Goal: Task Accomplishment & Management: Manage account settings

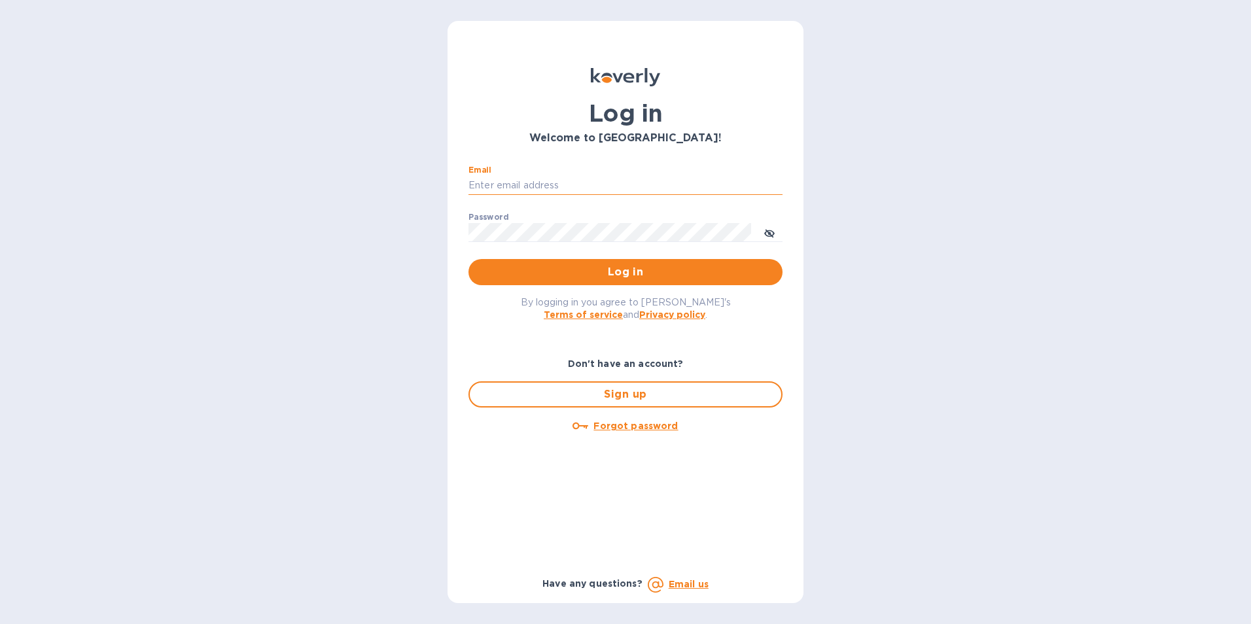
click at [479, 189] on input "Email" at bounding box center [625, 186] width 314 height 20
type input "[EMAIL_ADDRESS][DOMAIN_NAME]"
click at [609, 268] on span "Log in" at bounding box center [625, 272] width 293 height 16
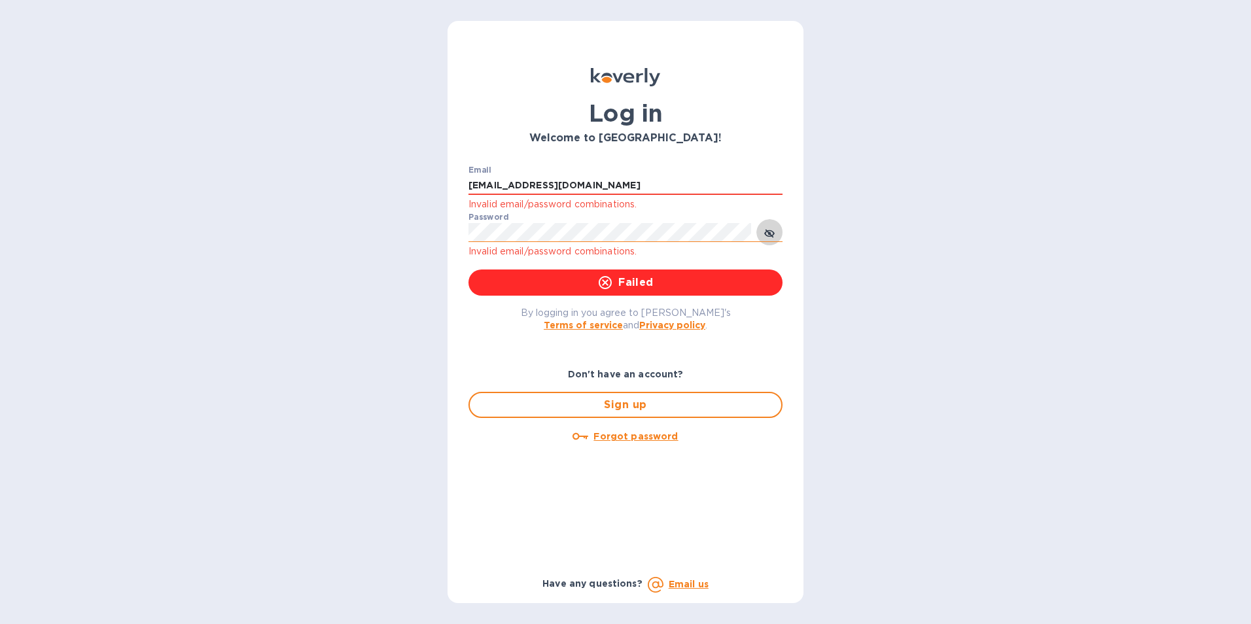
click at [765, 235] on icon "toggle password visibility" at bounding box center [769, 233] width 10 height 7
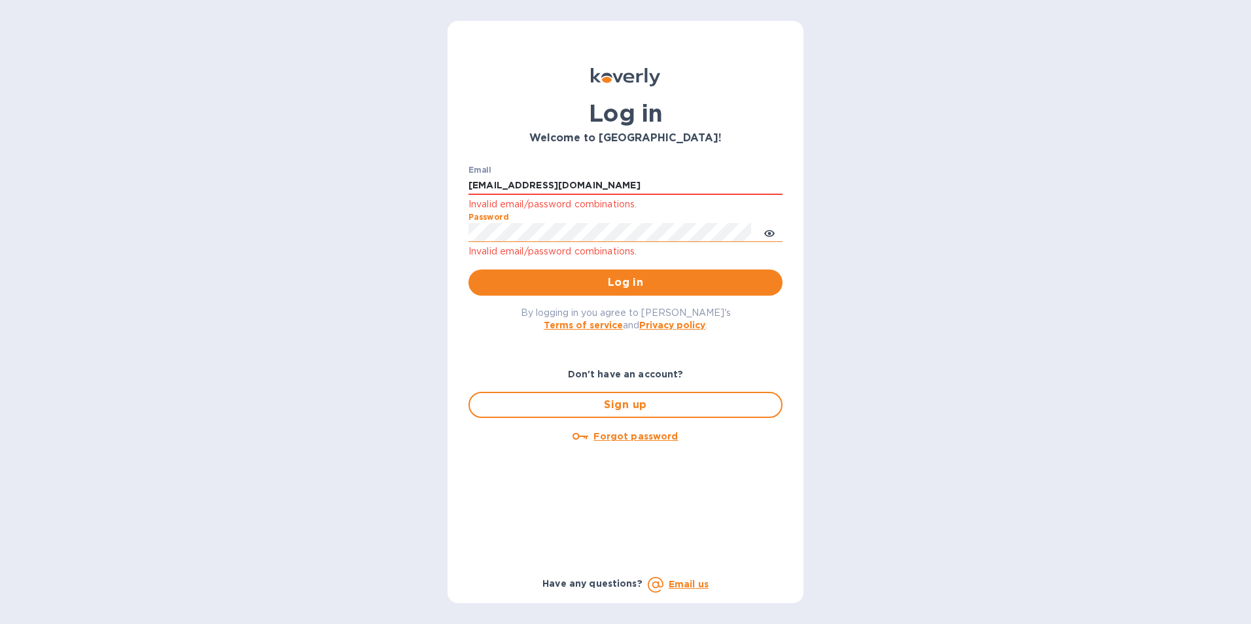
click at [465, 233] on div "Email kcadmin@kcarlton.com Invalid email/password combinations. Password Invali…" at bounding box center [625, 231] width 335 height 152
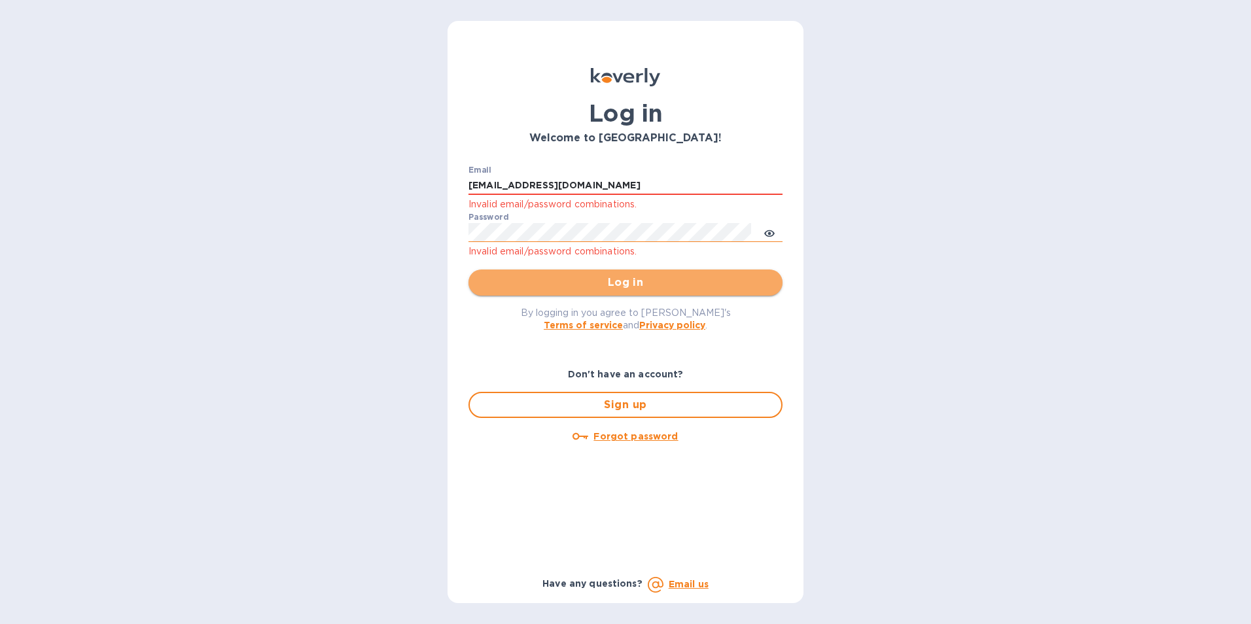
click at [625, 292] on button "Log in" at bounding box center [625, 283] width 314 height 26
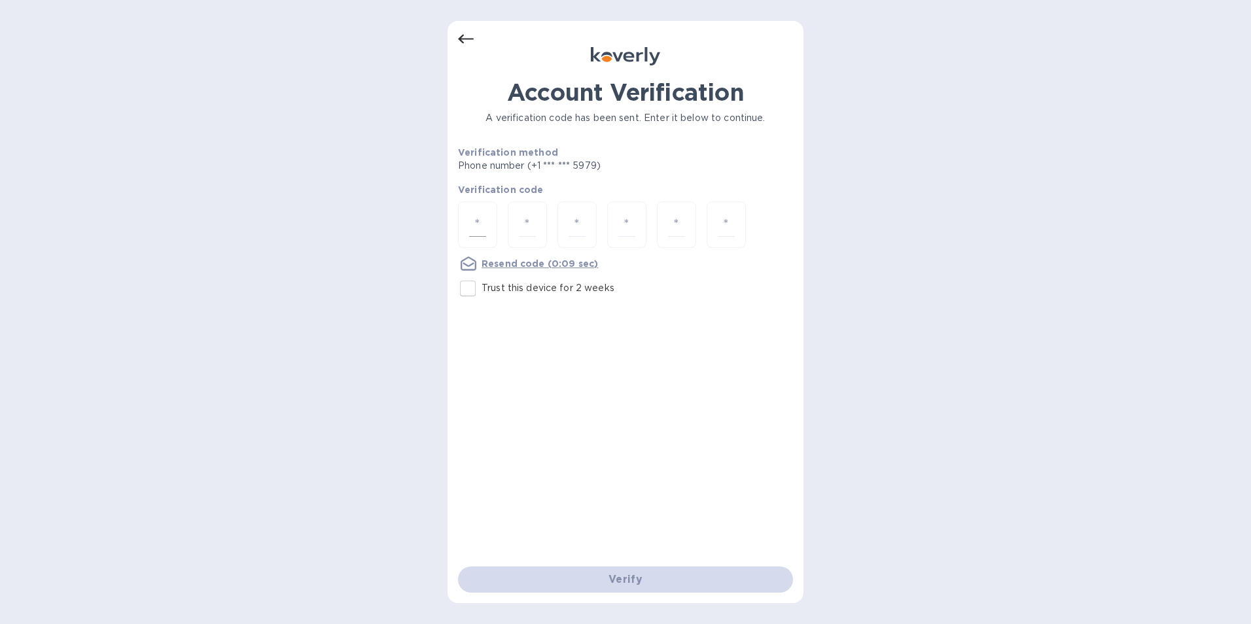
click at [475, 226] on input "number" at bounding box center [477, 225] width 17 height 24
type input "7"
type input "9"
type input "3"
type input "7"
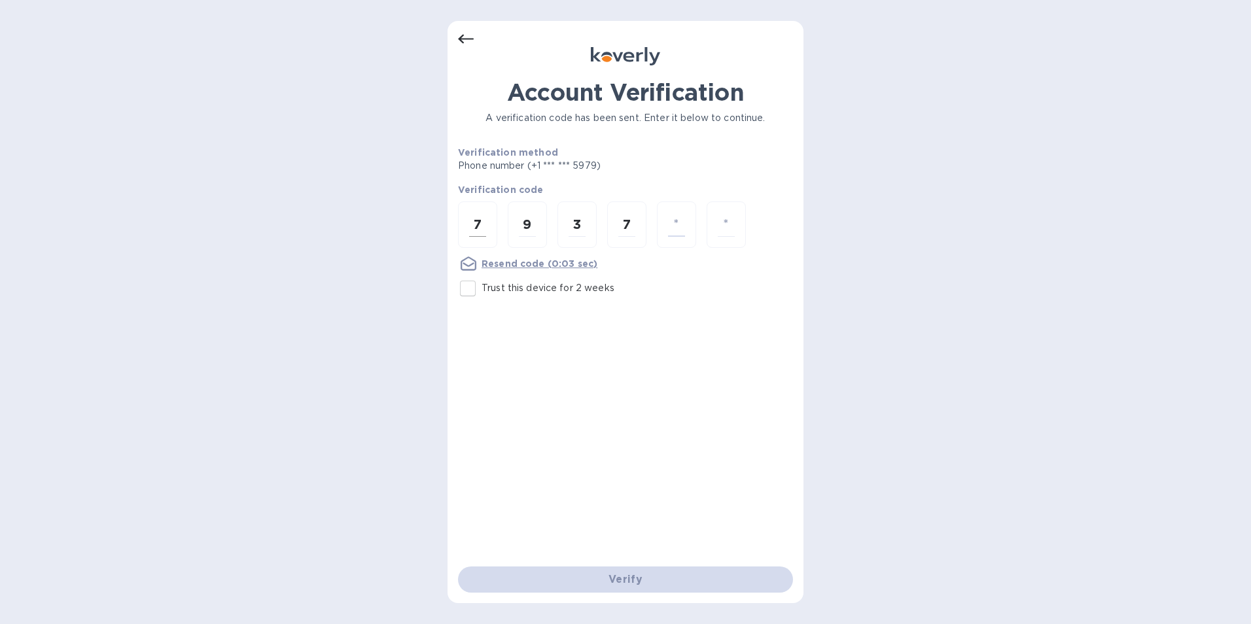
type input "8"
type input "6"
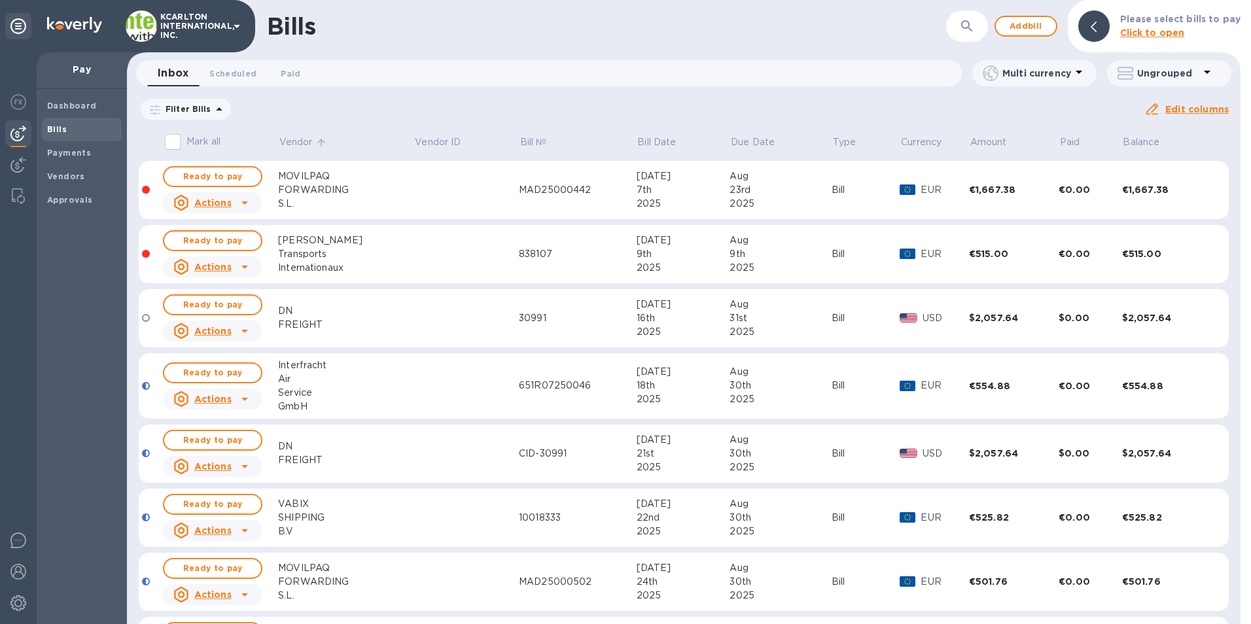
click at [306, 139] on p "Vendor" at bounding box center [295, 142] width 33 height 14
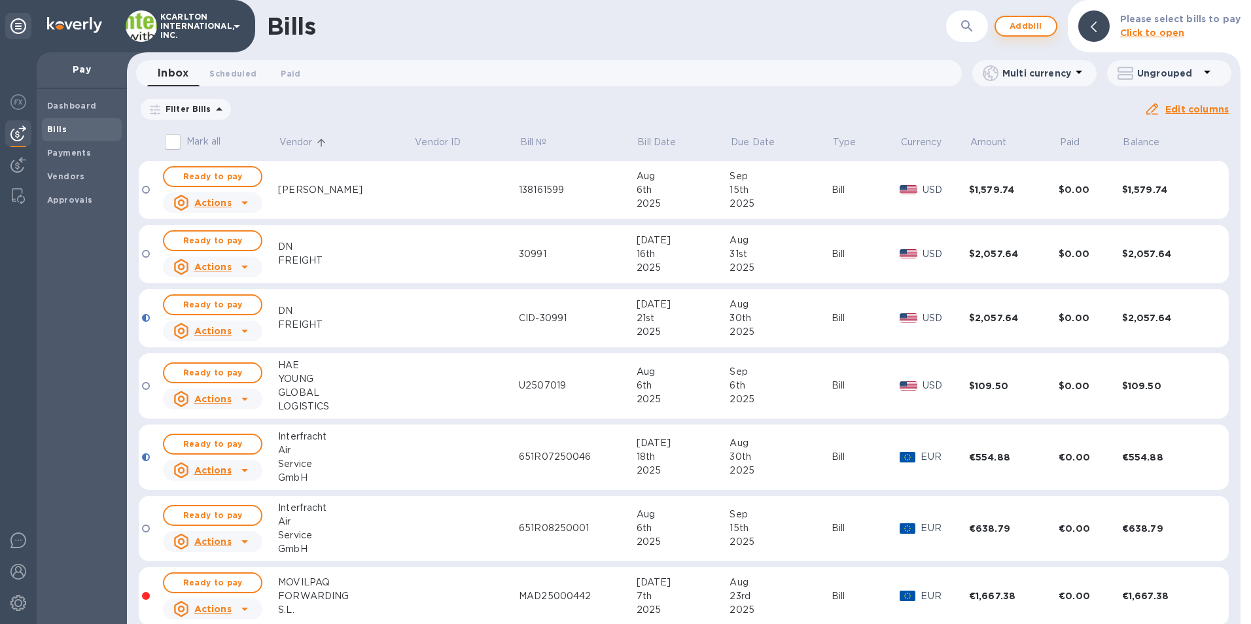
click at [1027, 30] on span "Add bill" at bounding box center [1025, 26] width 39 height 16
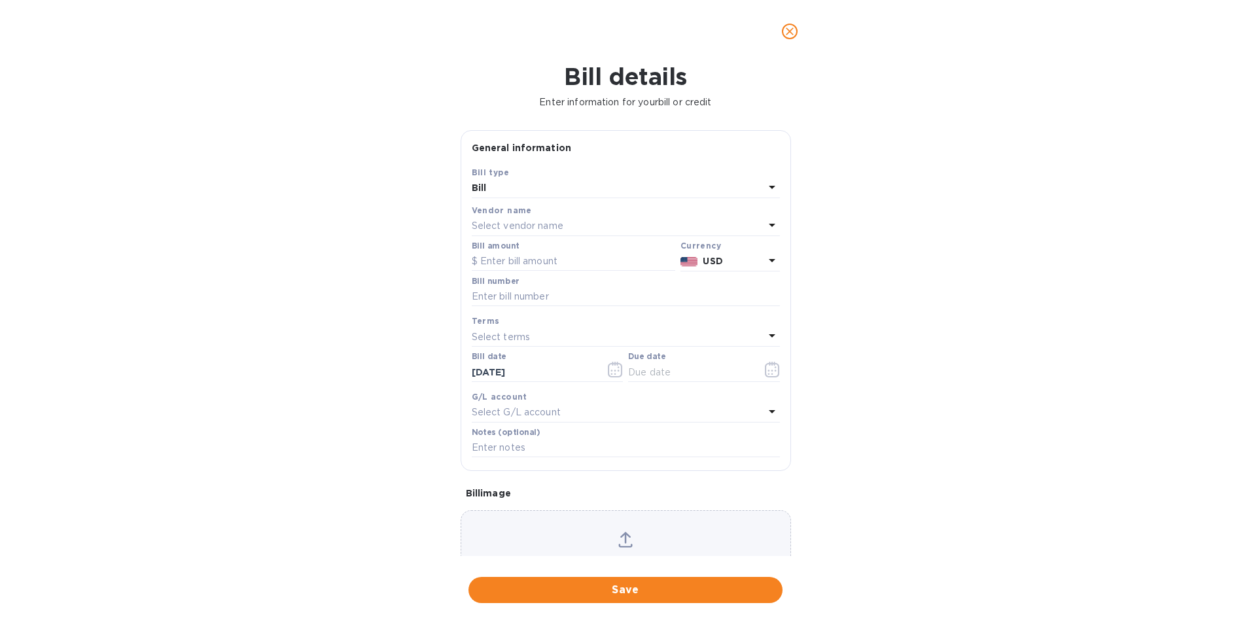
click at [520, 222] on p "Select vendor name" at bounding box center [518, 226] width 92 height 14
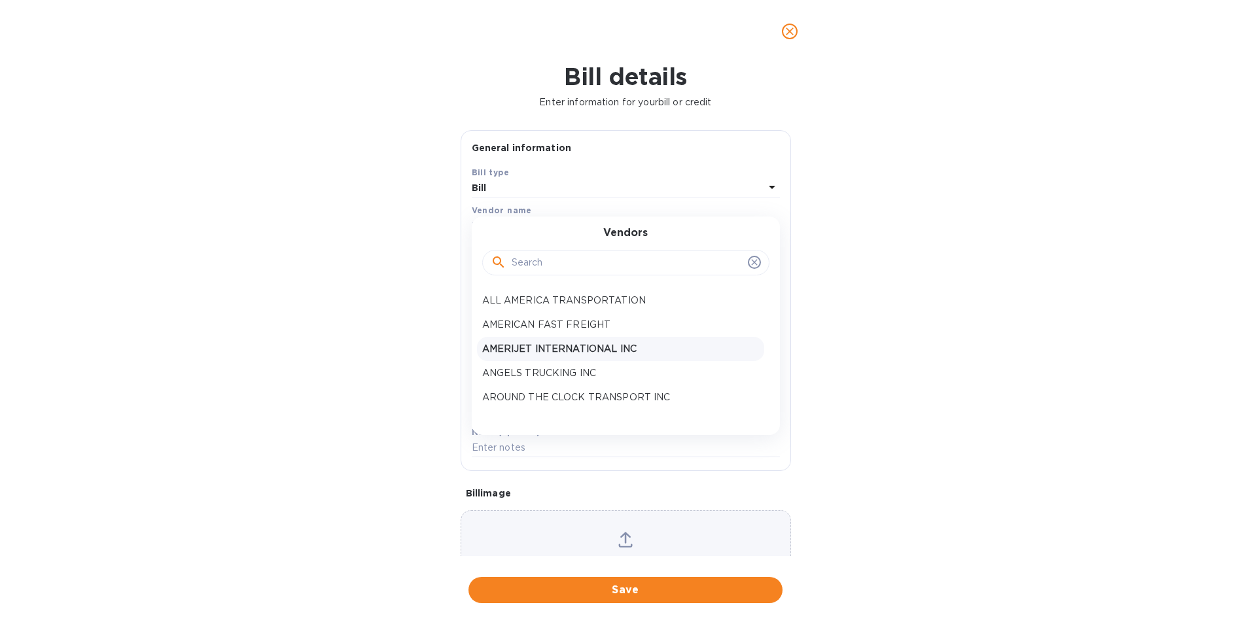
click at [534, 350] on p "AMERIJET INTERNATIONAL INC" at bounding box center [620, 349] width 277 height 14
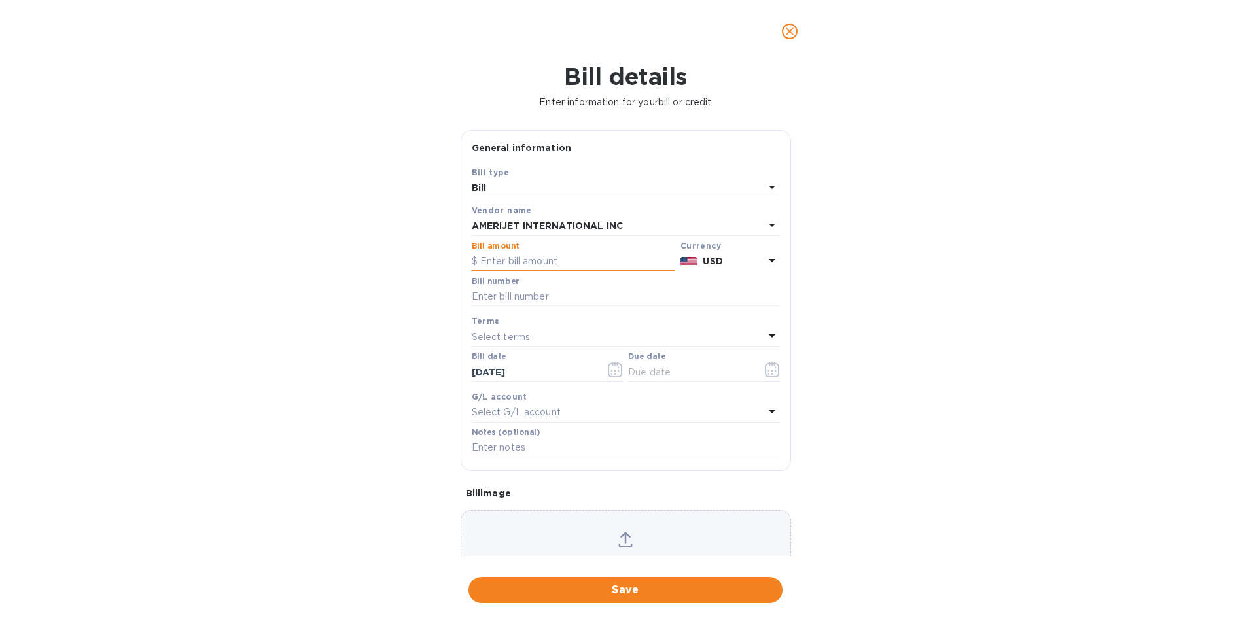
click at [524, 268] on input "text" at bounding box center [573, 262] width 203 height 20
type input "2,590.75"
click at [523, 294] on input "text" at bounding box center [626, 297] width 308 height 20
type input "00081024905580714803"
click at [765, 372] on icon "button" at bounding box center [772, 370] width 15 height 16
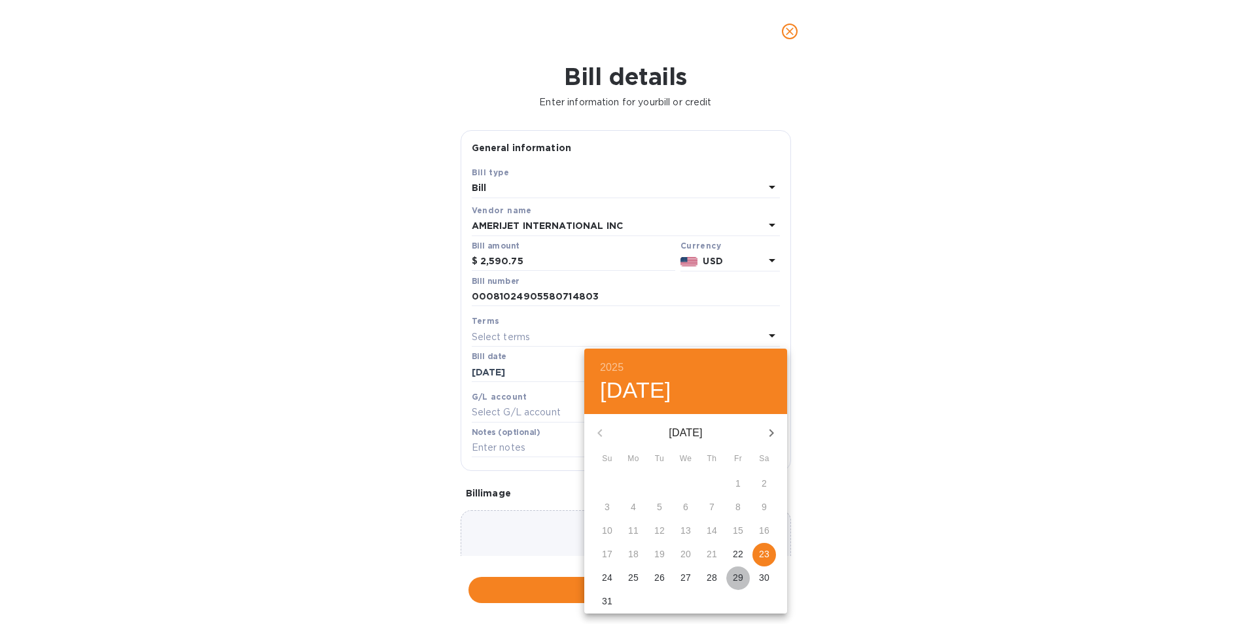
click at [738, 569] on button "29" at bounding box center [738, 579] width 24 height 24
type input "[DATE]"
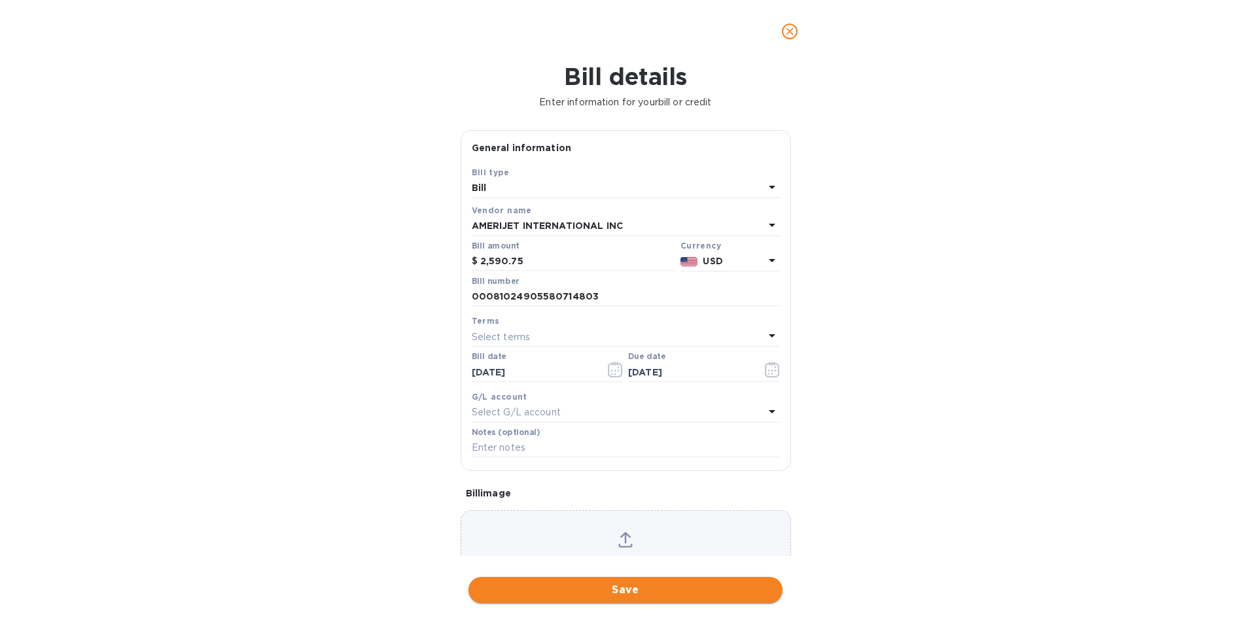
click at [569, 585] on span "Save" at bounding box center [625, 590] width 293 height 16
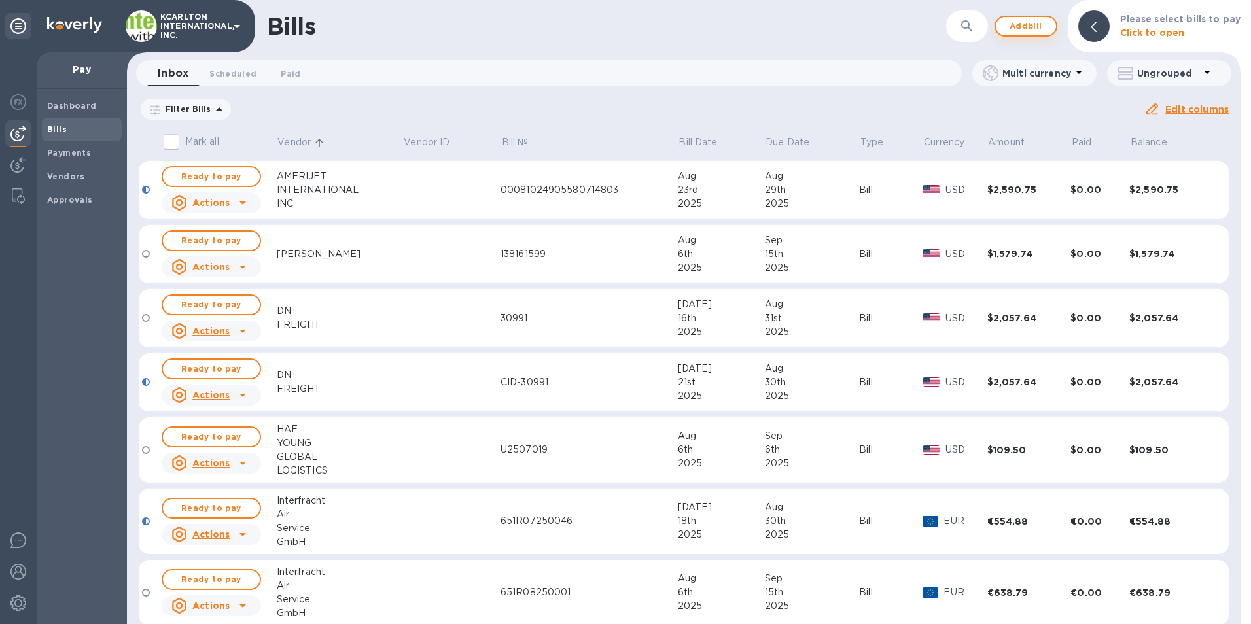
click at [1020, 31] on span "Add bill" at bounding box center [1025, 26] width 39 height 16
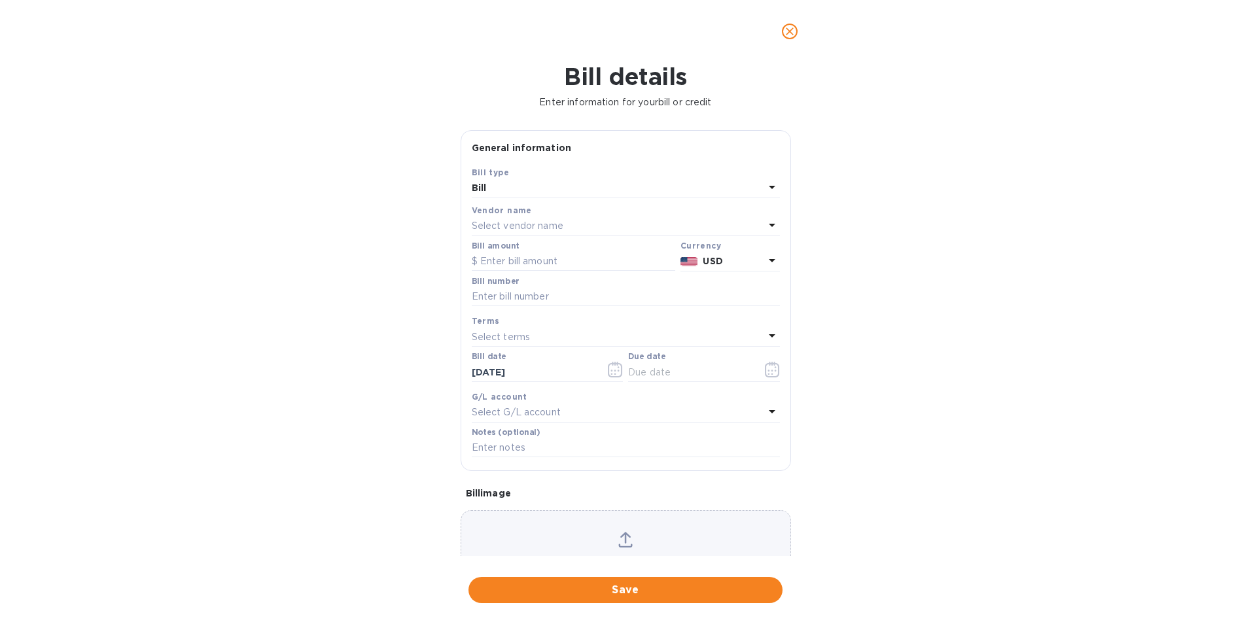
click at [529, 226] on p "Select vendor name" at bounding box center [518, 226] width 92 height 14
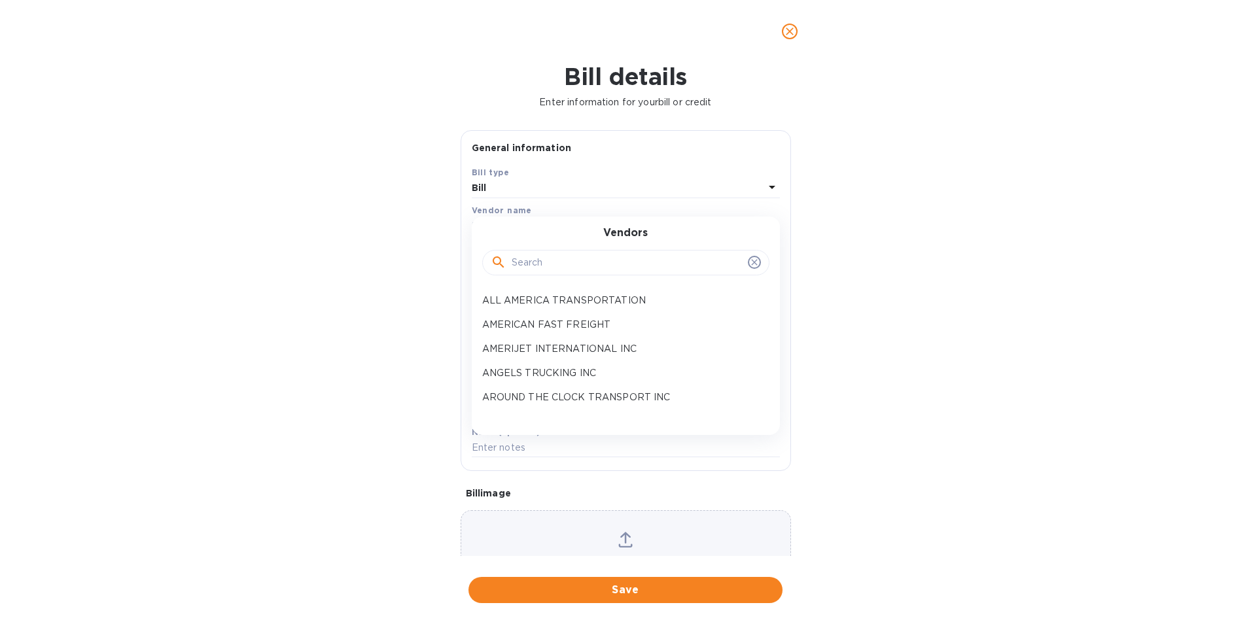
click at [546, 263] on input "text" at bounding box center [627, 263] width 231 height 20
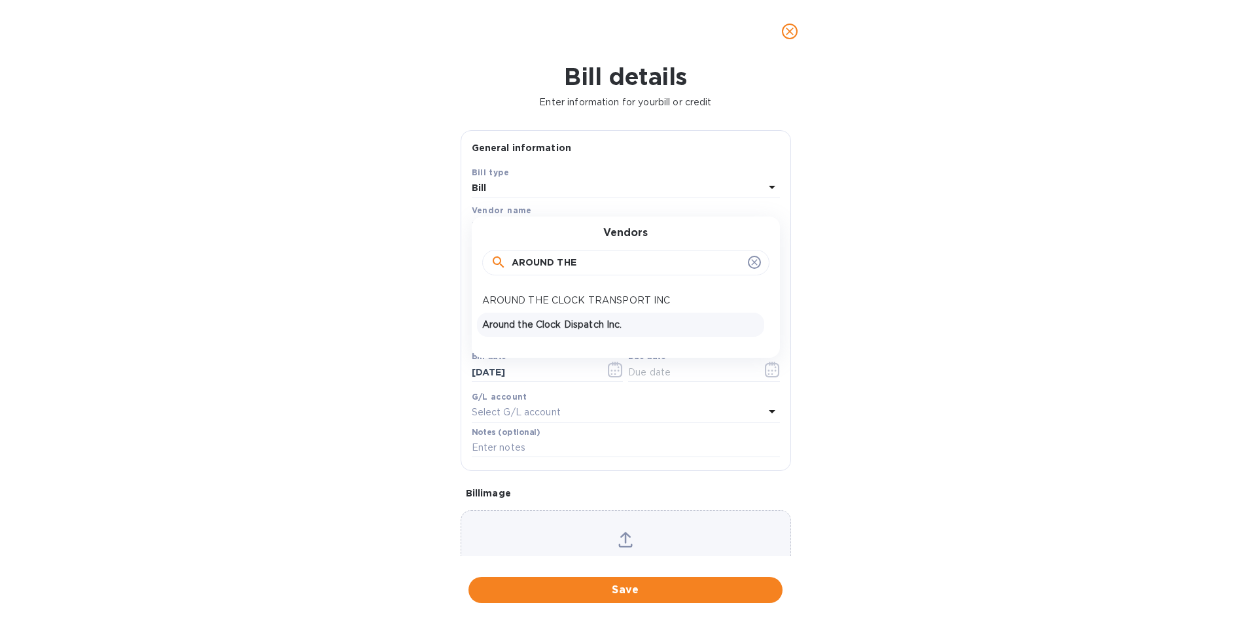
type input "AROUND THE"
click at [517, 327] on p "Around the Clock Dispatch Inc." at bounding box center [620, 325] width 277 height 14
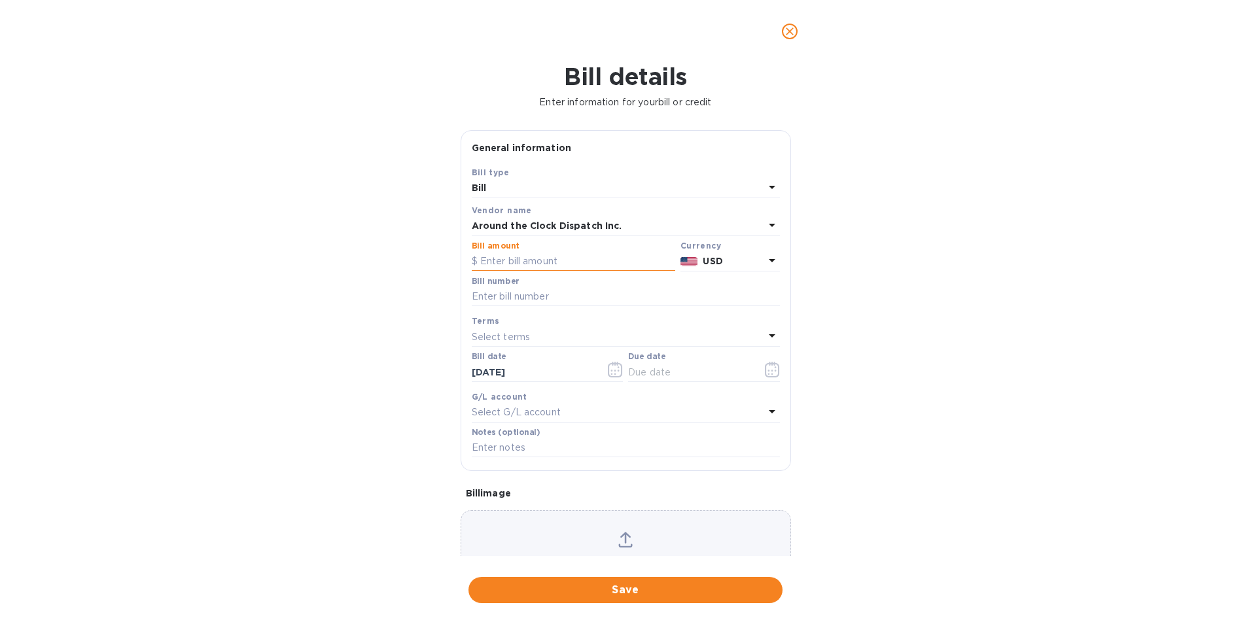
click at [506, 267] on input "text" at bounding box center [573, 262] width 203 height 20
type input "380.00"
click at [491, 290] on input "text" at bounding box center [626, 297] width 308 height 20
type input "114369"
click at [771, 374] on icon "button" at bounding box center [772, 370] width 15 height 16
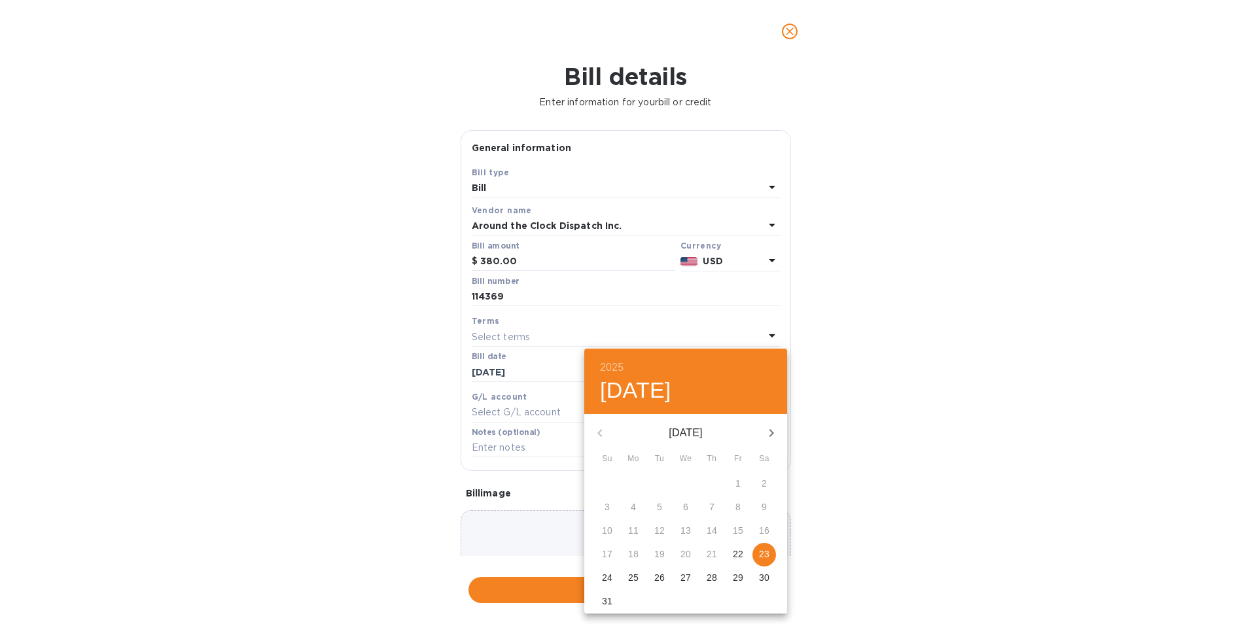
click at [741, 571] on p "29" at bounding box center [738, 577] width 10 height 13
type input "[DATE]"
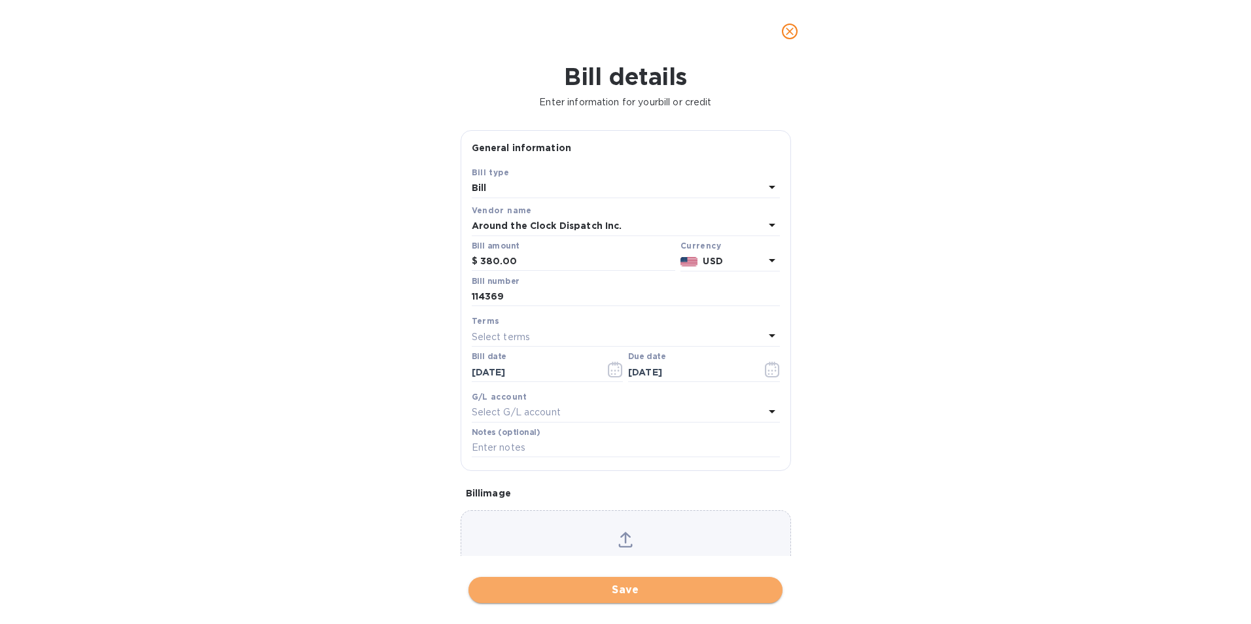
click at [698, 586] on span "Save" at bounding box center [625, 590] width 293 height 16
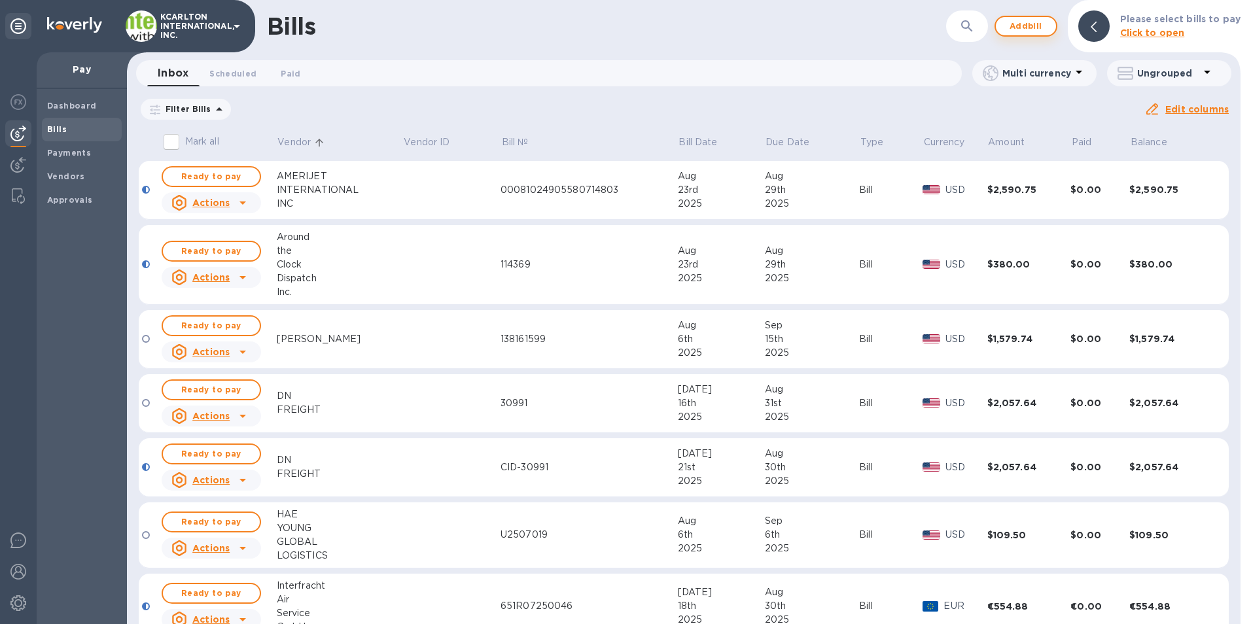
click at [1020, 24] on span "Add bill" at bounding box center [1025, 26] width 39 height 16
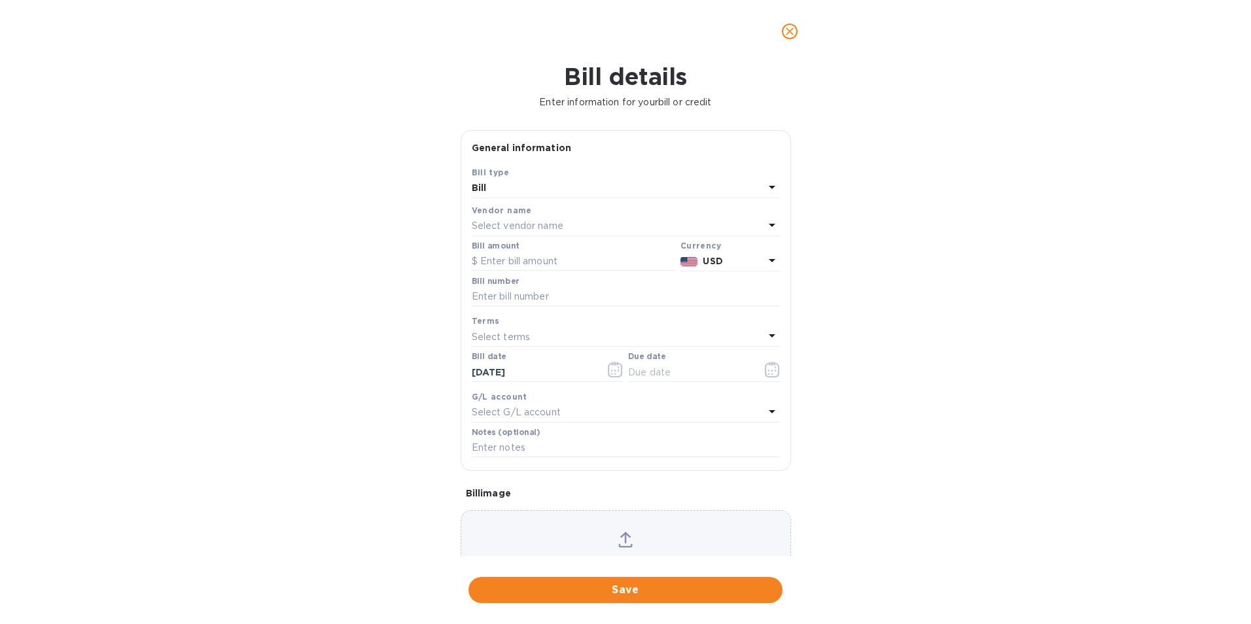
click at [480, 222] on p "Select vendor name" at bounding box center [518, 226] width 92 height 14
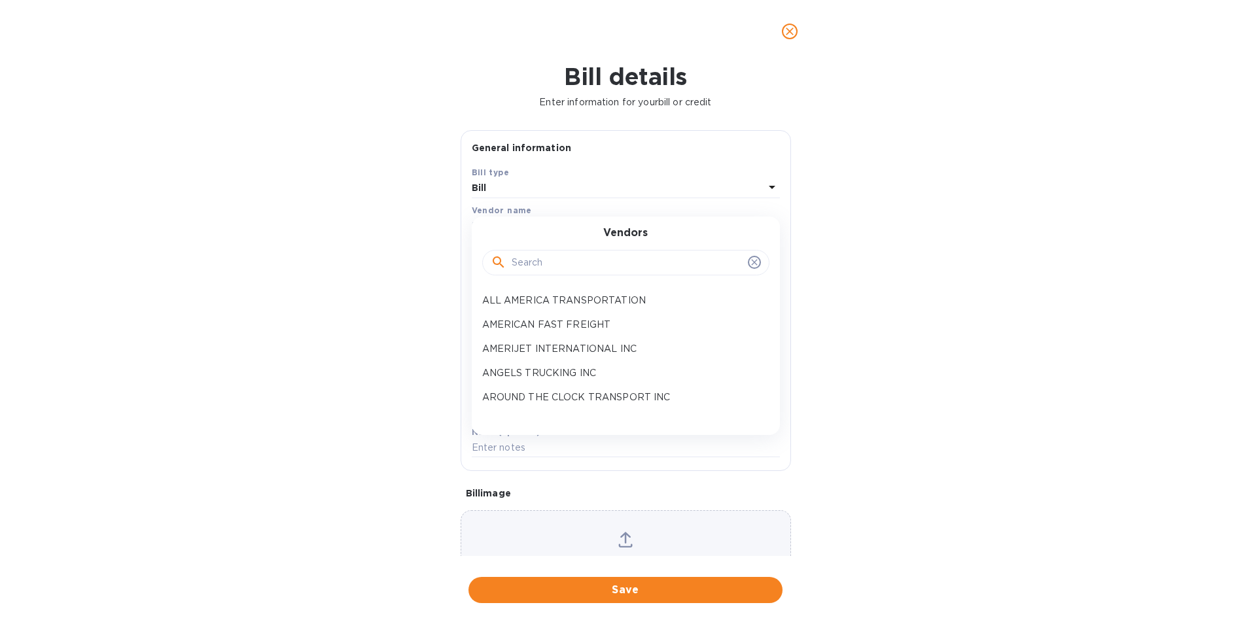
click at [527, 262] on input "text" at bounding box center [627, 263] width 231 height 20
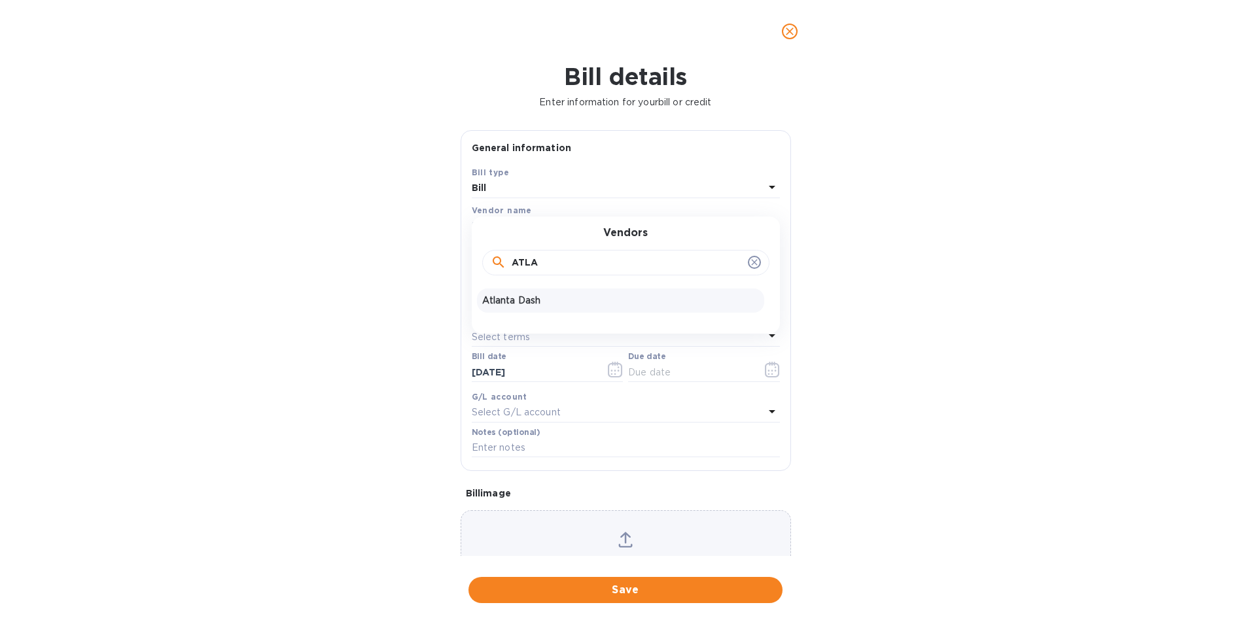
type input "ATLA"
click at [532, 298] on p "Atlanta Dash" at bounding box center [620, 301] width 277 height 14
click at [532, 266] on input "text" at bounding box center [573, 262] width 203 height 20
type input "415.00"
click at [532, 293] on input "text" at bounding box center [626, 297] width 308 height 20
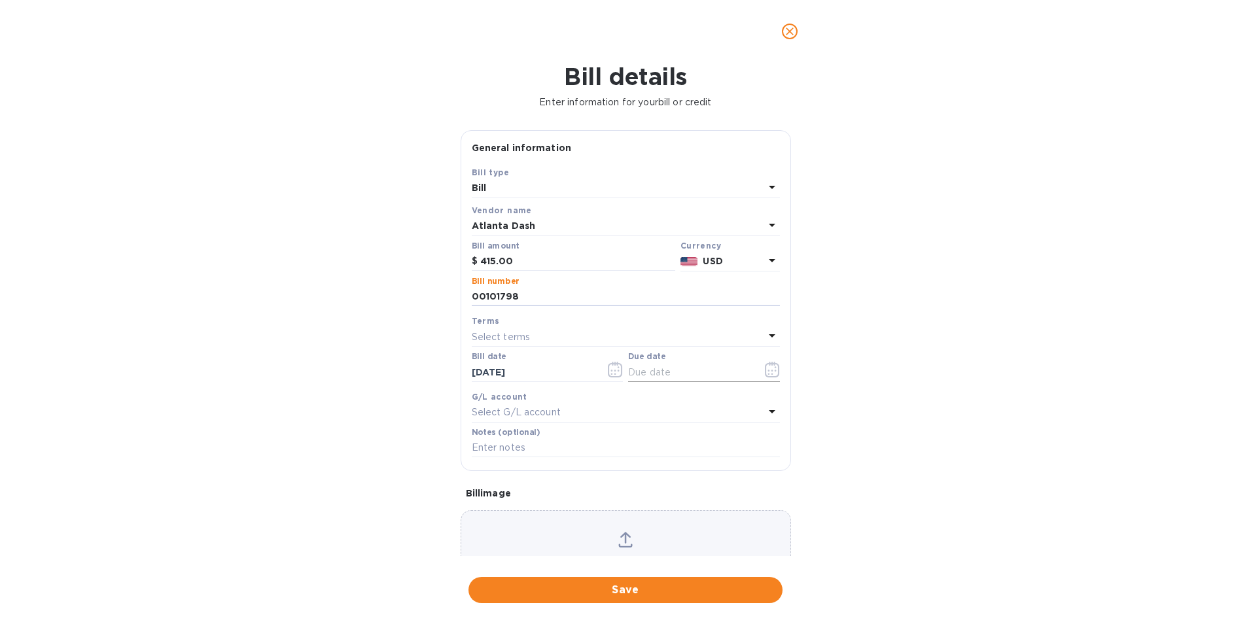
type input "00101798"
click at [773, 368] on icon "button" at bounding box center [772, 370] width 14 height 16
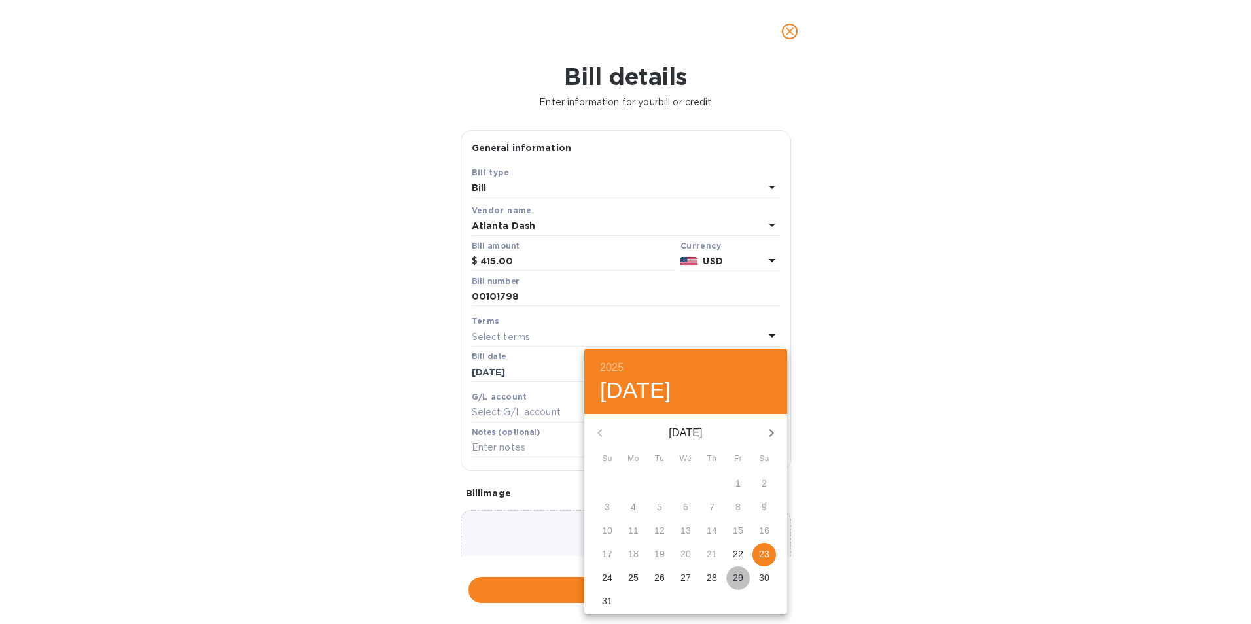
click at [740, 568] on button "29" at bounding box center [738, 579] width 24 height 24
type input "[DATE]"
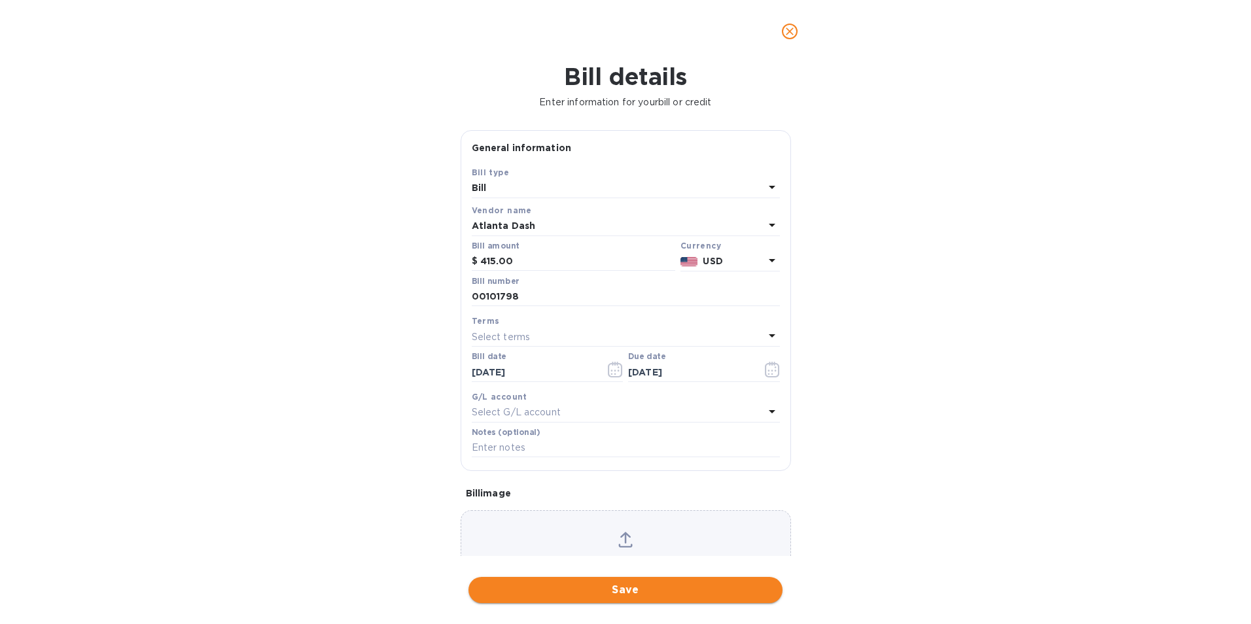
click at [684, 584] on span "Save" at bounding box center [625, 590] width 293 height 16
click at [787, 33] on icon "close" at bounding box center [789, 31] width 13 height 13
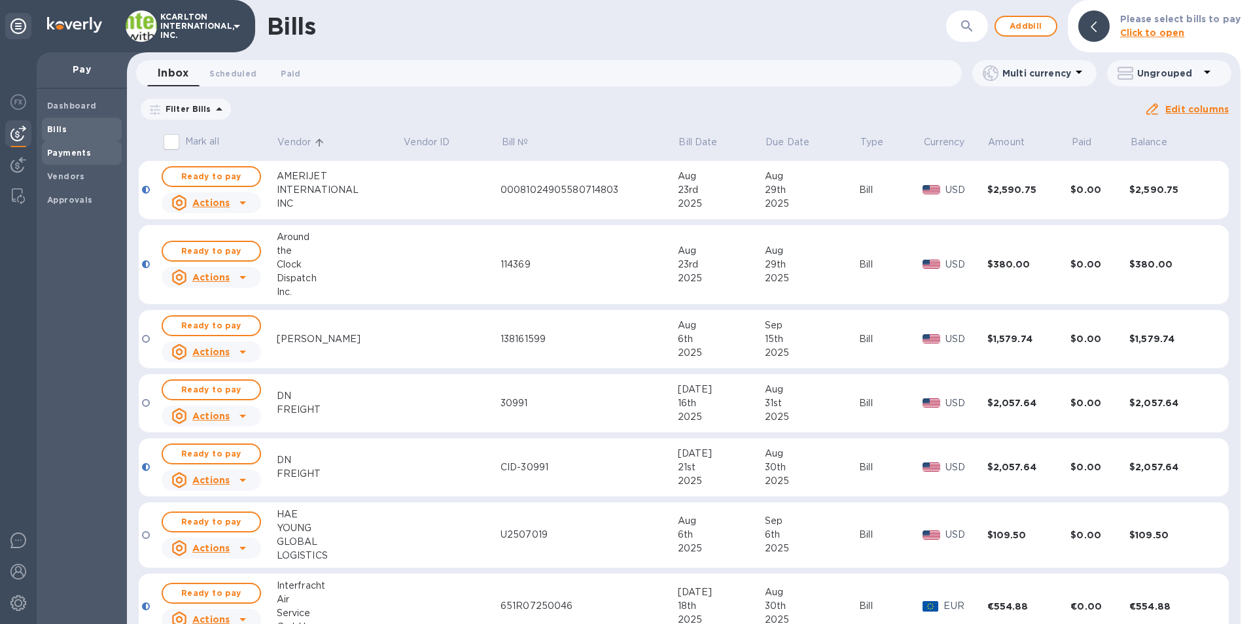
click at [54, 154] on b "Payments" at bounding box center [69, 153] width 44 height 10
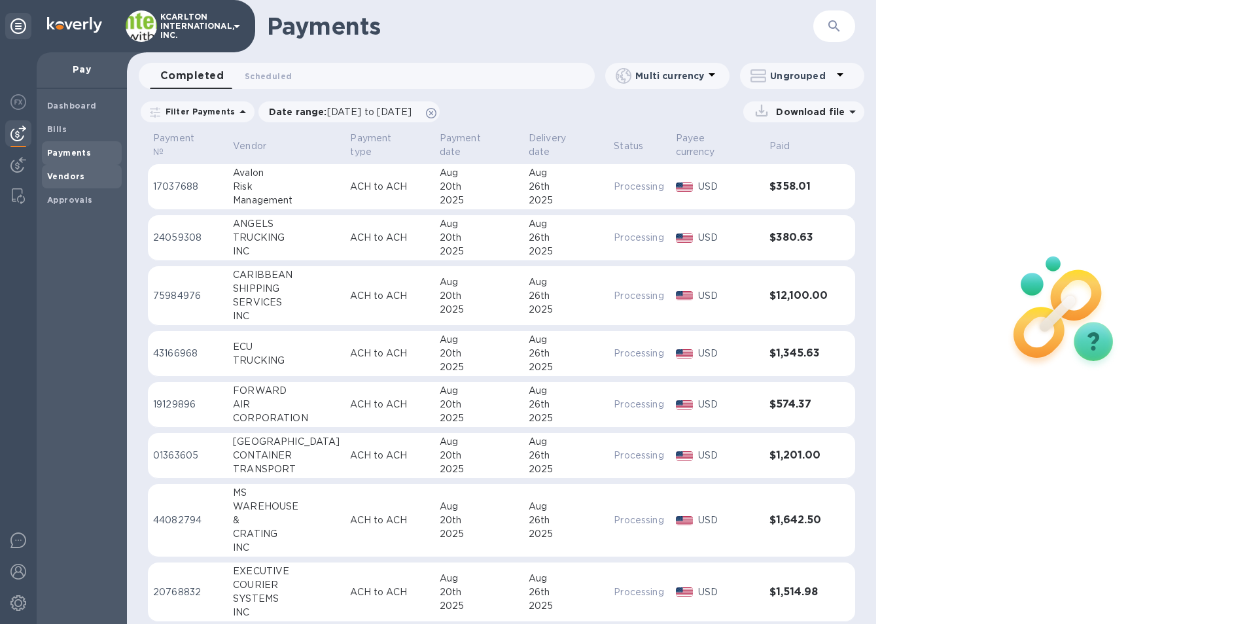
click at [70, 172] on b "Vendors" at bounding box center [66, 176] width 38 height 10
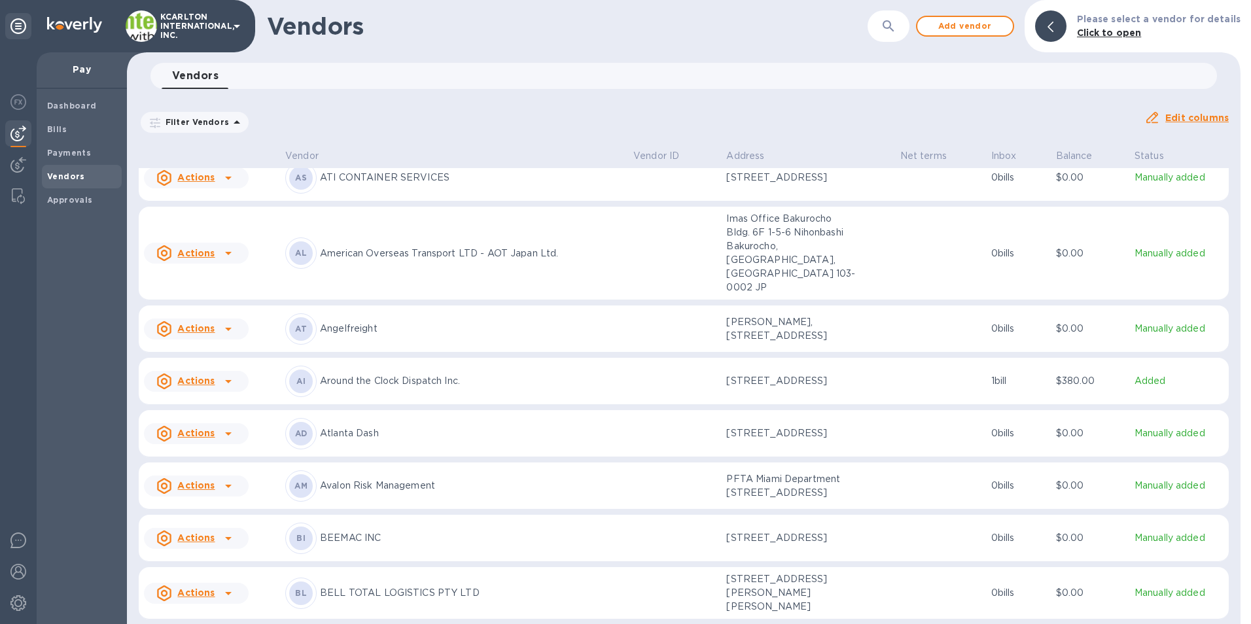
scroll to position [327, 0]
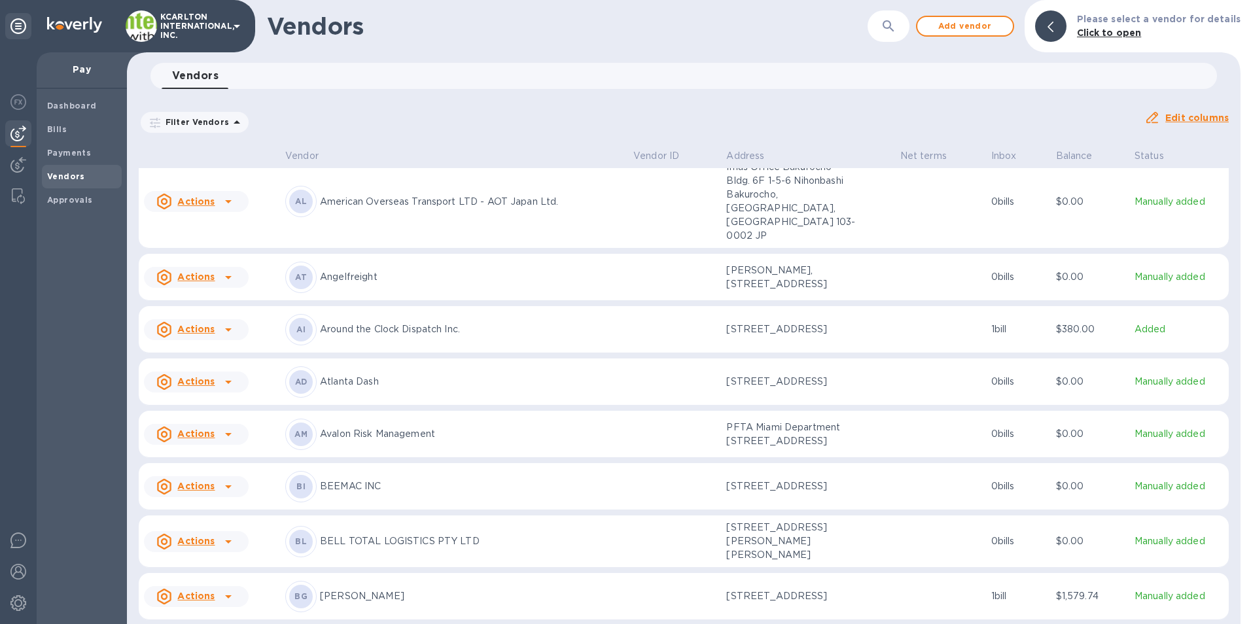
click at [406, 382] on p "Atlanta Dash" at bounding box center [471, 382] width 303 height 14
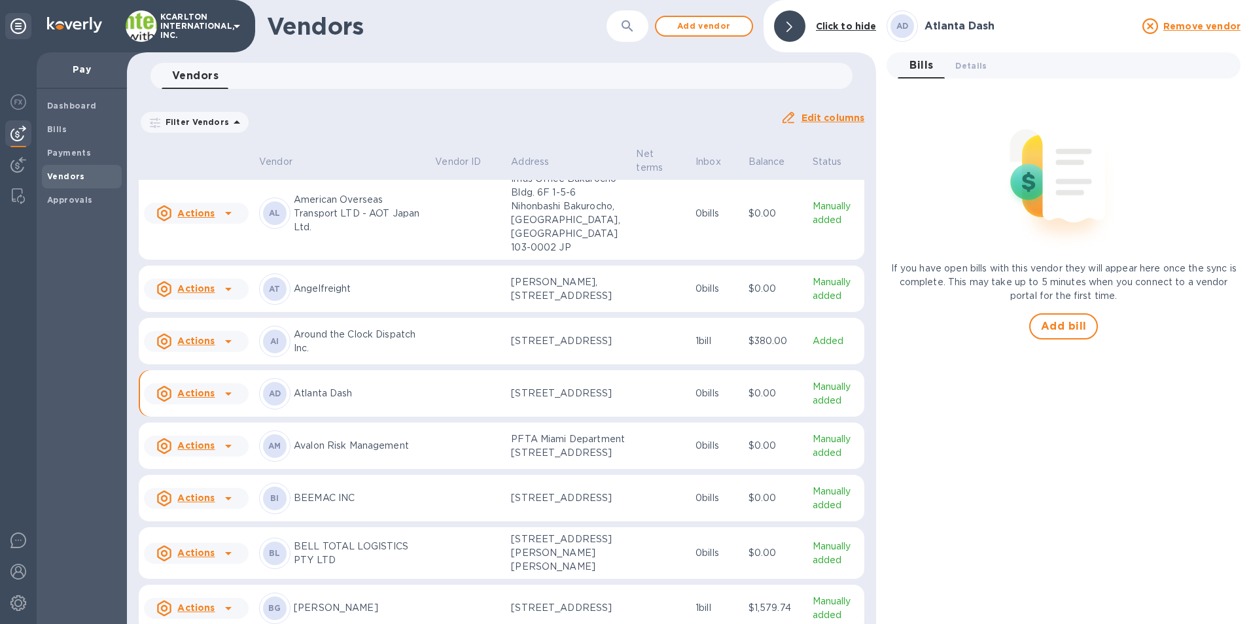
scroll to position [388, 0]
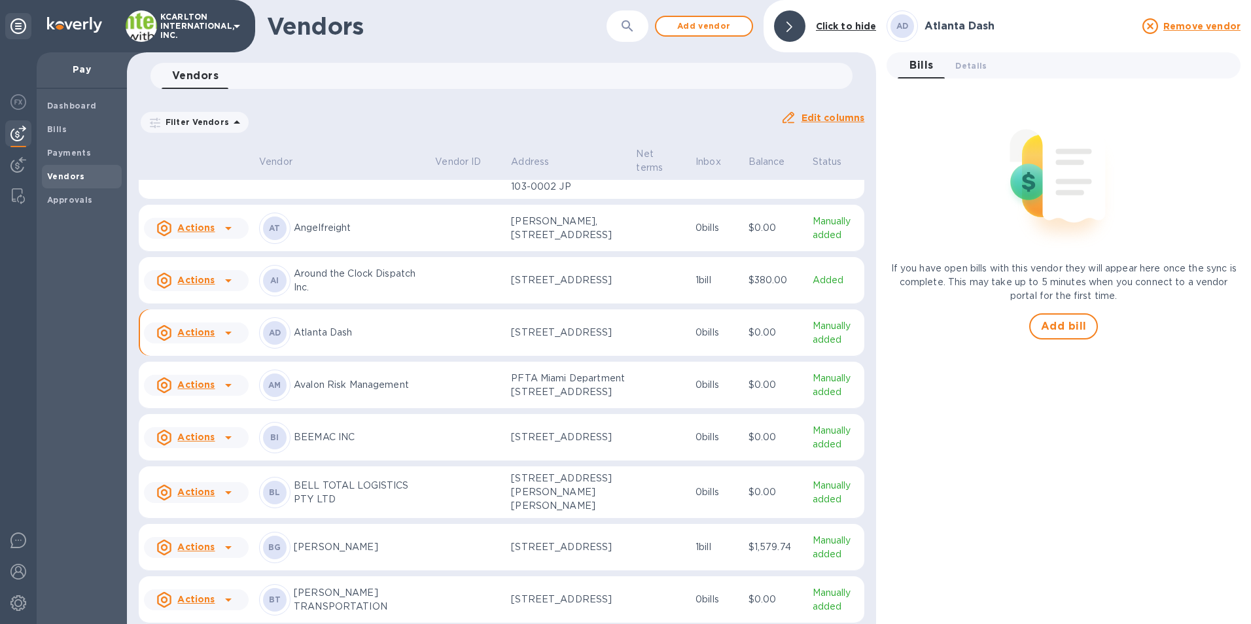
click at [920, 69] on span "Bills 0" at bounding box center [921, 65] width 24 height 18
click at [966, 66] on span "Details 0" at bounding box center [970, 66] width 31 height 14
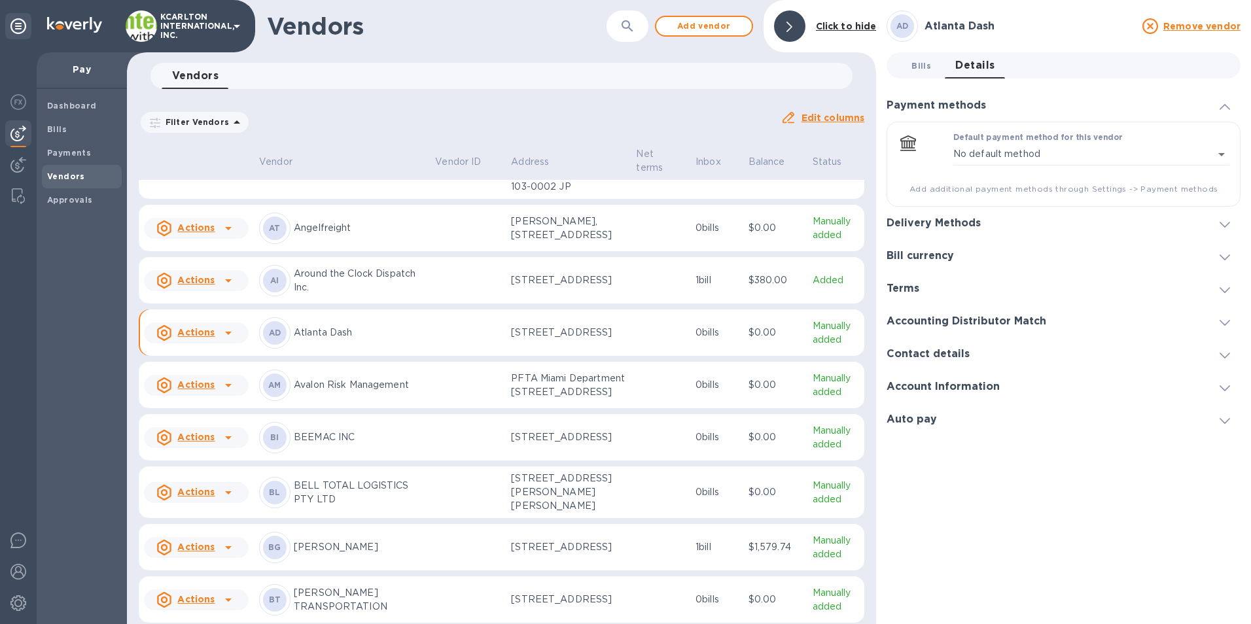
click at [919, 65] on span "Bills 0" at bounding box center [921, 66] width 20 height 14
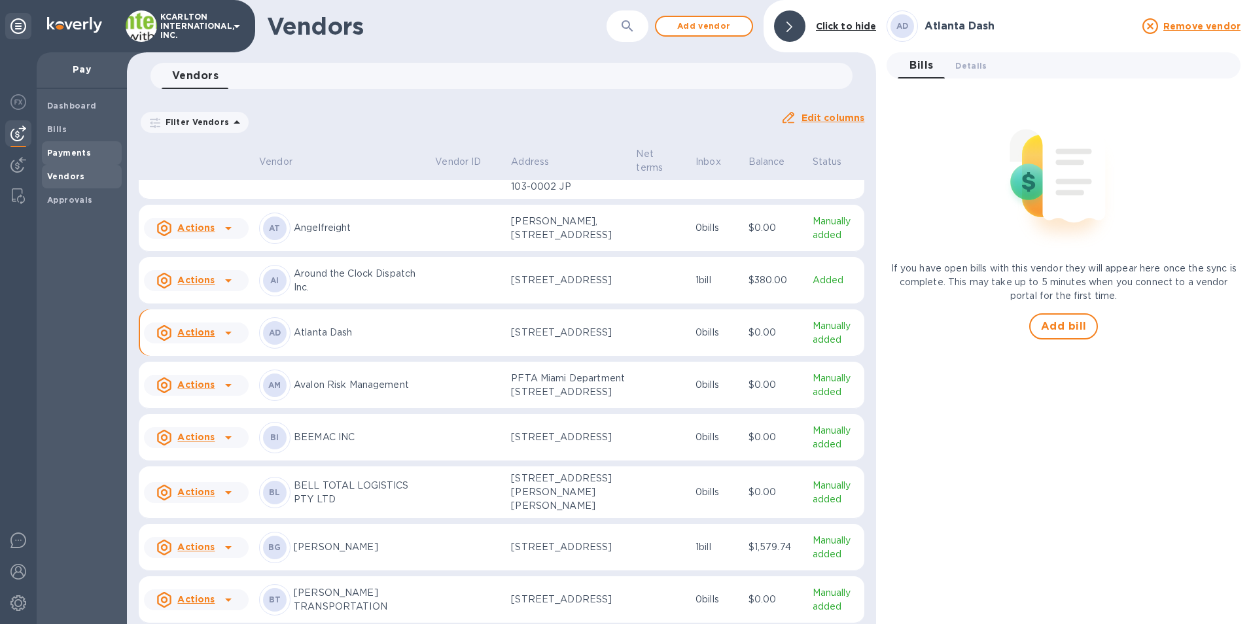
click at [57, 149] on b "Payments" at bounding box center [69, 153] width 44 height 10
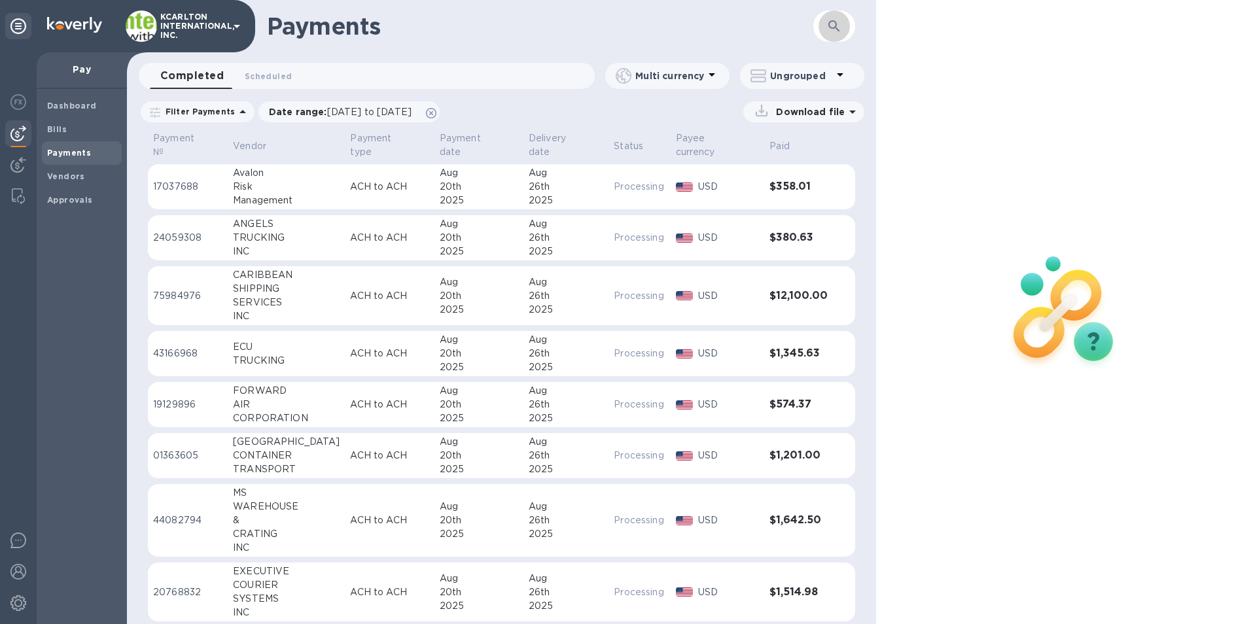
click at [835, 23] on icon "button" at bounding box center [833, 25] width 11 height 11
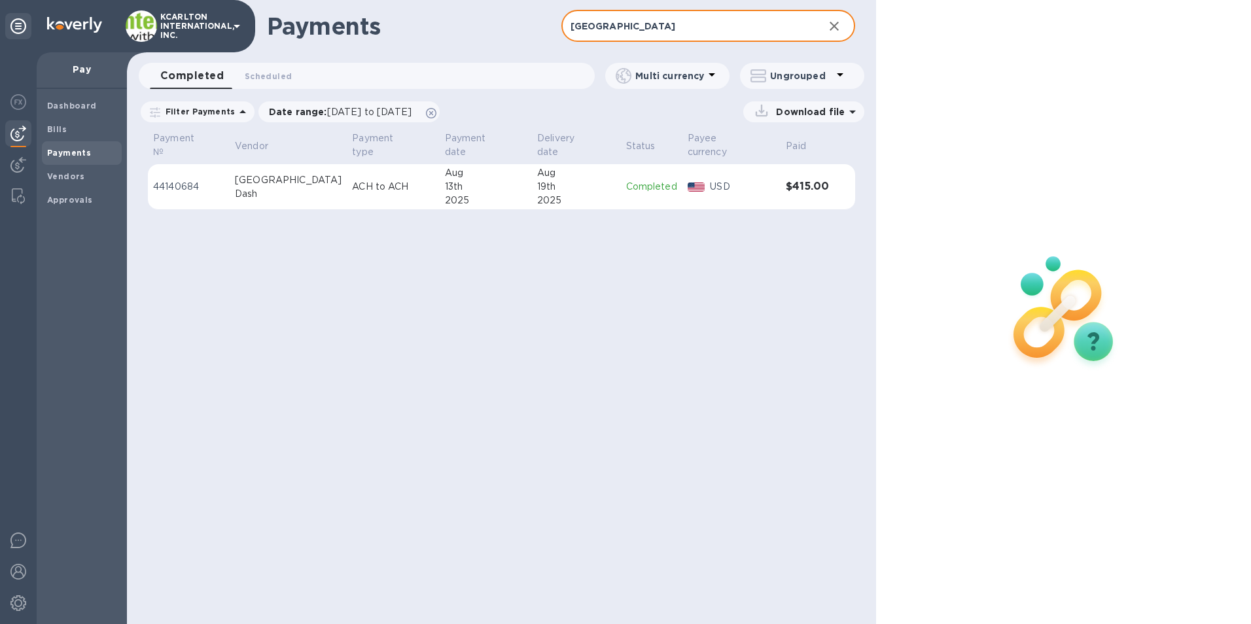
type input "[GEOGRAPHIC_DATA]"
click at [55, 135] on span "Bills" at bounding box center [57, 129] width 20 height 13
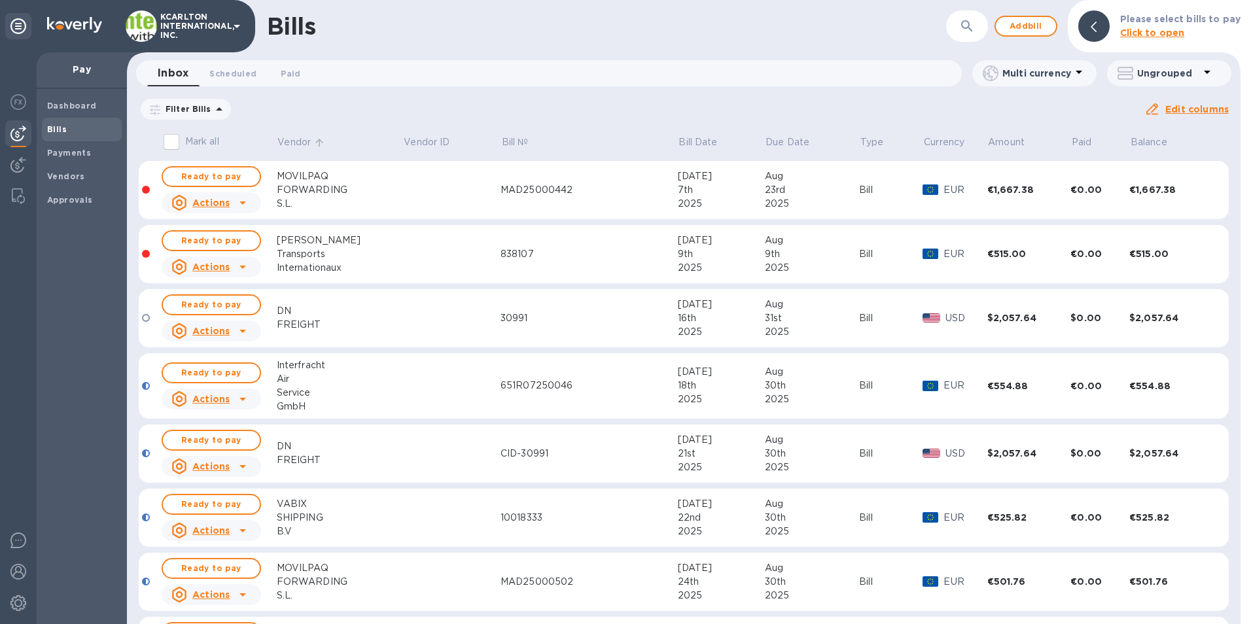
click at [297, 141] on p "Vendor" at bounding box center [293, 142] width 33 height 14
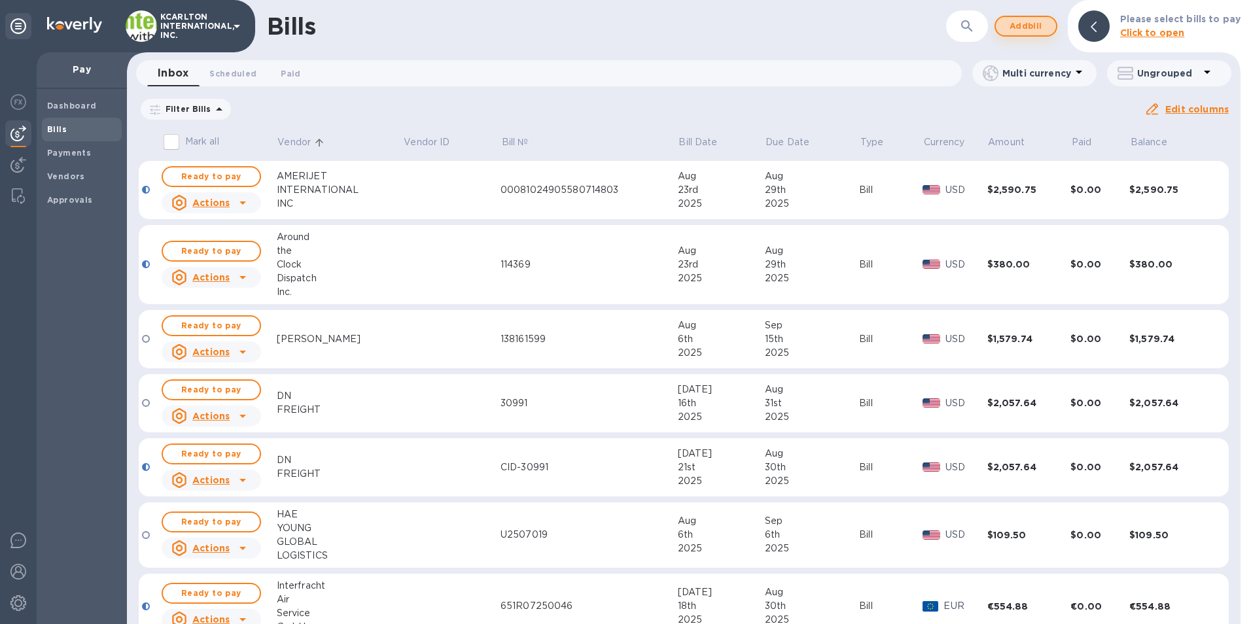
click at [1036, 27] on span "Add bill" at bounding box center [1025, 26] width 39 height 16
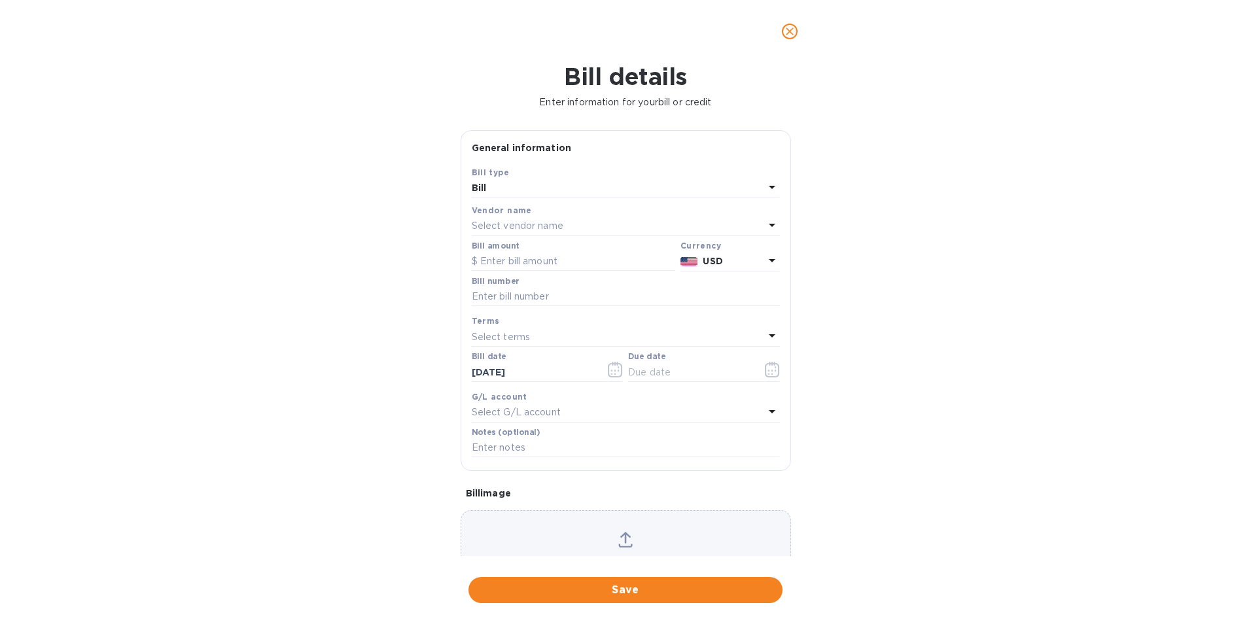
click at [544, 216] on div "Vendor name" at bounding box center [626, 210] width 308 height 14
click at [544, 222] on p "Select vendor name" at bounding box center [518, 226] width 92 height 14
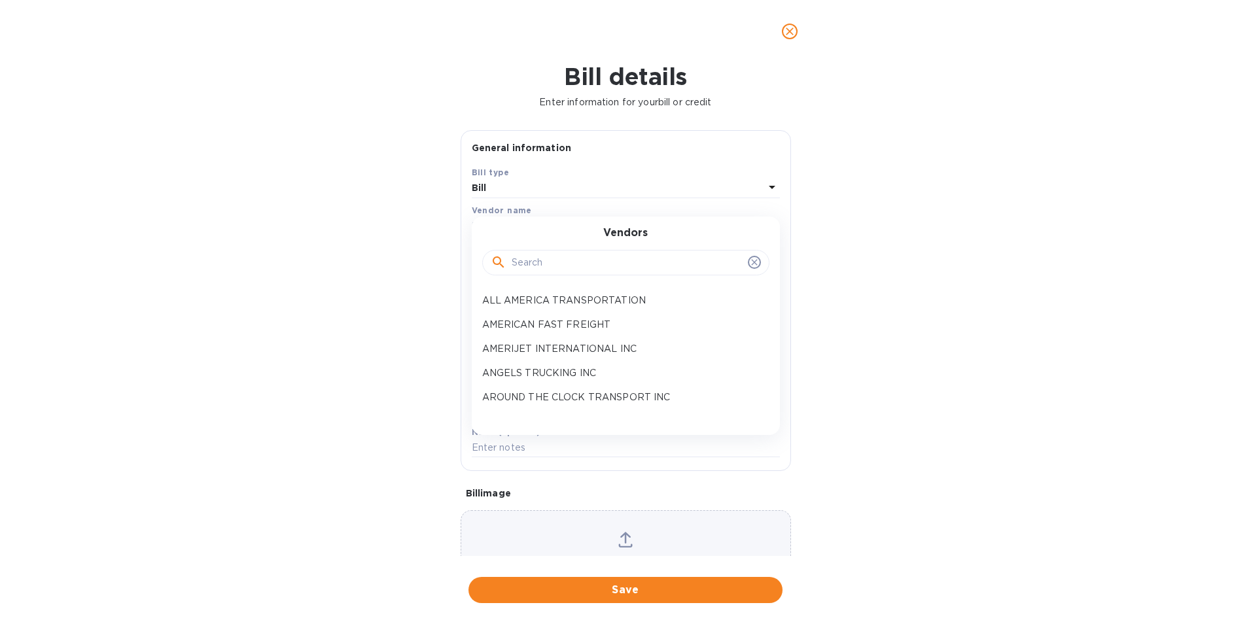
click at [540, 266] on input "text" at bounding box center [627, 263] width 231 height 20
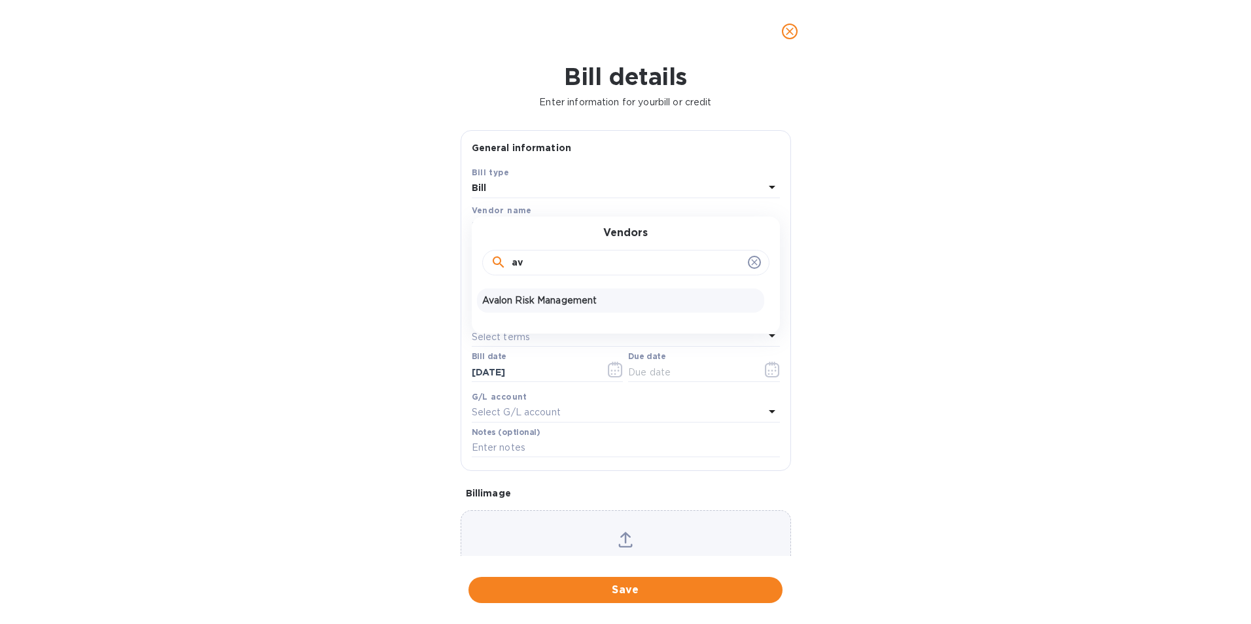
type input "av"
click at [546, 298] on p "Avalon Risk Management" at bounding box center [620, 301] width 277 height 14
click at [544, 264] on input "text" at bounding box center [573, 262] width 203 height 20
type input "28.26"
click at [550, 292] on input "text" at bounding box center [626, 297] width 308 height 20
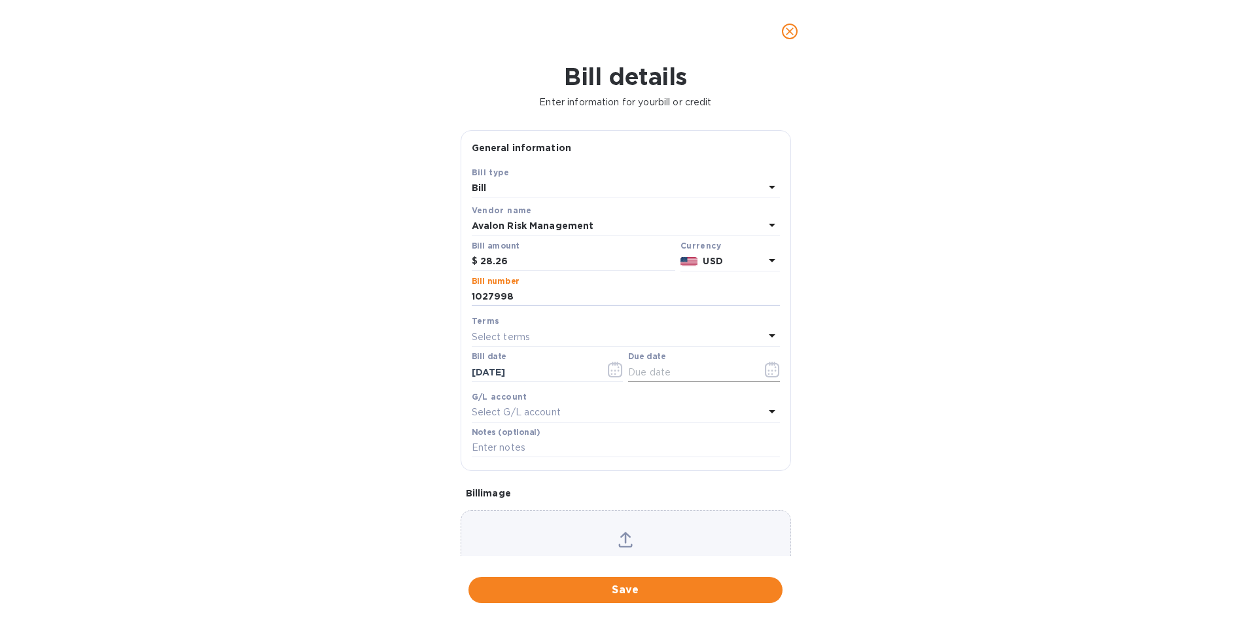
type input "1027998"
click at [766, 367] on icon "button" at bounding box center [772, 370] width 15 height 16
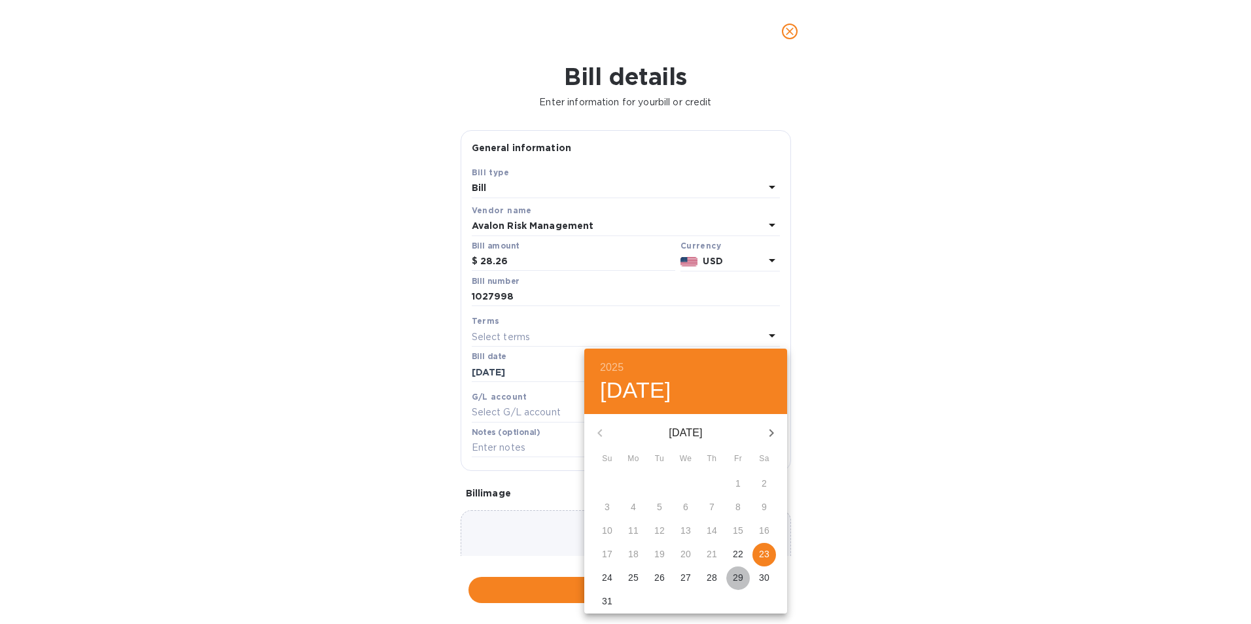
click at [737, 574] on p "29" at bounding box center [738, 577] width 10 height 13
type input "[DATE]"
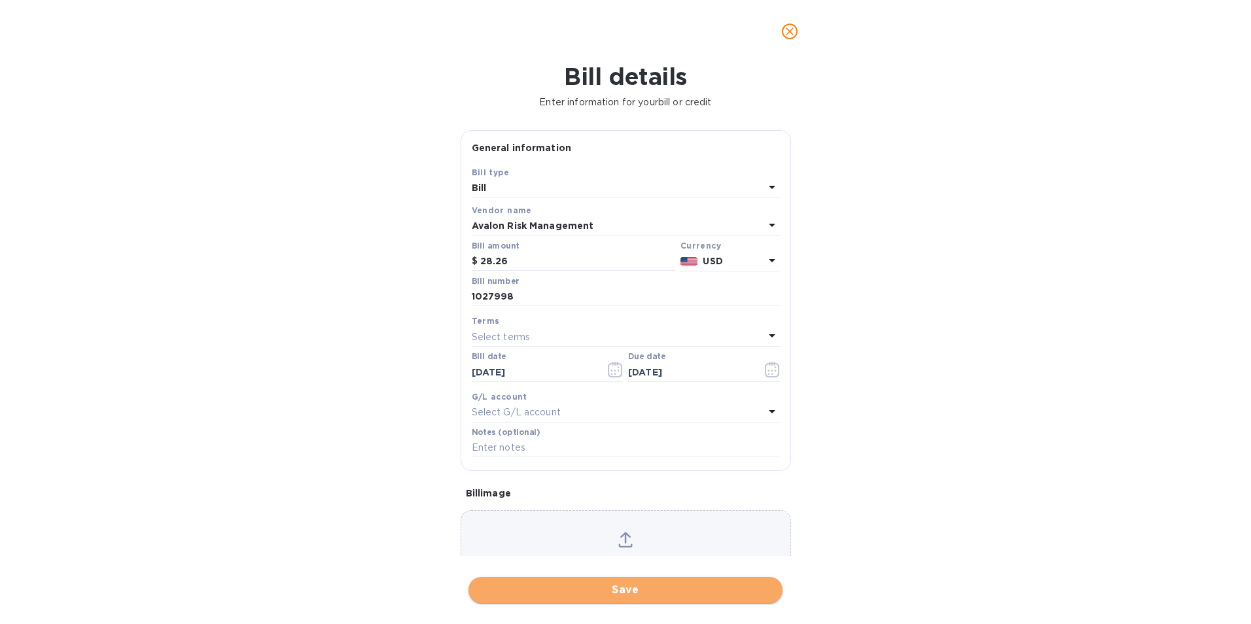
click at [686, 588] on span "Save" at bounding box center [625, 590] width 293 height 16
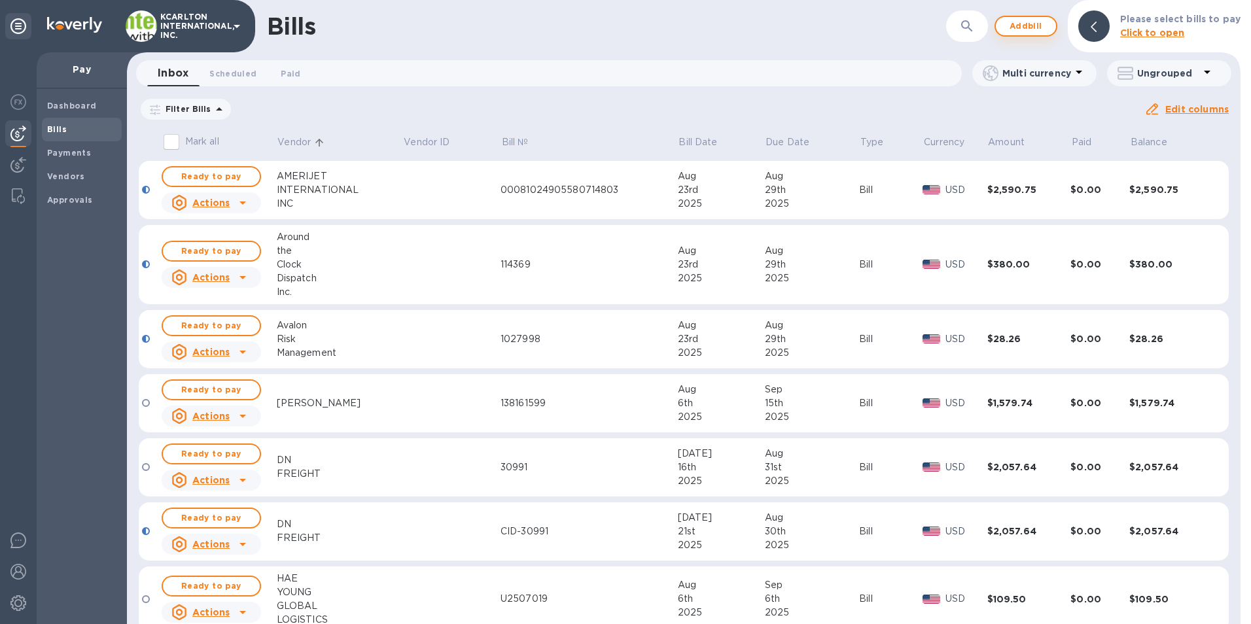
click at [1020, 34] on button "Add bill" at bounding box center [1025, 26] width 63 height 21
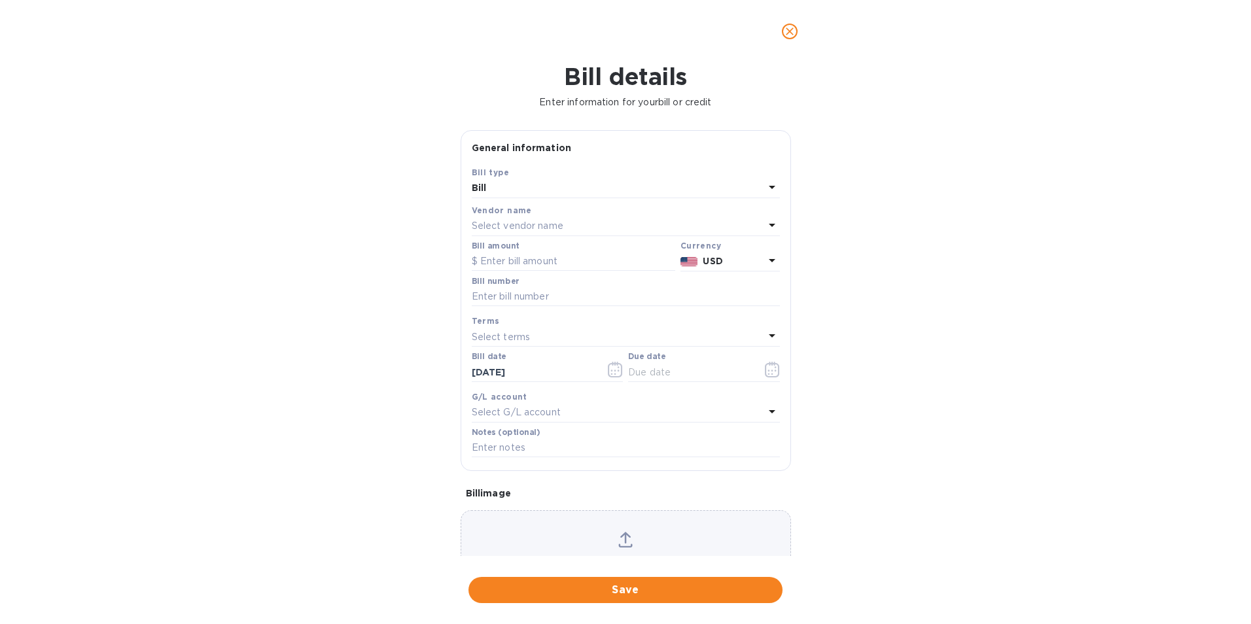
click at [515, 226] on p "Select vendor name" at bounding box center [518, 226] width 92 height 14
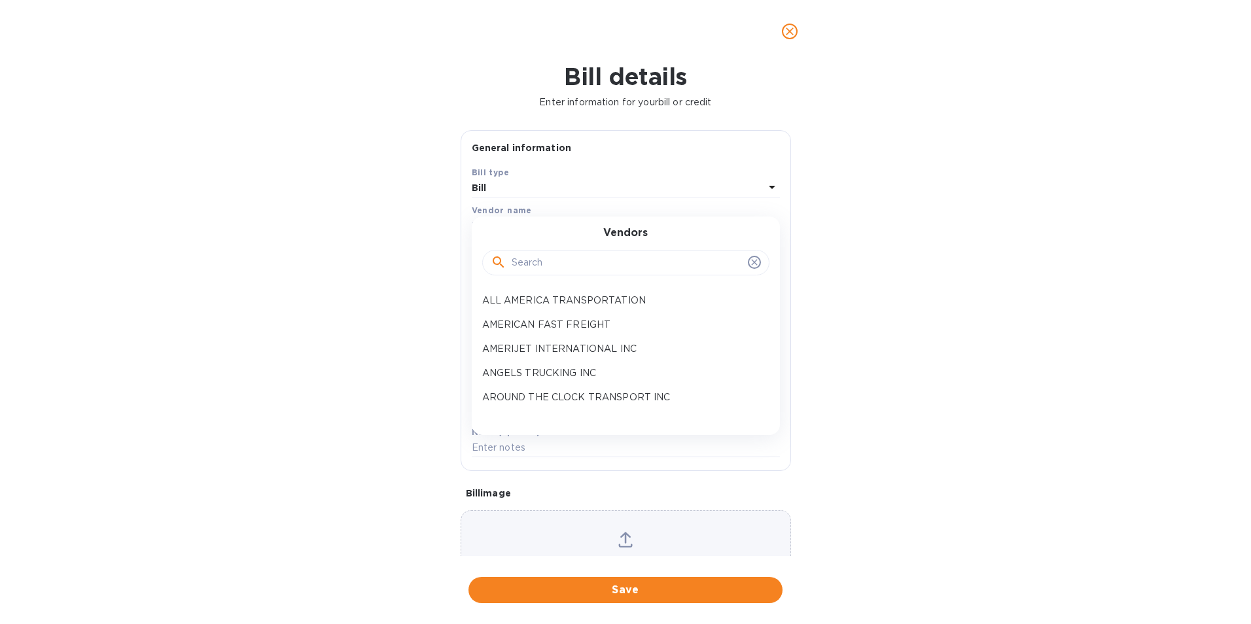
click at [515, 268] on input "text" at bounding box center [627, 263] width 231 height 20
type input "CAR"
click at [515, 319] on p "CAROTRANS" at bounding box center [620, 325] width 277 height 14
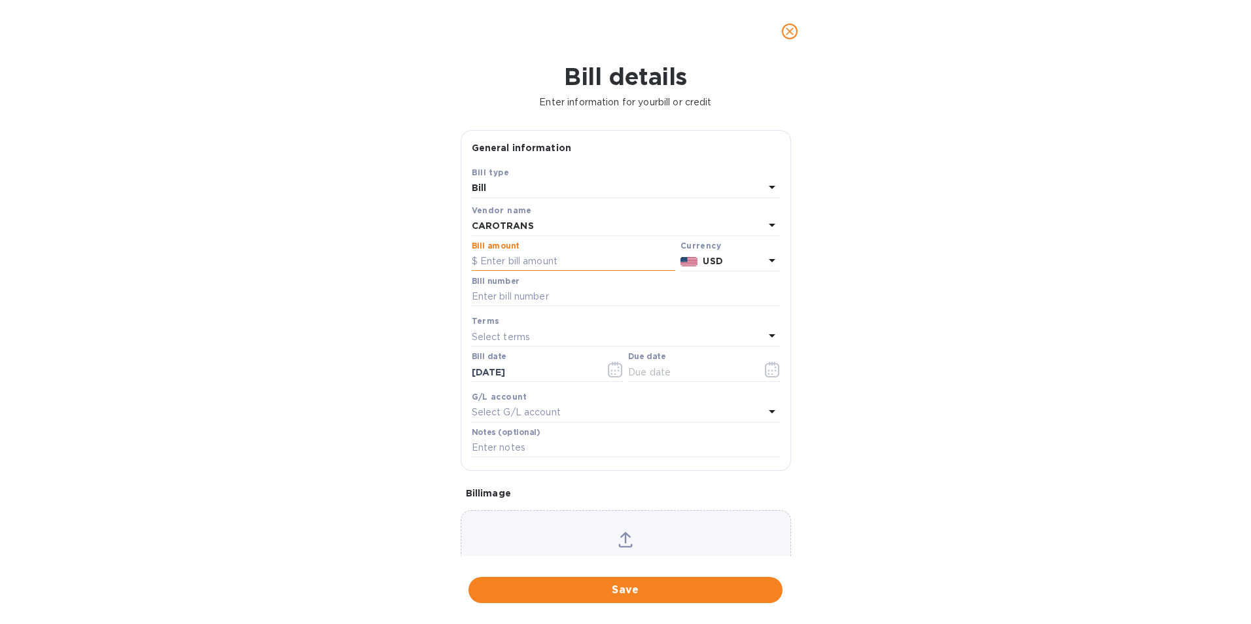
click at [519, 266] on input "text" at bounding box center [573, 262] width 203 height 20
type input "4,500.00"
click at [500, 291] on input "text" at bounding box center [626, 297] width 308 height 20
click at [561, 294] on input "text" at bounding box center [626, 297] width 308 height 20
type input "62259"
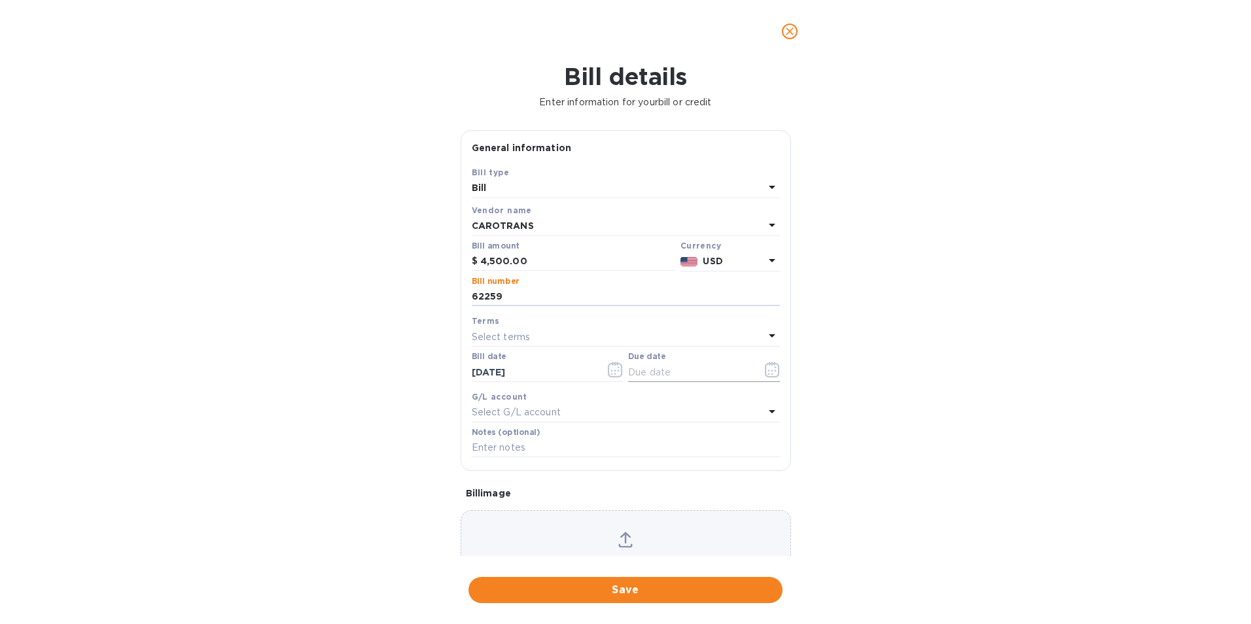
click at [770, 377] on icon "button" at bounding box center [772, 370] width 14 height 16
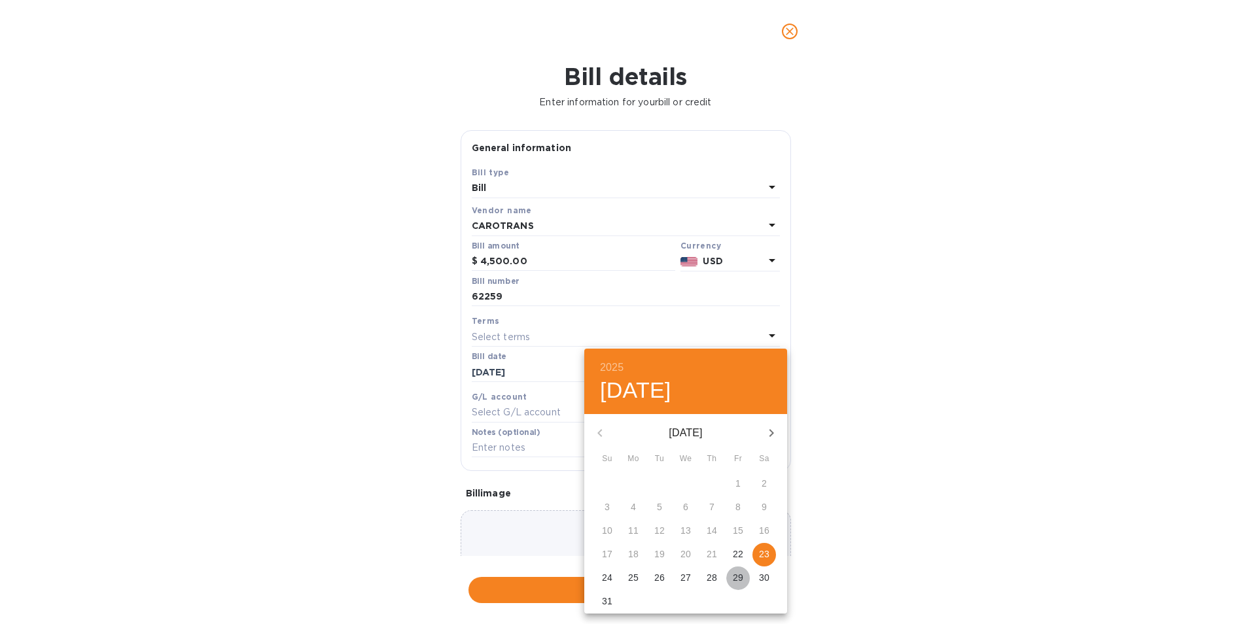
click at [743, 574] on p "29" at bounding box center [738, 577] width 10 height 13
type input "[DATE]"
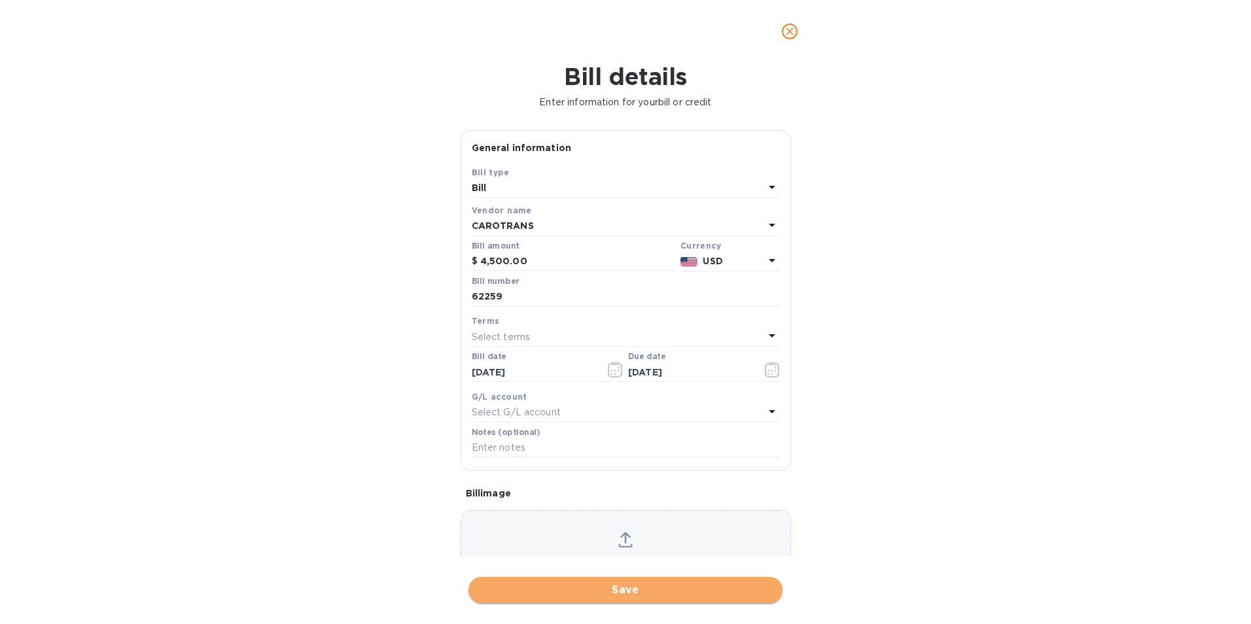
click at [714, 580] on button "Save" at bounding box center [625, 590] width 314 height 26
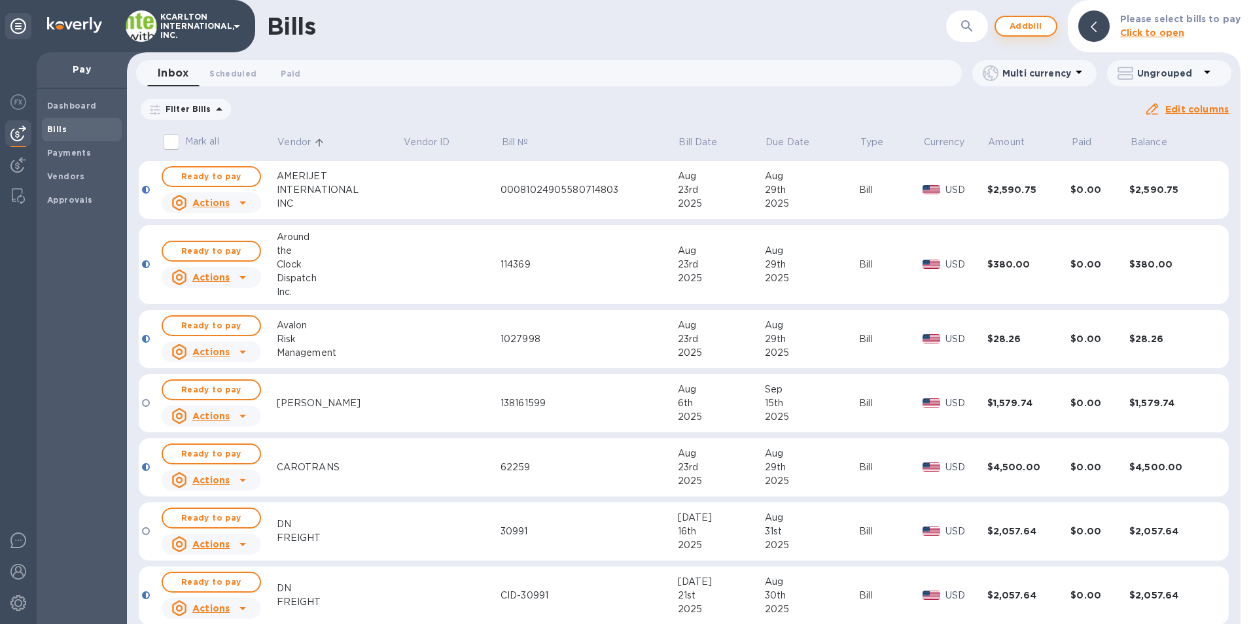
click at [1017, 25] on span "Add bill" at bounding box center [1025, 26] width 39 height 16
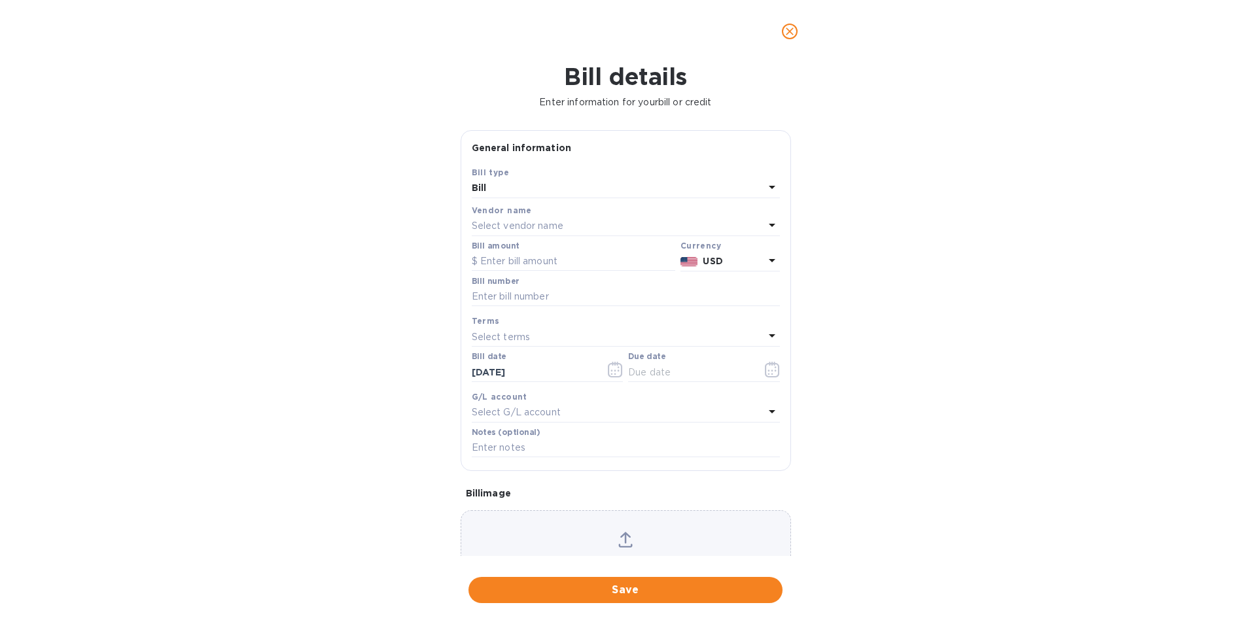
click at [506, 218] on div "Select vendor name" at bounding box center [618, 226] width 292 height 18
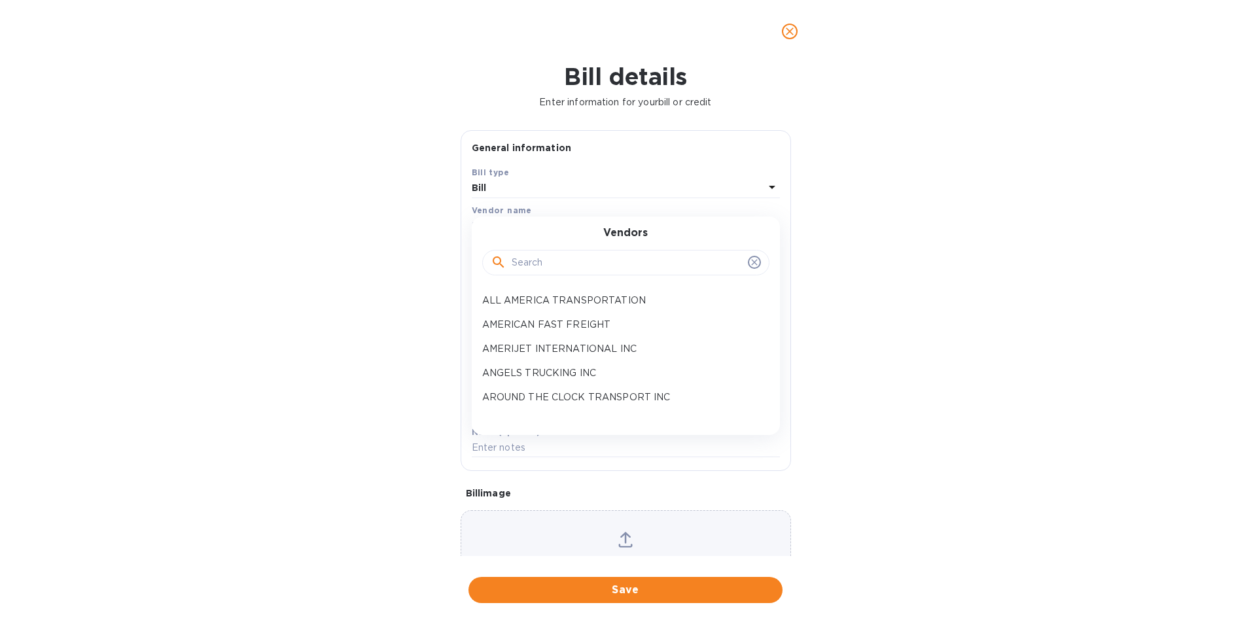
click at [526, 256] on input "text" at bounding box center [627, 263] width 231 height 20
type input "CENTER"
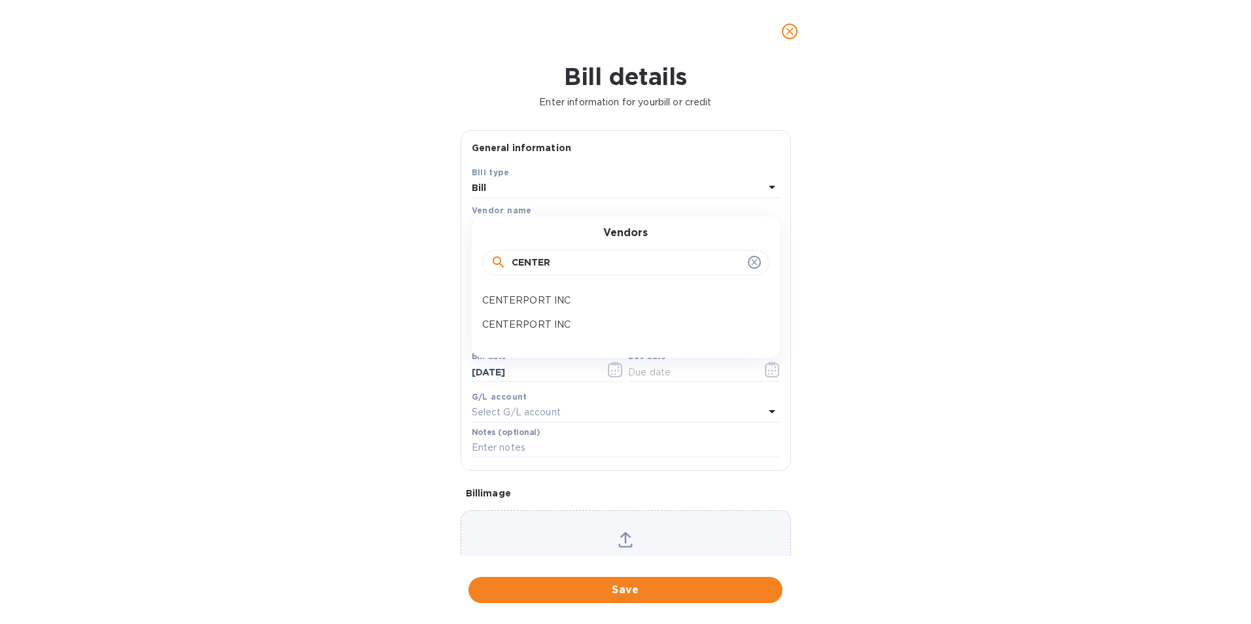
click at [790, 29] on icon "close" at bounding box center [789, 31] width 13 height 13
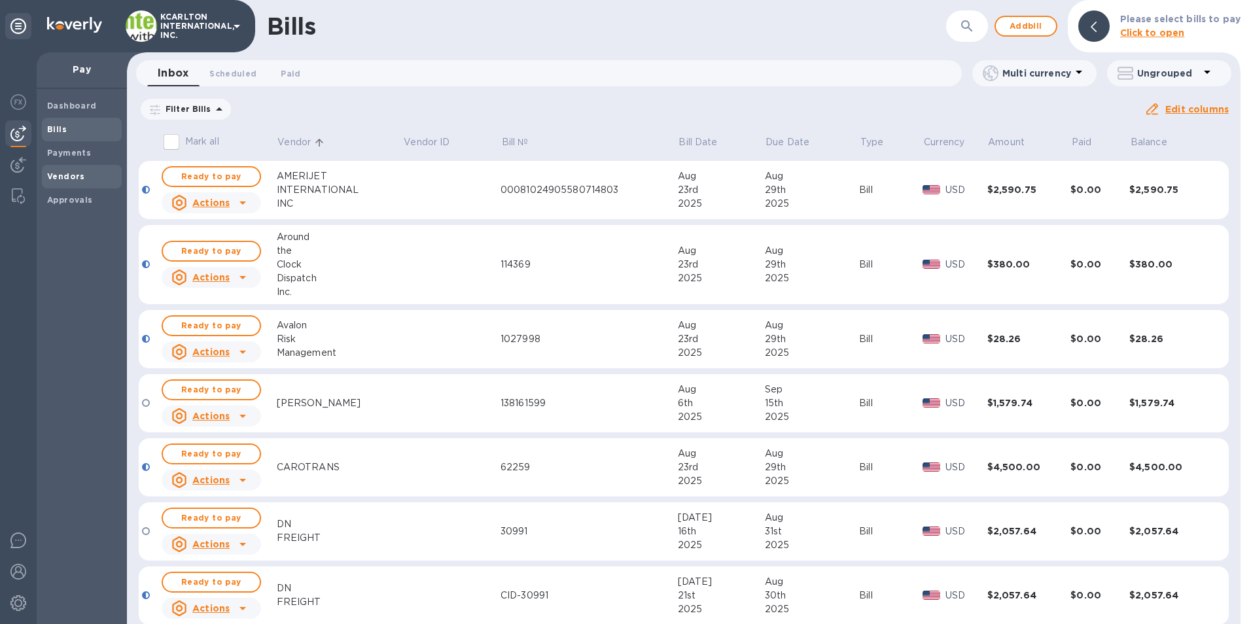
click at [84, 168] on div "Vendors" at bounding box center [82, 177] width 80 height 24
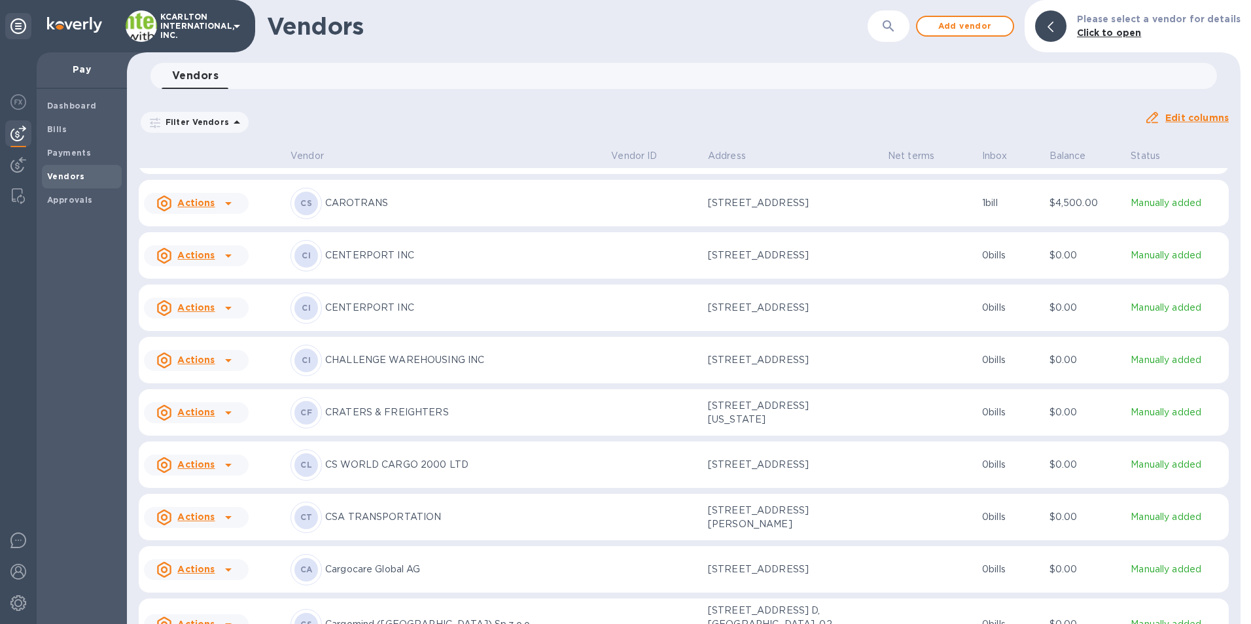
scroll to position [1111, 0]
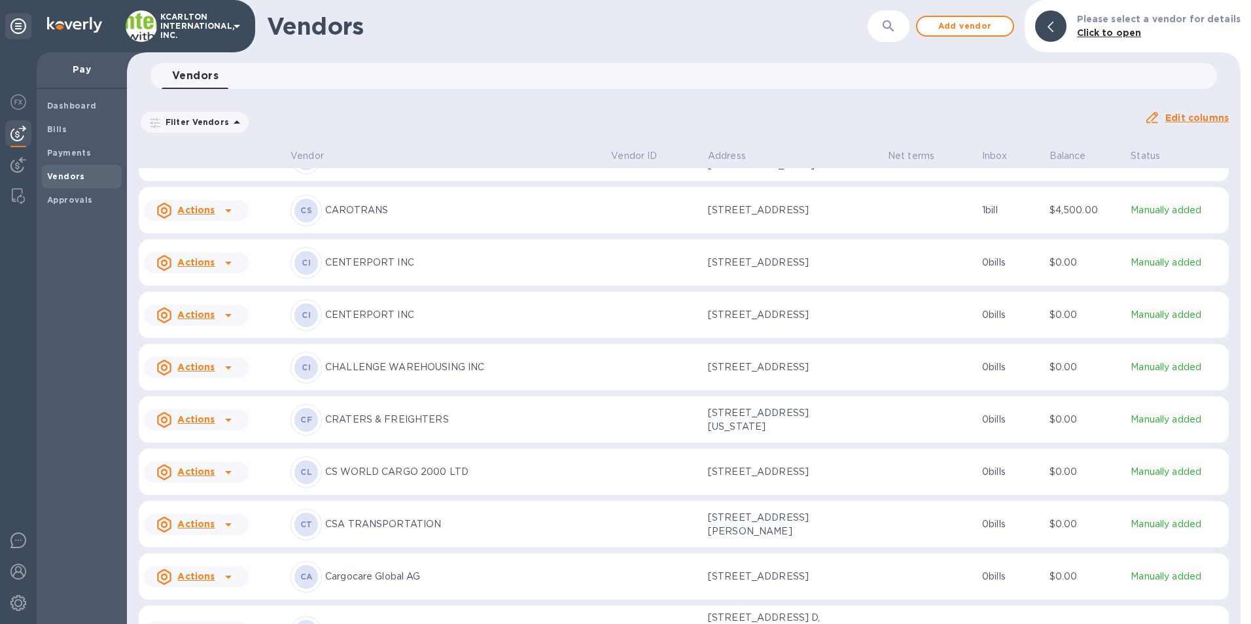
click at [469, 270] on p "CENTERPORT INC" at bounding box center [462, 263] width 275 height 14
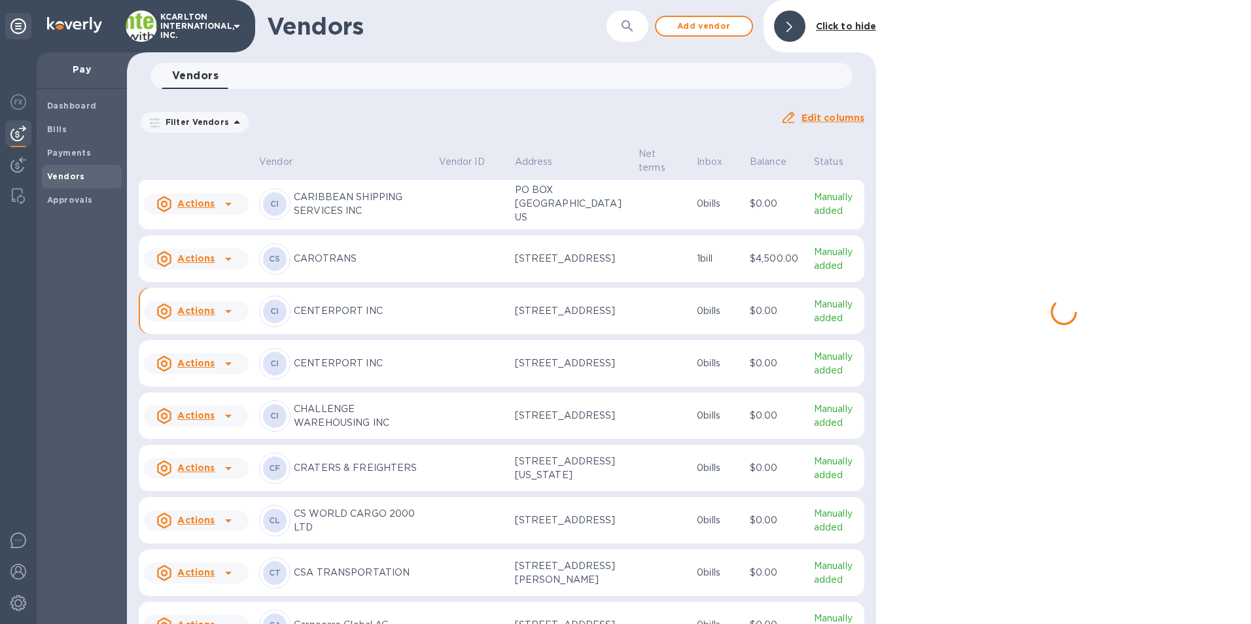
scroll to position [1193, 0]
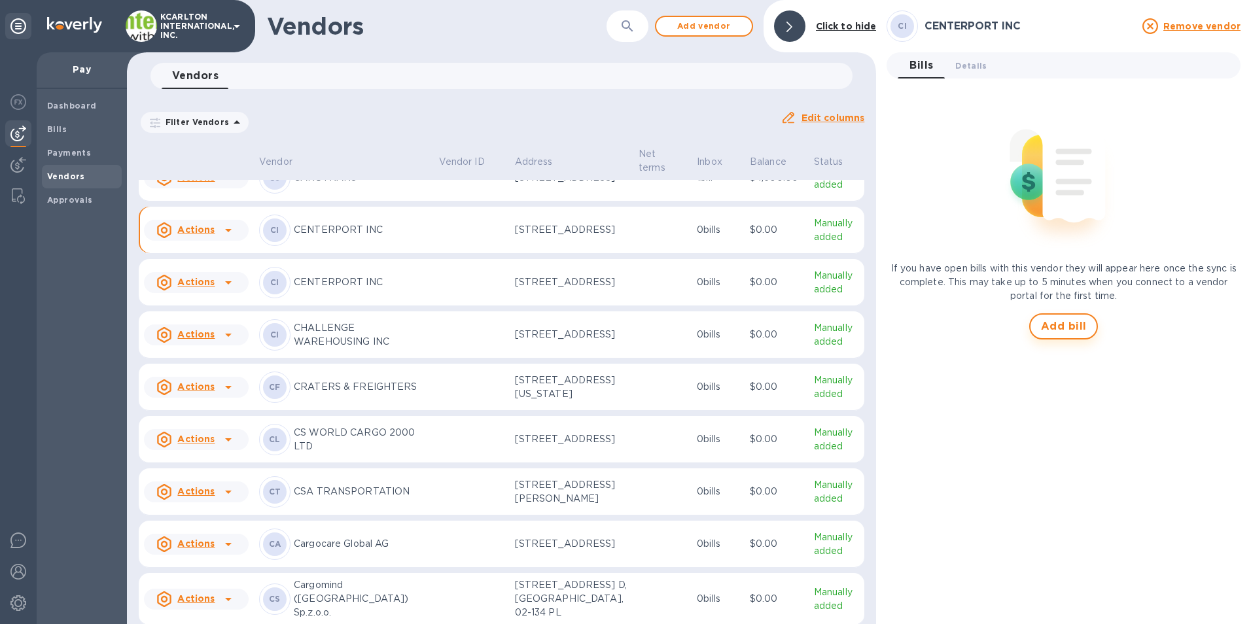
click at [1055, 332] on span "Add bill" at bounding box center [1064, 327] width 46 height 16
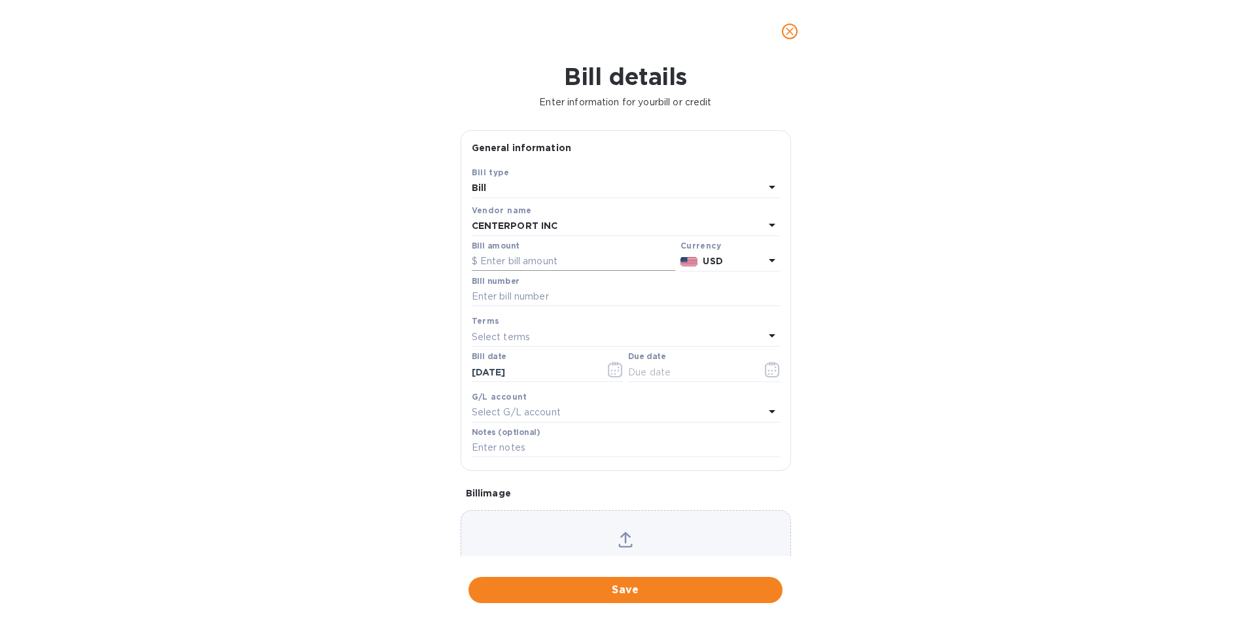
click at [479, 254] on input "text" at bounding box center [573, 262] width 203 height 20
type input "137.00"
click at [512, 297] on input "text" at bounding box center [626, 297] width 308 height 20
type input "2022479"
click at [770, 375] on icon "button" at bounding box center [772, 370] width 15 height 16
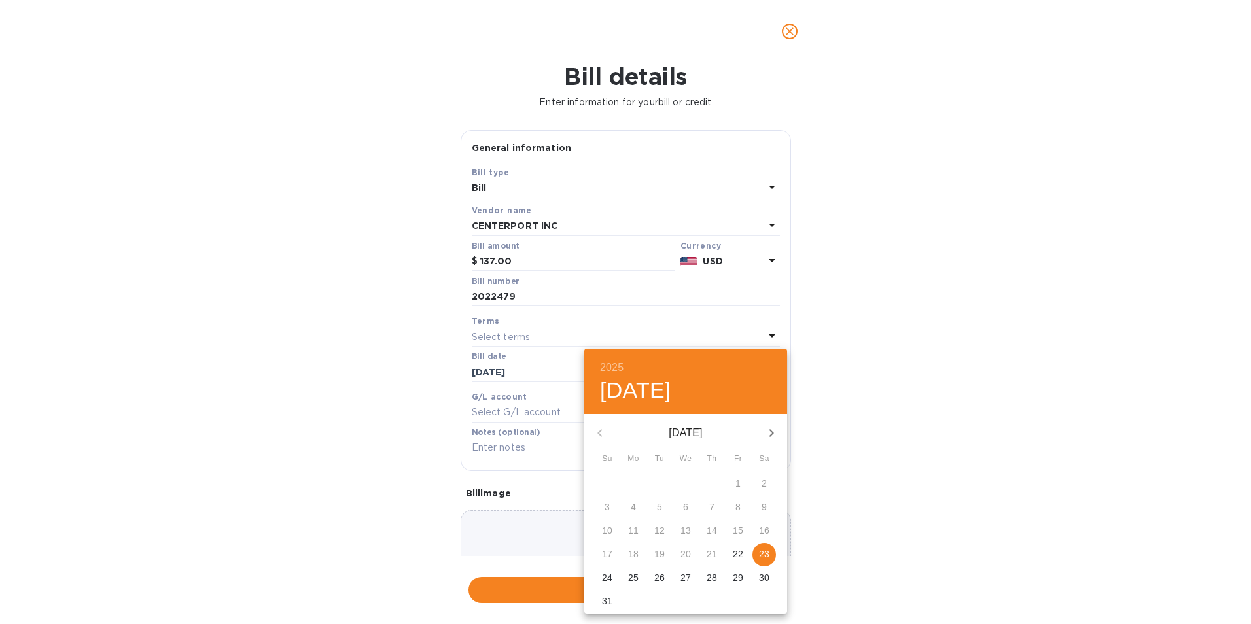
click at [739, 573] on p "29" at bounding box center [738, 577] width 10 height 13
type input "[DATE]"
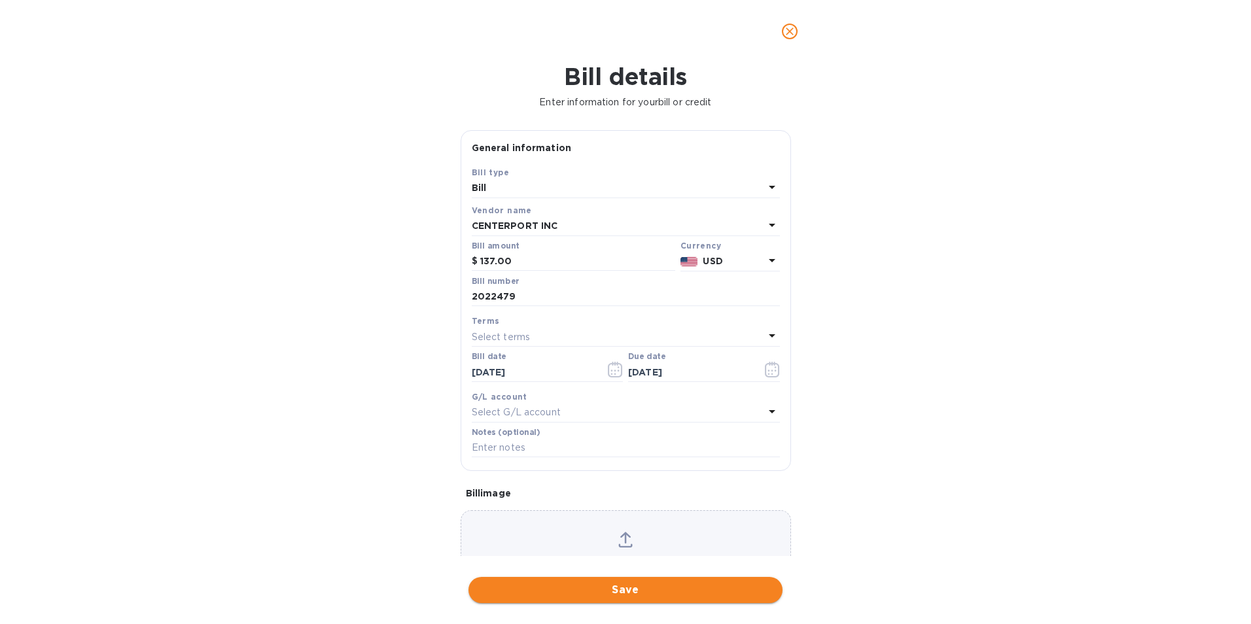
click at [714, 587] on span "Save" at bounding box center [625, 590] width 293 height 16
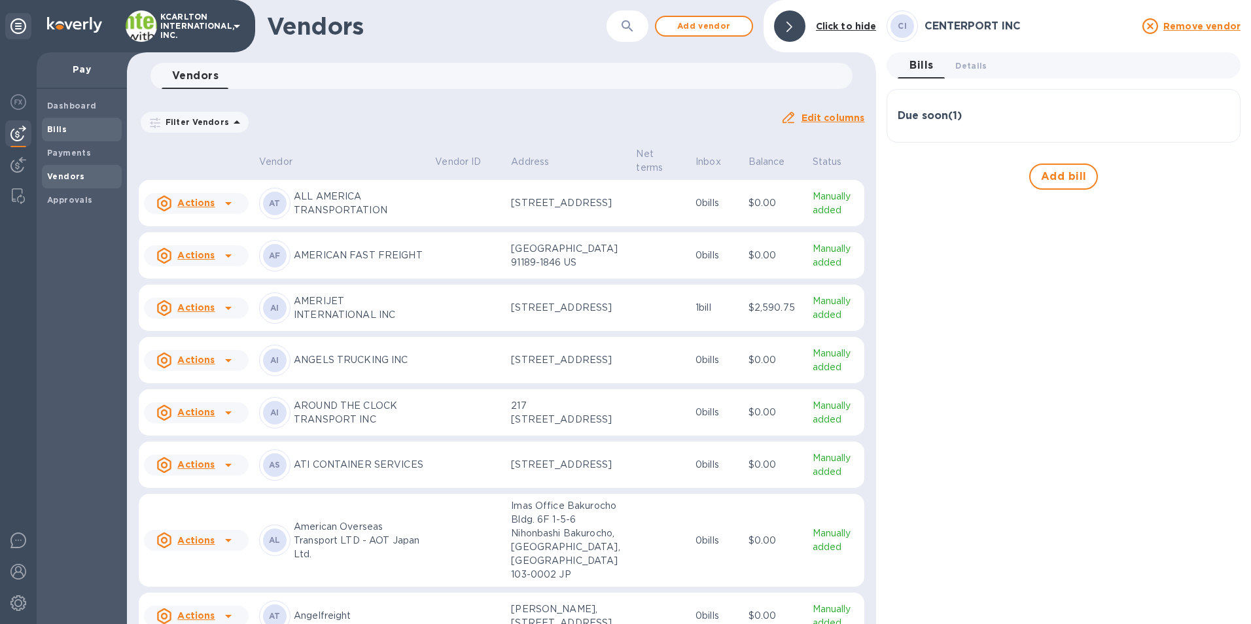
click at [45, 131] on div "Bills" at bounding box center [82, 130] width 80 height 24
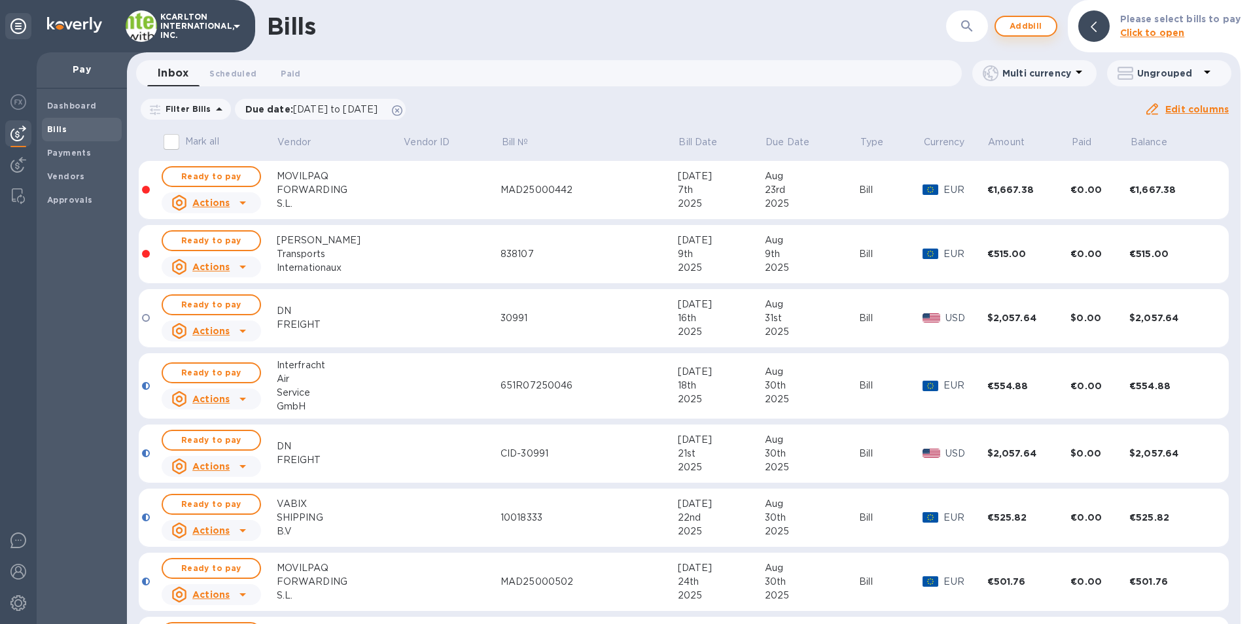
click at [1007, 26] on button "Add bill" at bounding box center [1025, 26] width 63 height 21
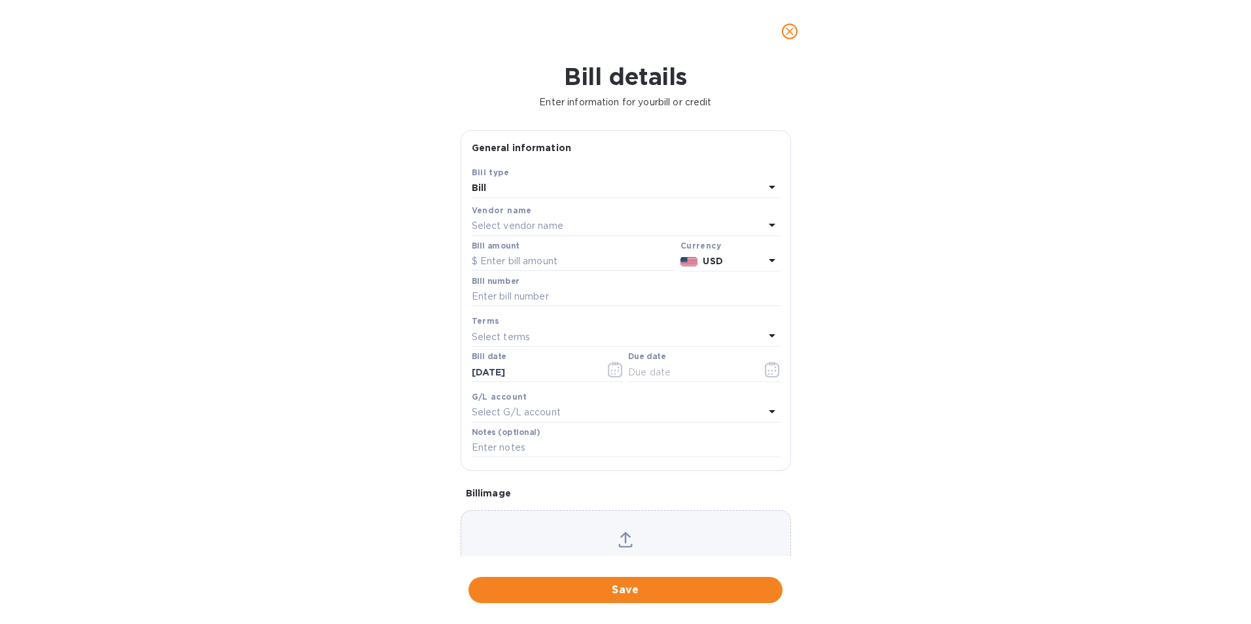
click at [510, 222] on p "Select vendor name" at bounding box center [518, 226] width 92 height 14
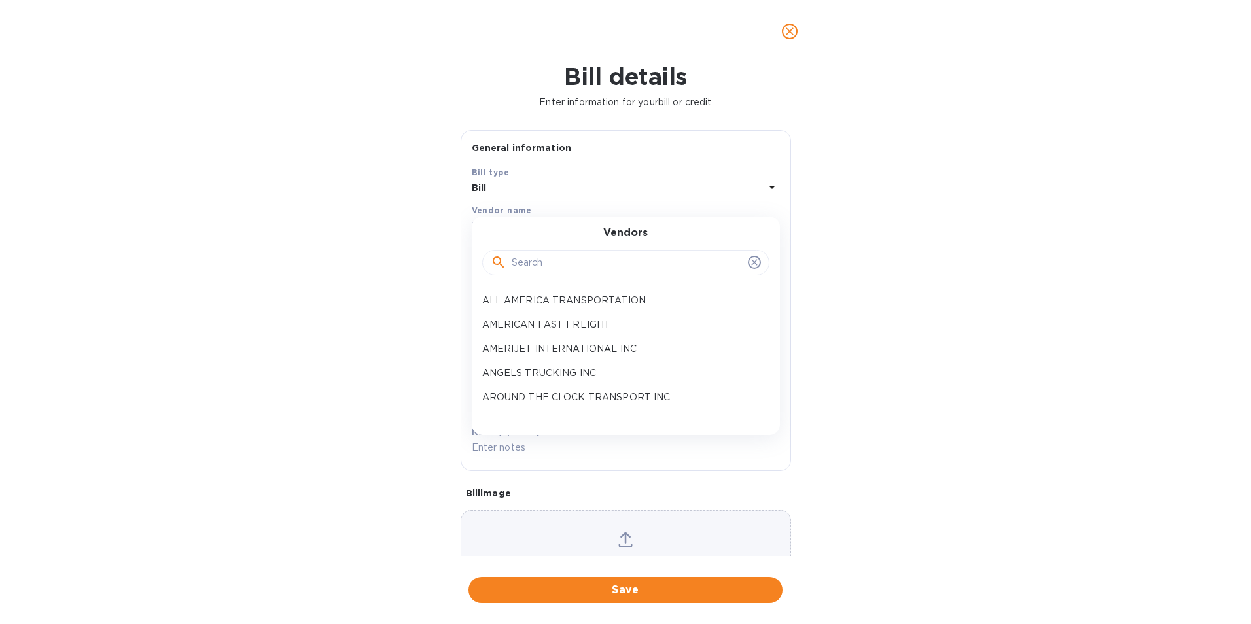
click at [553, 264] on input "text" at bounding box center [627, 263] width 231 height 20
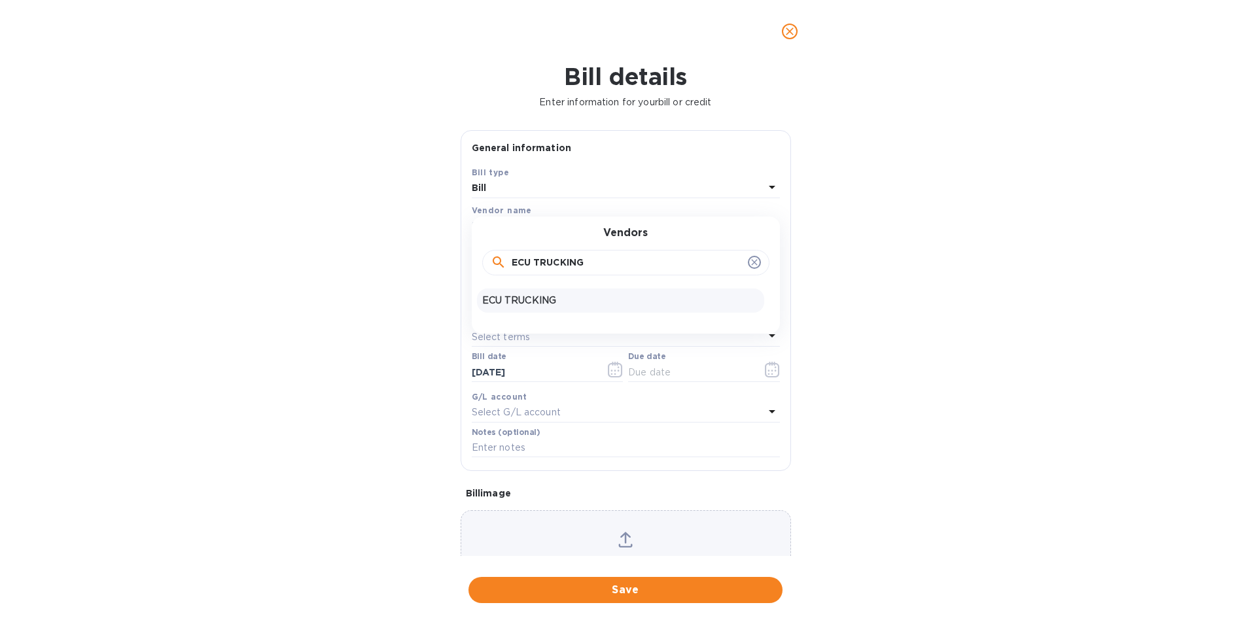
type input "ECU TRUCKING"
click at [489, 308] on div "ECU TRUCKING" at bounding box center [620, 300] width 287 height 24
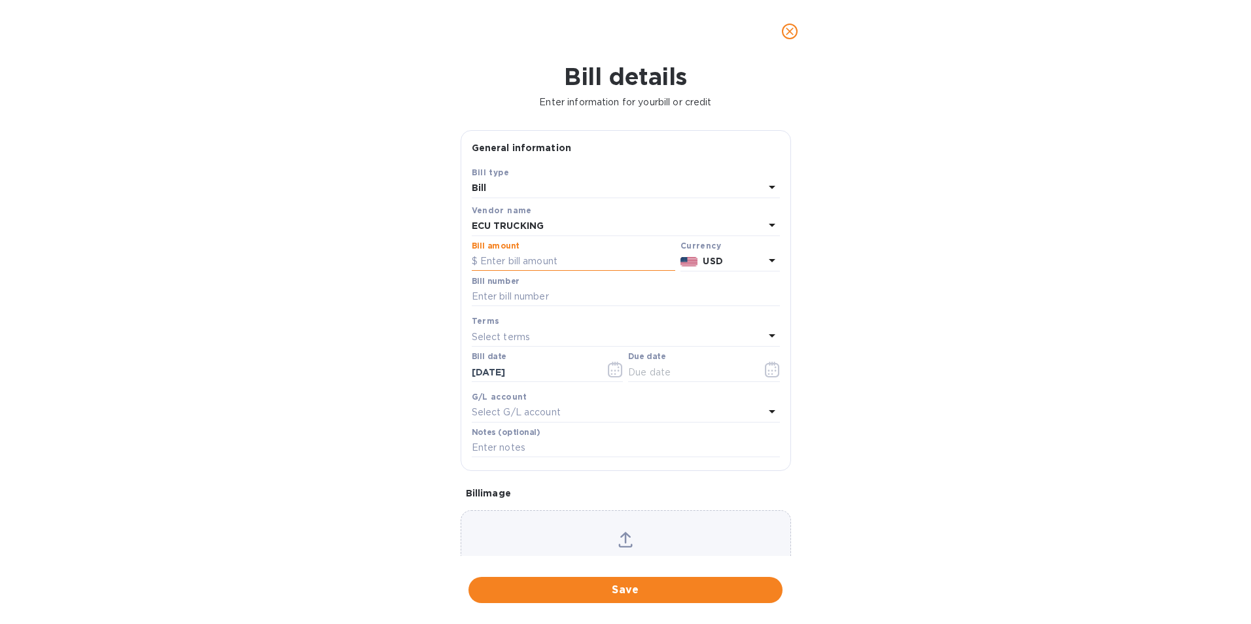
click at [493, 264] on input "text" at bounding box center [573, 262] width 203 height 20
type input "1,223.25"
click at [576, 293] on input "text" at bounding box center [626, 297] width 308 height 20
type input "293765"
click at [772, 363] on icon "button" at bounding box center [772, 370] width 15 height 16
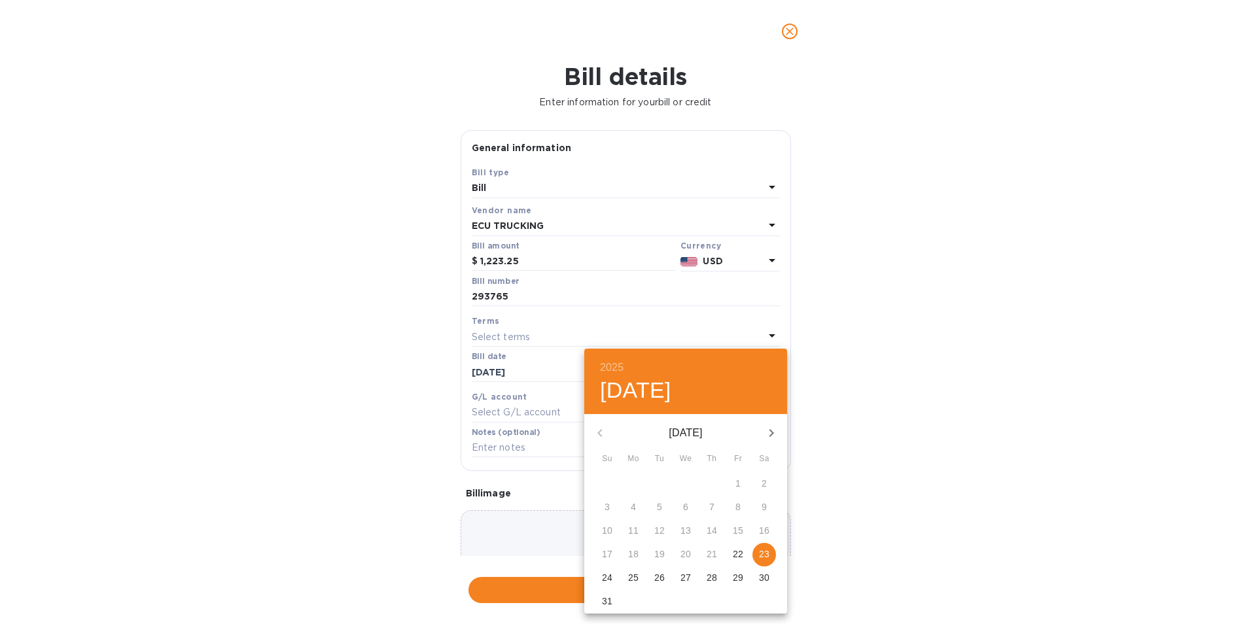
click at [737, 569] on button "29" at bounding box center [738, 579] width 24 height 24
type input "[DATE]"
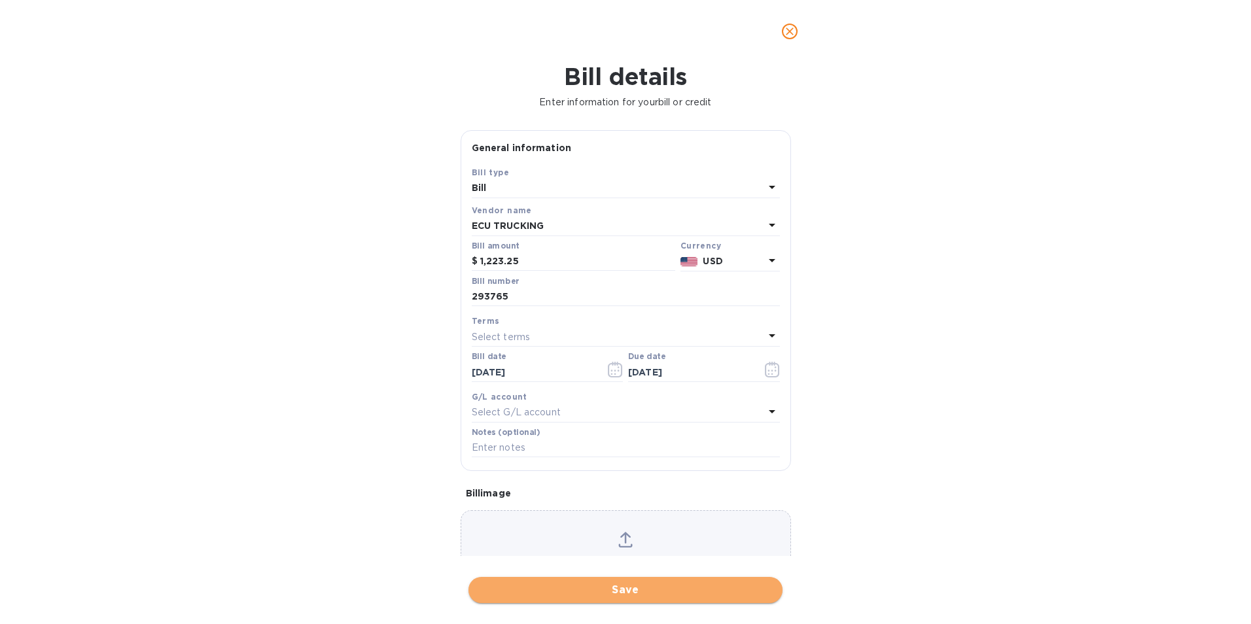
click at [703, 591] on span "Save" at bounding box center [625, 590] width 293 height 16
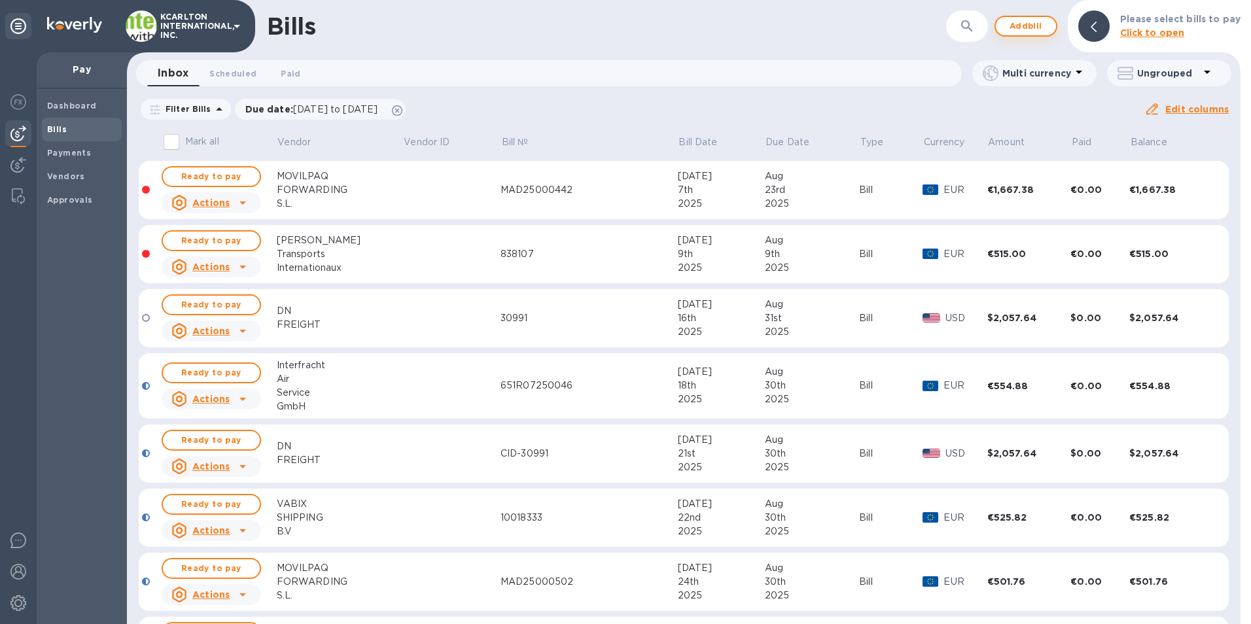
click at [1030, 30] on span "Add bill" at bounding box center [1025, 26] width 39 height 16
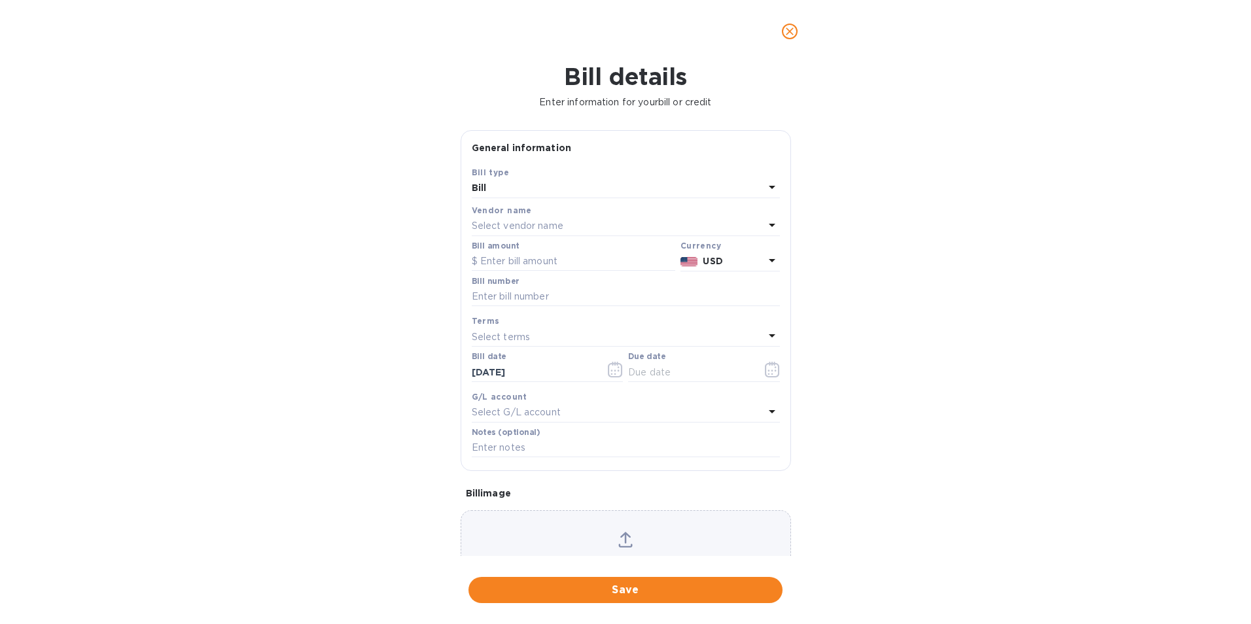
click at [480, 224] on p "Select vendor name" at bounding box center [518, 226] width 92 height 14
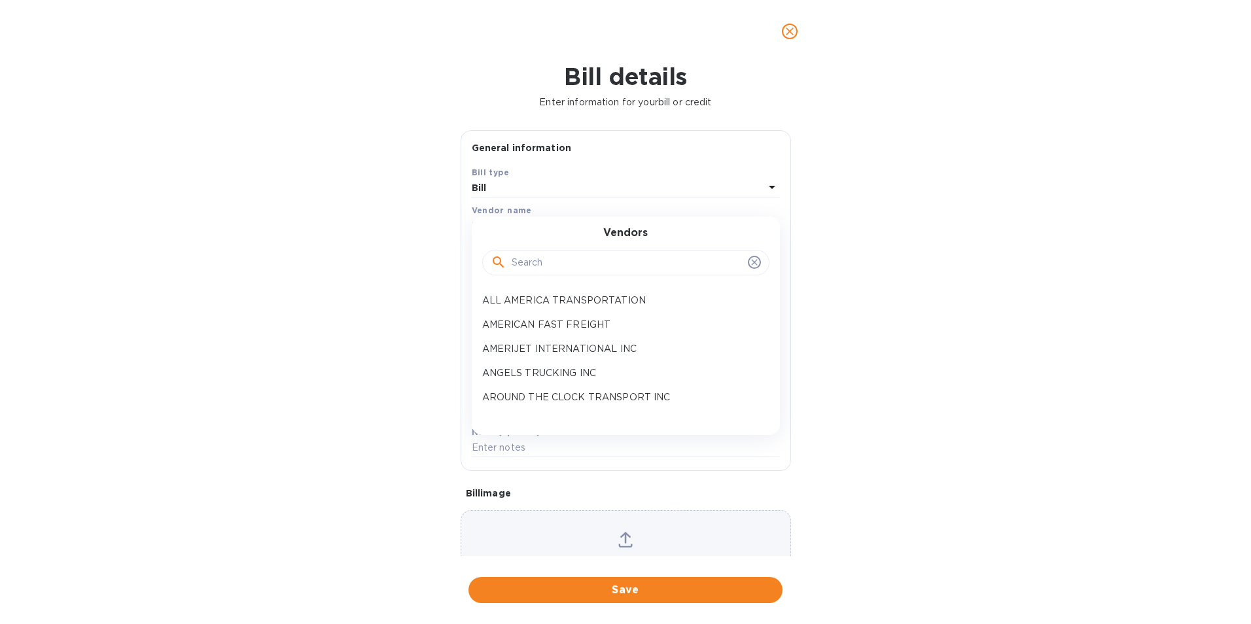
click at [512, 260] on input "text" at bounding box center [627, 263] width 231 height 20
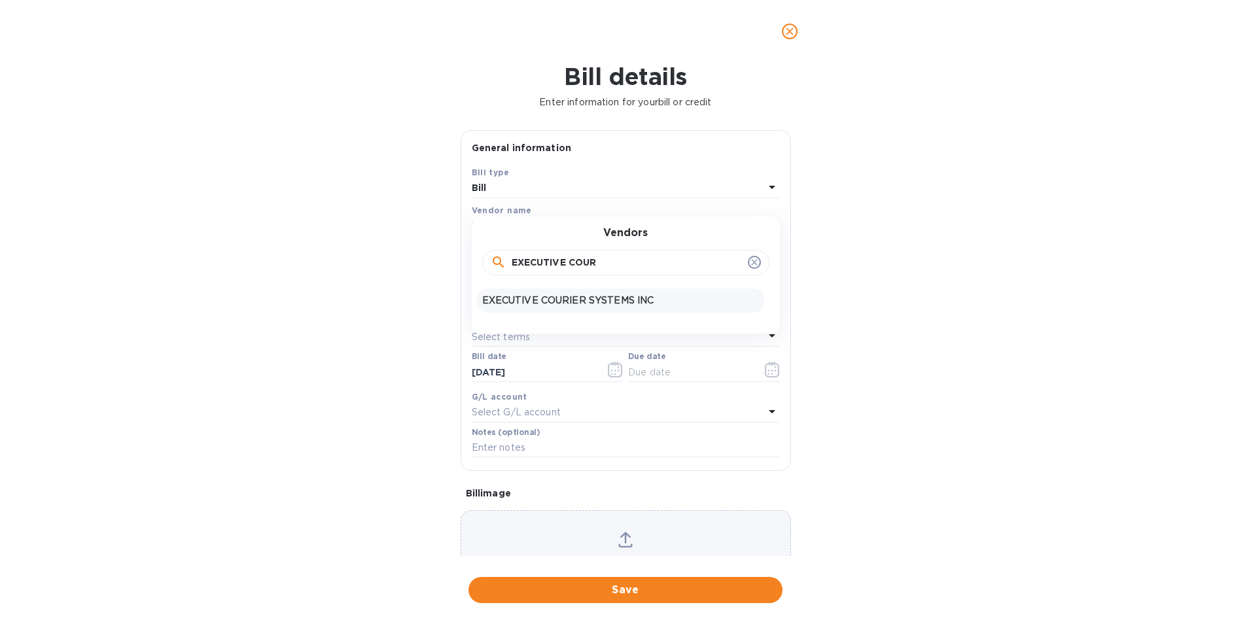
type input "EXECUTIVE COUR"
click at [512, 294] on p "EXECUTIVE COURIER SYSTEMS INC" at bounding box center [620, 301] width 277 height 14
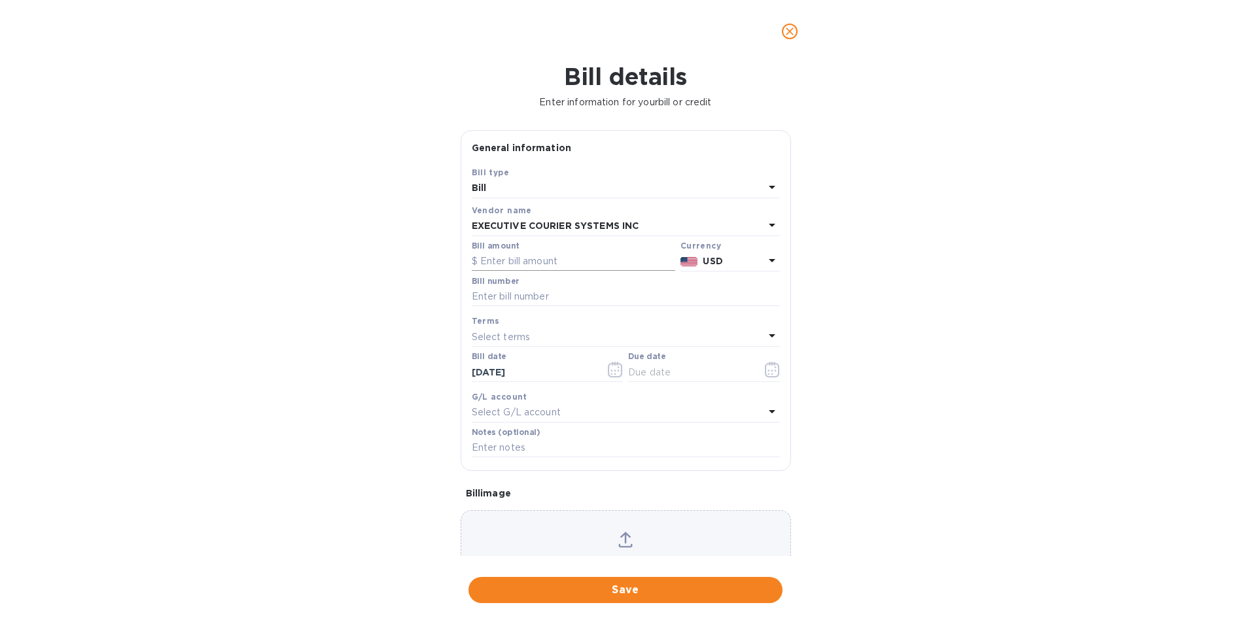
click at [514, 264] on input "text" at bounding box center [573, 262] width 203 height 20
type input "2,640.07"
click at [572, 293] on input "text" at bounding box center [626, 297] width 308 height 20
type input "08202025318"
click at [774, 371] on icon "button" at bounding box center [775, 371] width 2 height 2
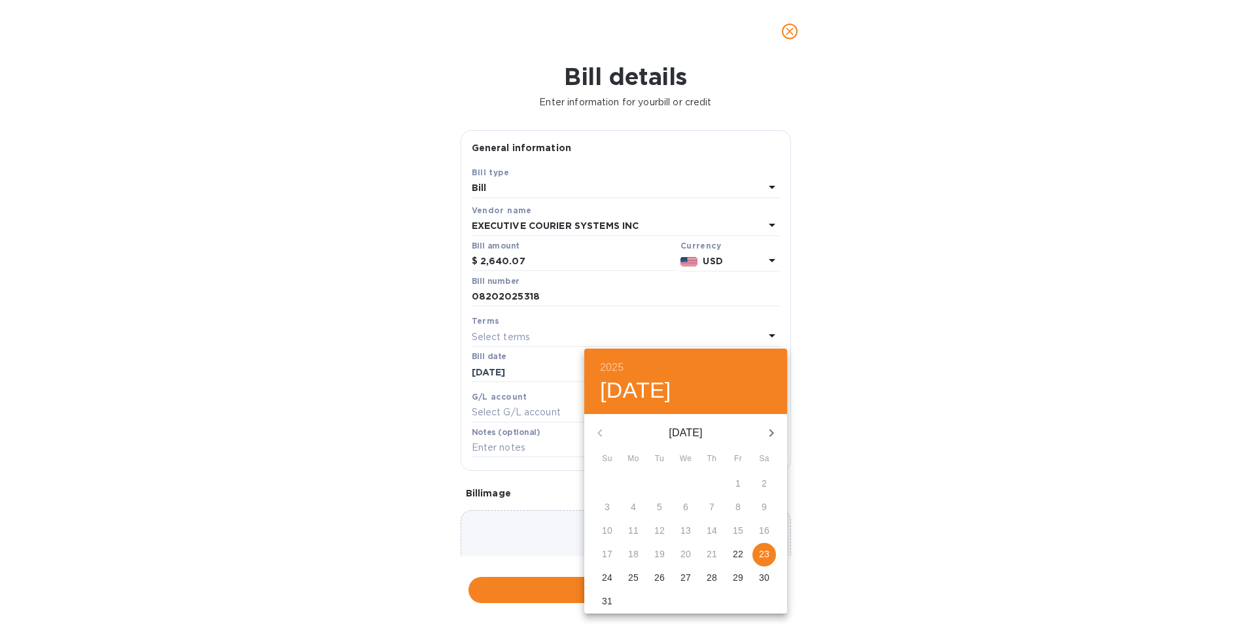
click at [744, 577] on span "29" at bounding box center [738, 577] width 24 height 13
type input "[DATE]"
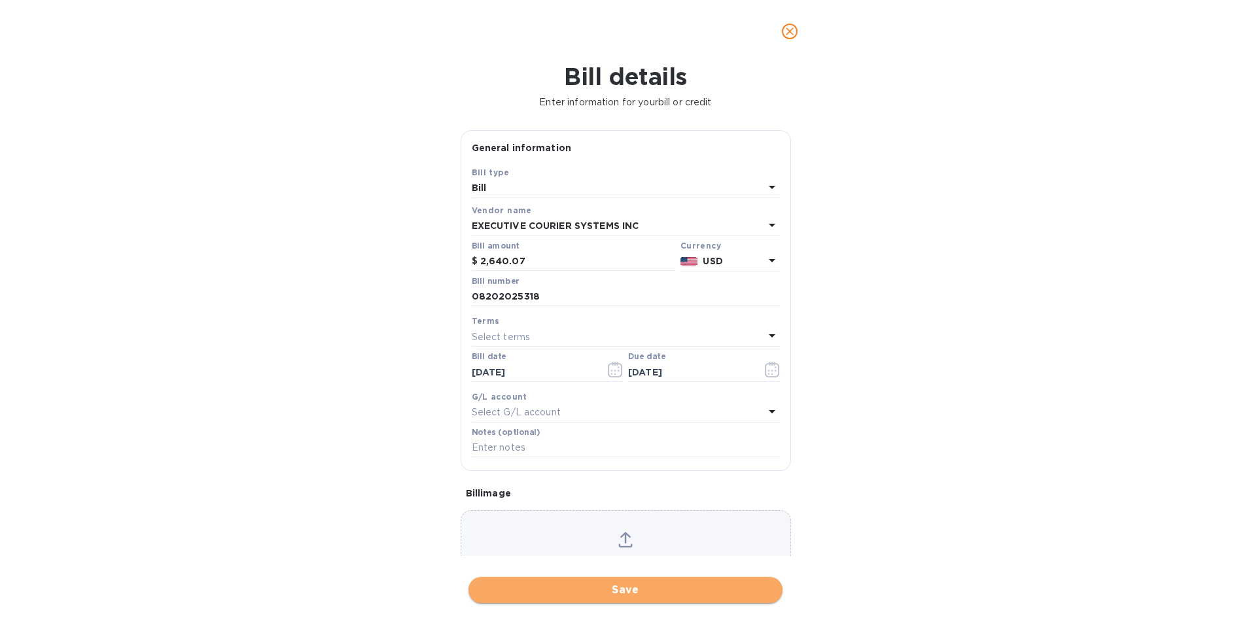
click at [713, 589] on span "Save" at bounding box center [625, 590] width 293 height 16
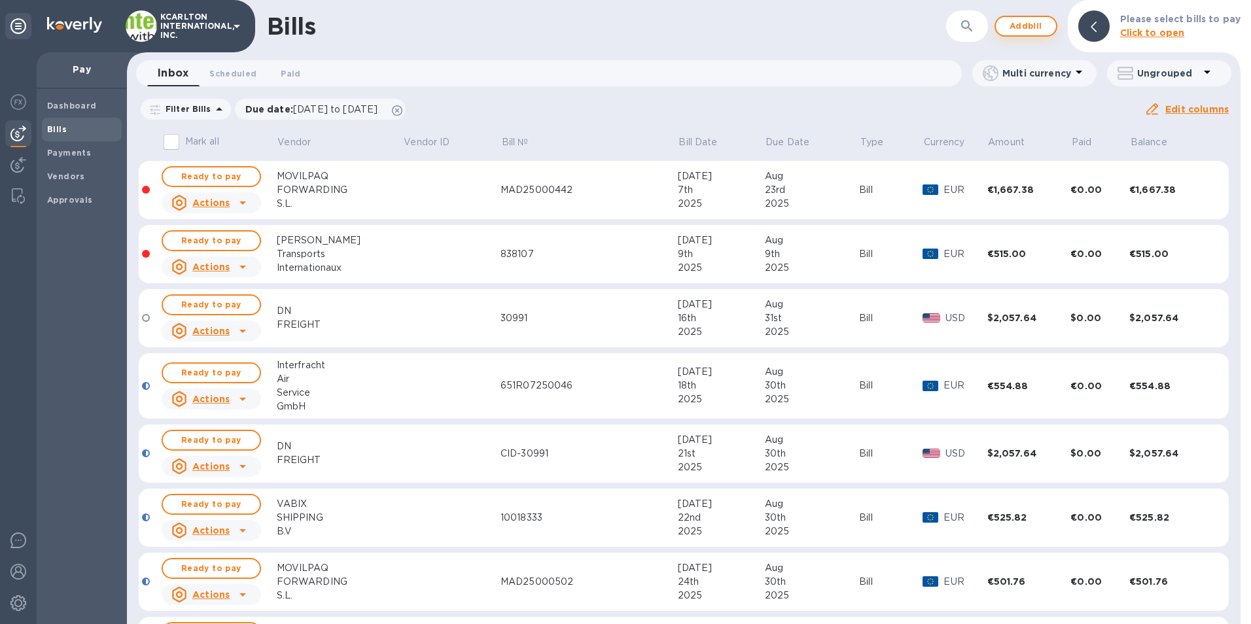
click at [1041, 25] on span "Add bill" at bounding box center [1025, 26] width 39 height 16
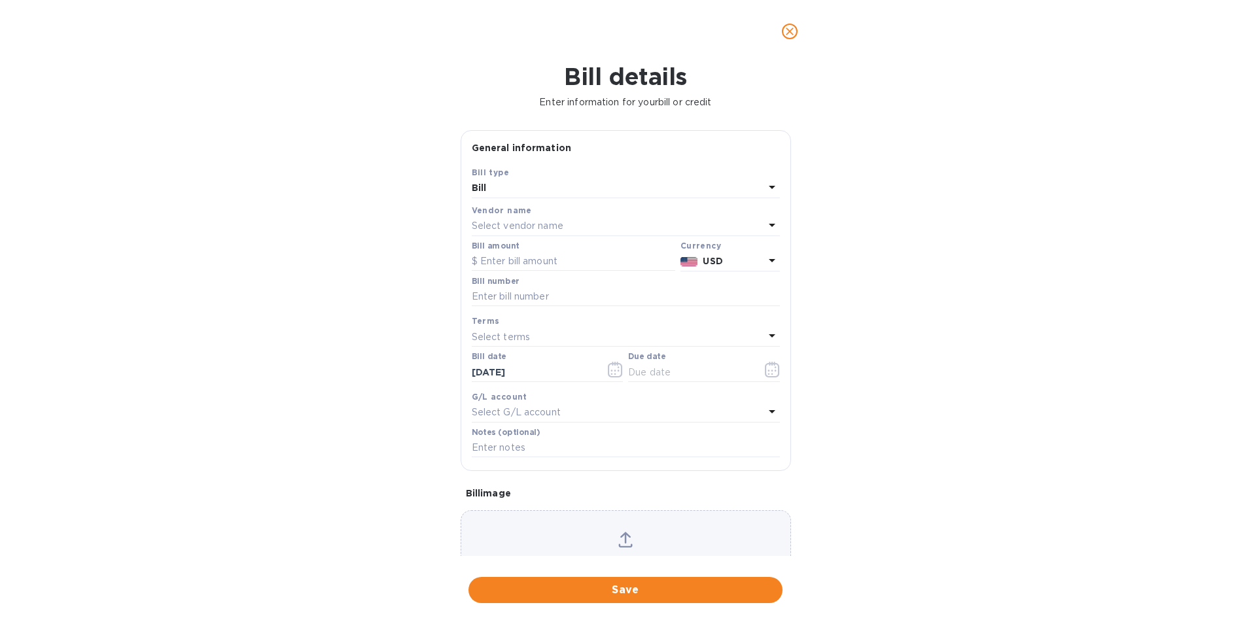
click at [526, 224] on p "Select vendor name" at bounding box center [518, 226] width 92 height 14
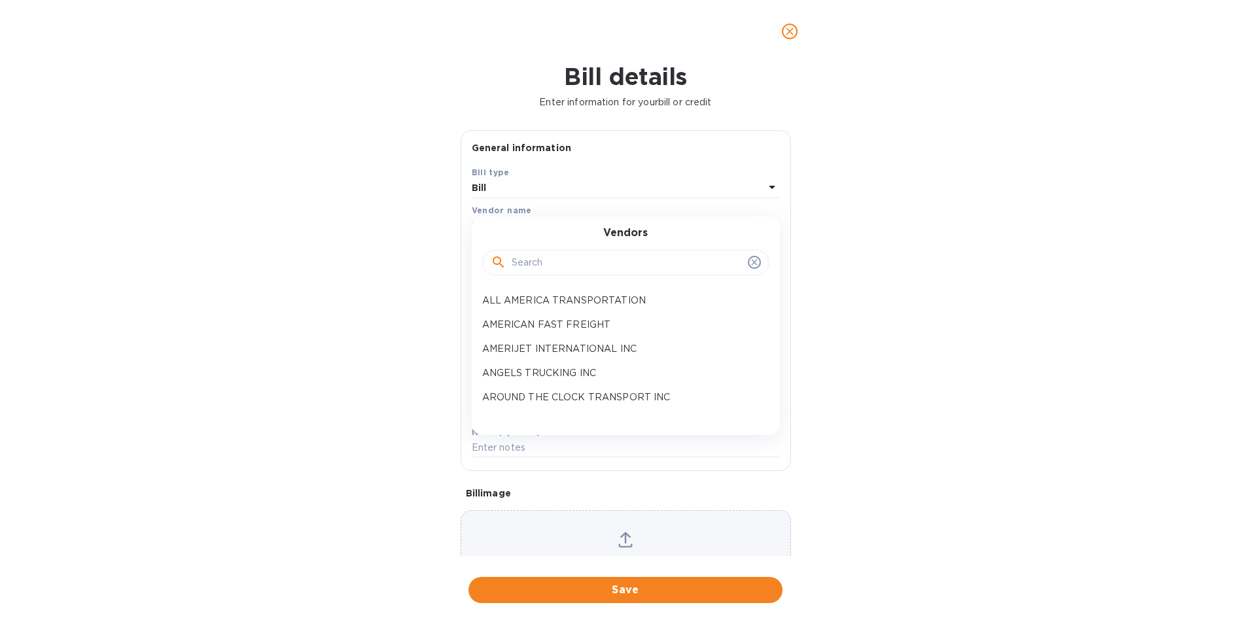
click at [533, 270] on input "text" at bounding box center [627, 263] width 231 height 20
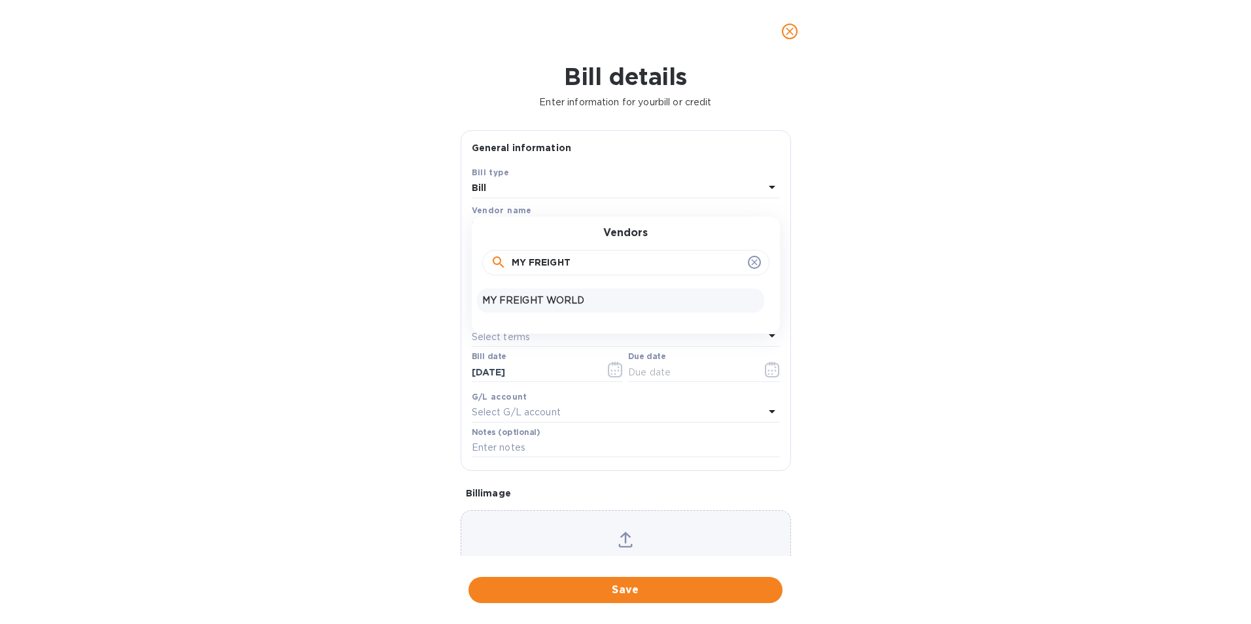
type input "MY FREIGHT"
click at [530, 298] on p "MY FREIGHT WORLD" at bounding box center [620, 301] width 277 height 14
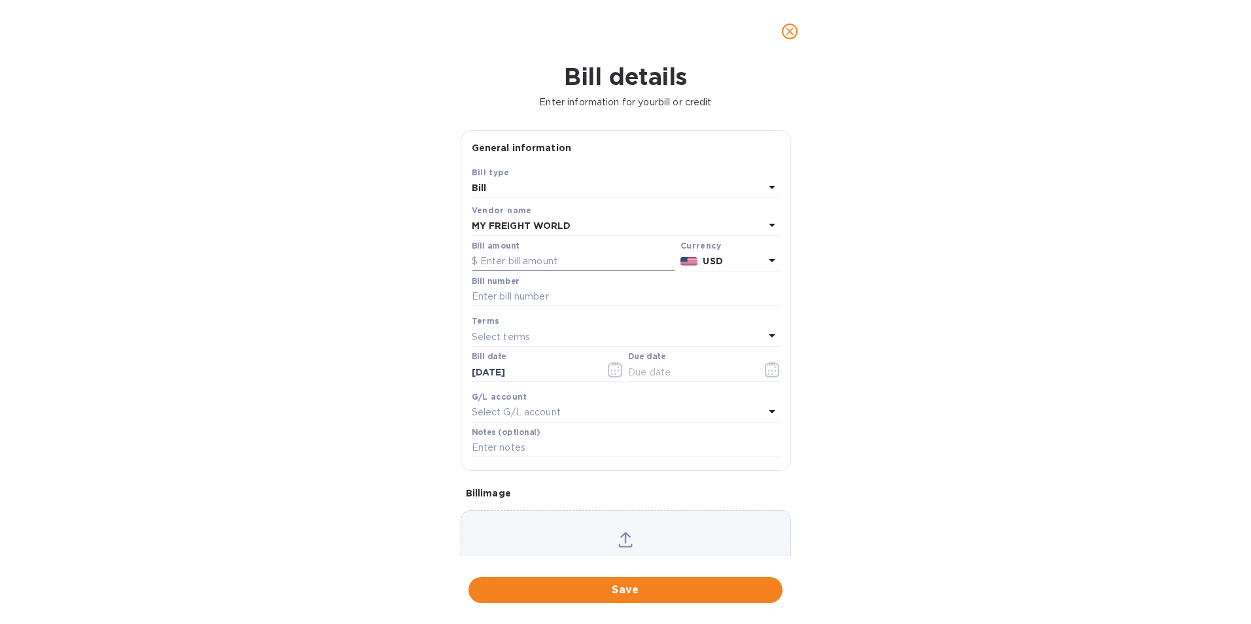
click at [529, 267] on input "text" at bounding box center [573, 262] width 203 height 20
type input "2,100.00"
click at [523, 290] on input "text" at bounding box center [626, 297] width 308 height 20
type input "FRM38566INV1"
click at [769, 376] on icon "button" at bounding box center [772, 370] width 14 height 16
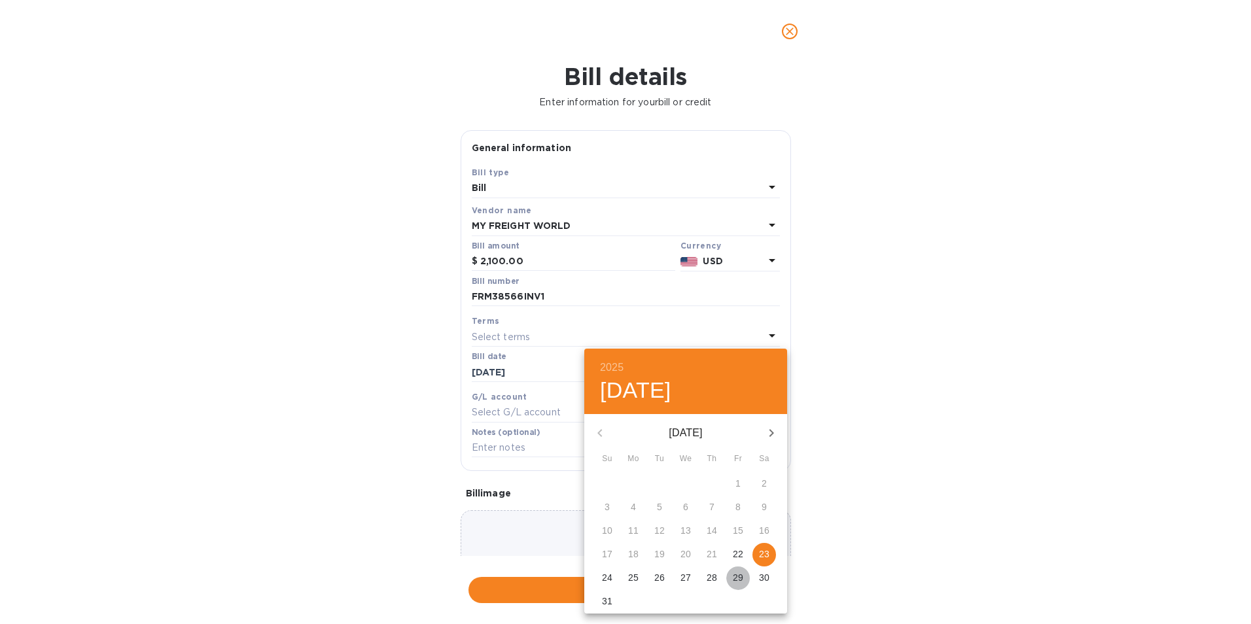
click at [737, 577] on p "29" at bounding box center [738, 577] width 10 height 13
type input "[DATE]"
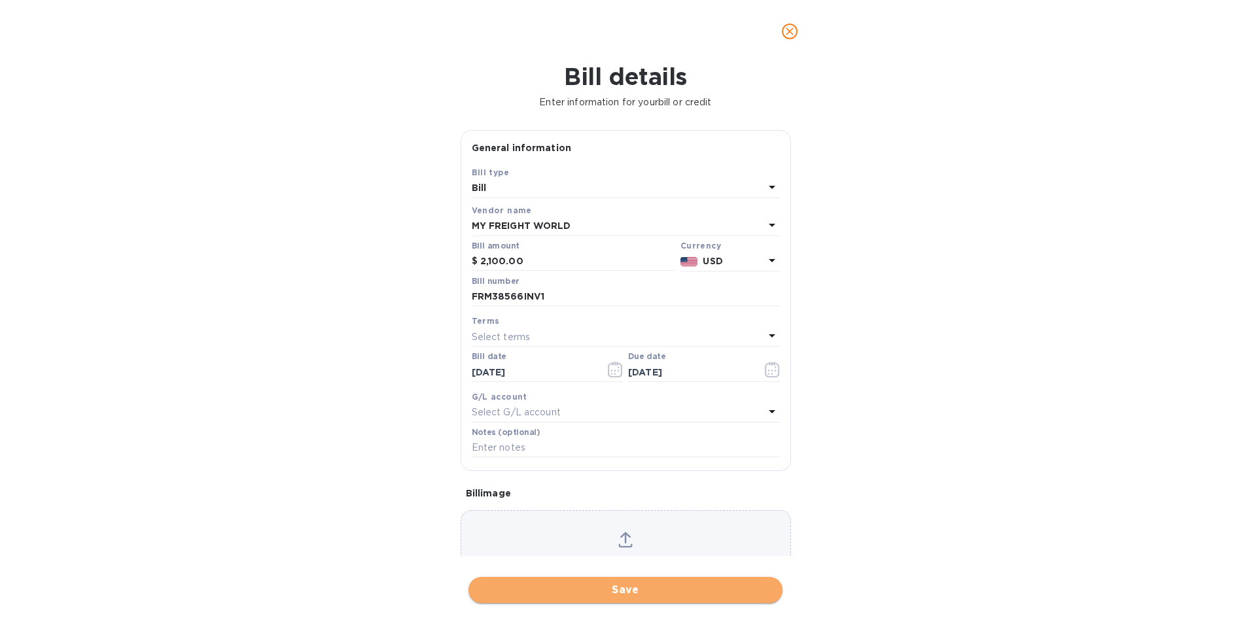
click at [642, 593] on span "Save" at bounding box center [625, 590] width 293 height 16
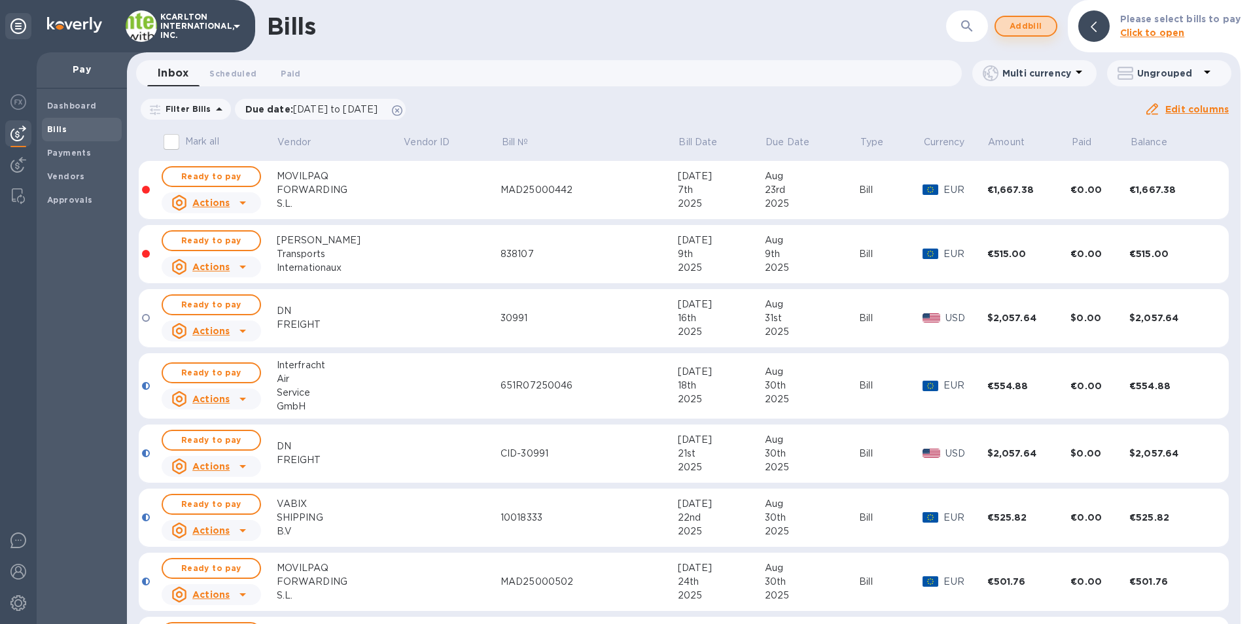
click at [1028, 31] on span "Add bill" at bounding box center [1025, 26] width 39 height 16
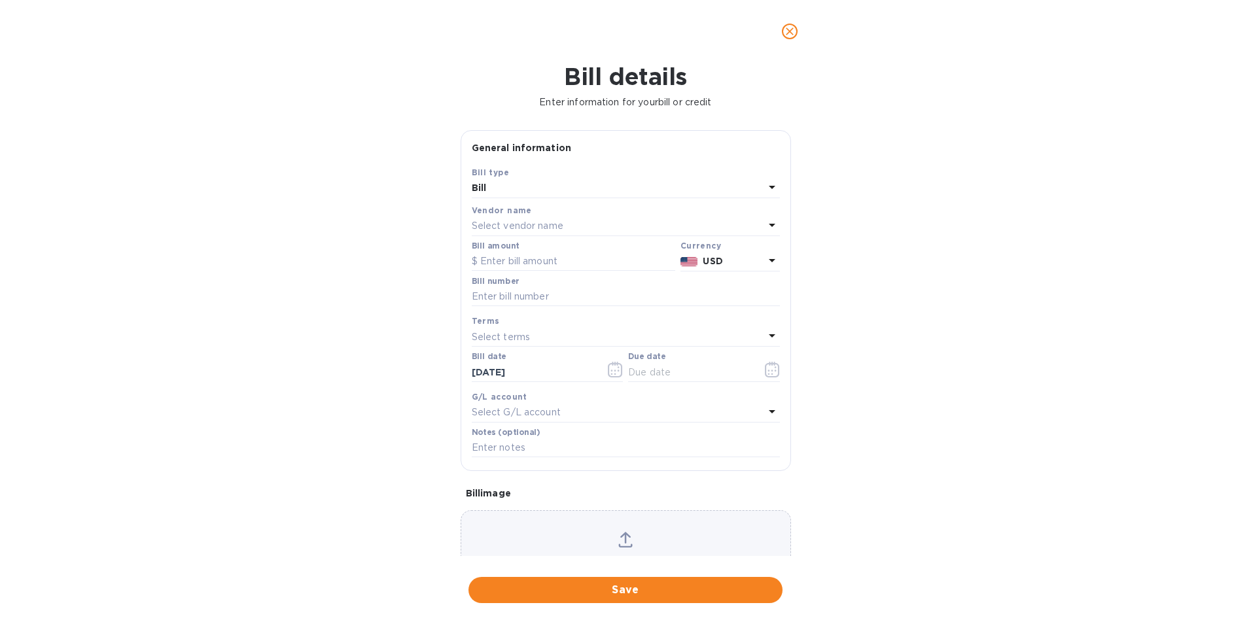
click at [494, 217] on div "Select vendor name" at bounding box center [618, 226] width 292 height 18
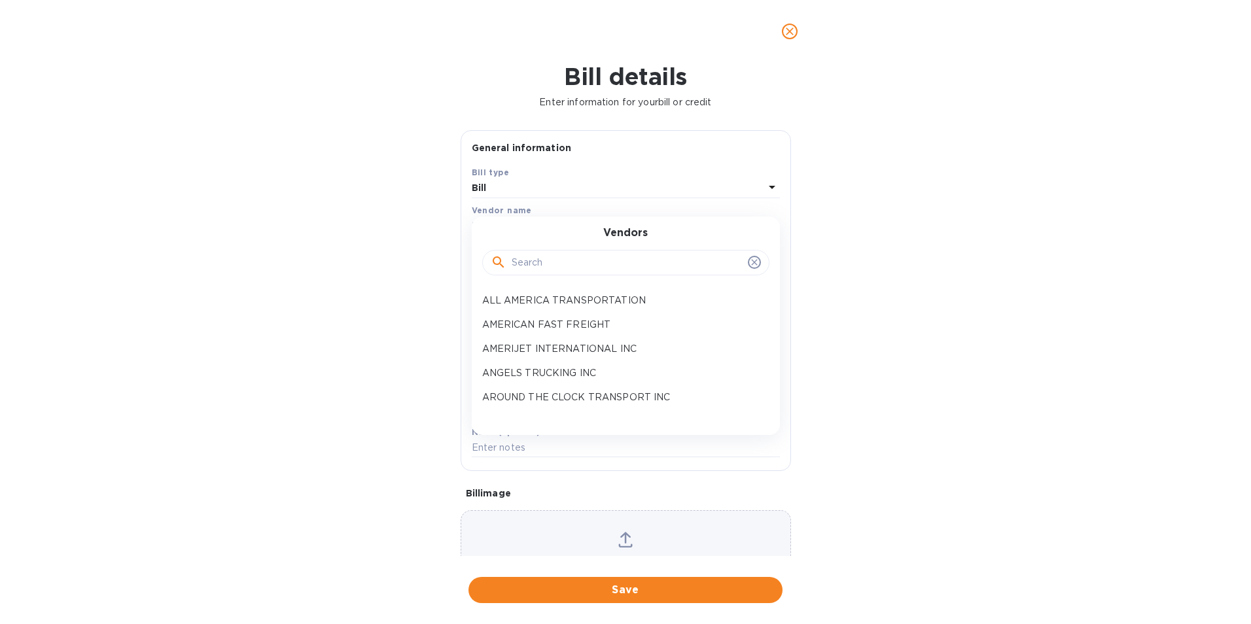
drag, startPoint x: 494, startPoint y: 217, endPoint x: 524, endPoint y: 260, distance: 52.6
click at [524, 260] on input "text" at bounding box center [627, 263] width 231 height 20
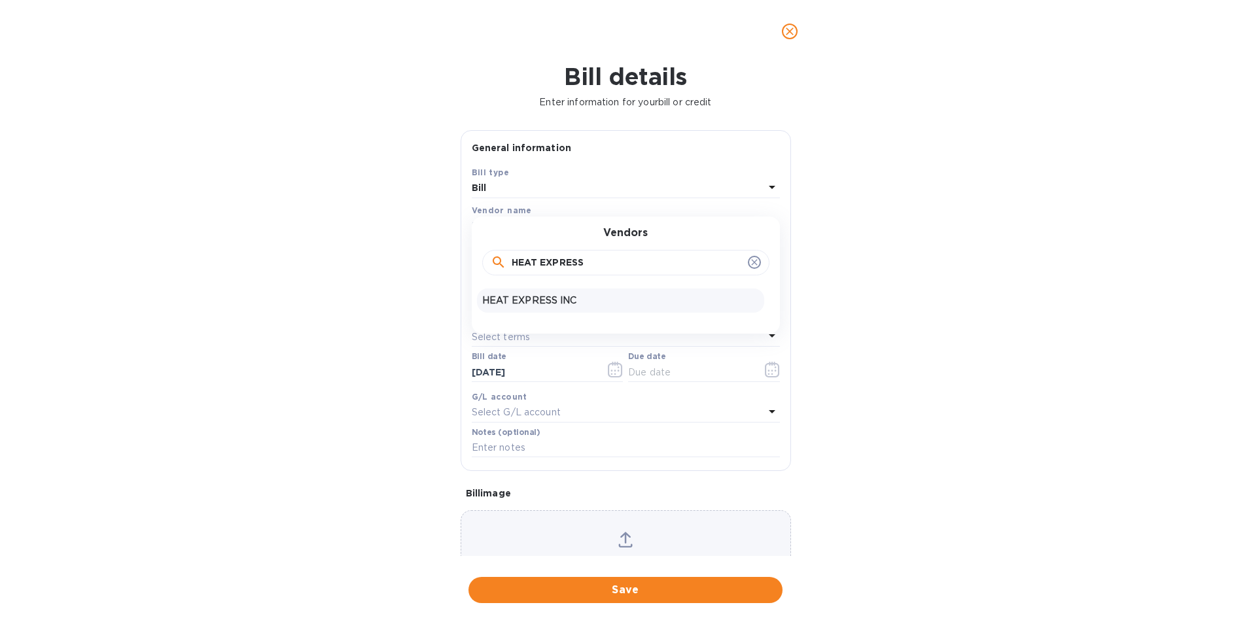
type input "HEAT EXPRESS"
click at [533, 307] on p "HEAT EXPRESS INC" at bounding box center [620, 301] width 277 height 14
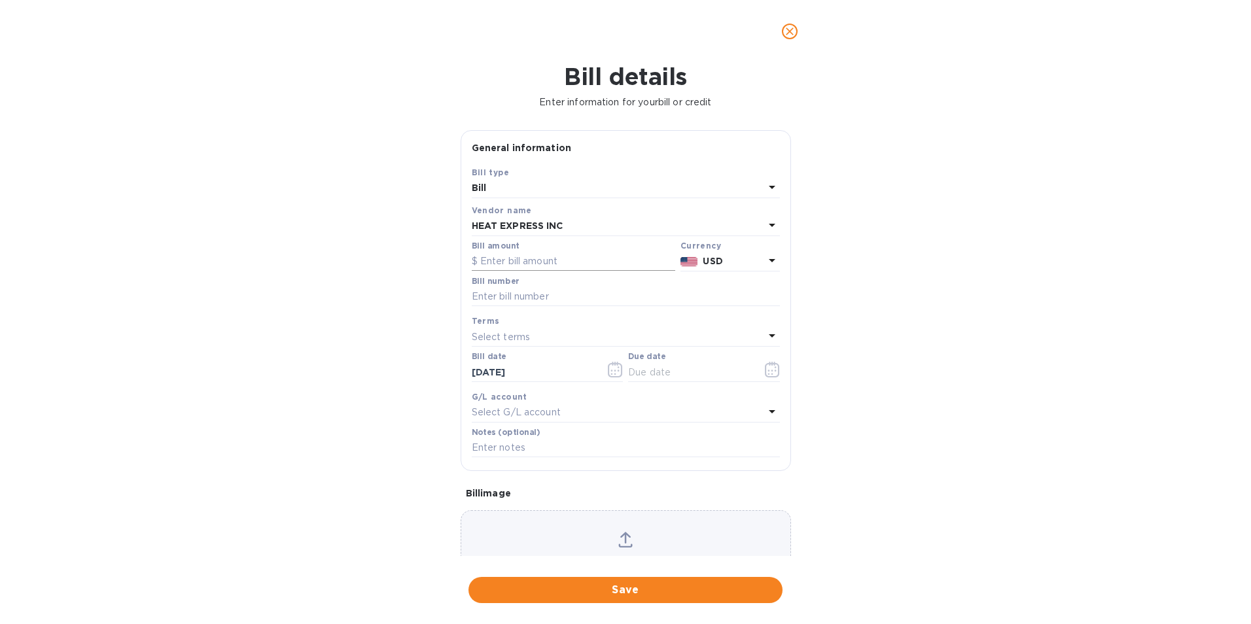
click at [538, 265] on input "text" at bounding box center [573, 262] width 203 height 20
type input "496.10"
click at [546, 289] on input "text" at bounding box center [626, 297] width 308 height 20
click at [541, 295] on input "167493," at bounding box center [626, 297] width 308 height 20
type input "167493, 167308"
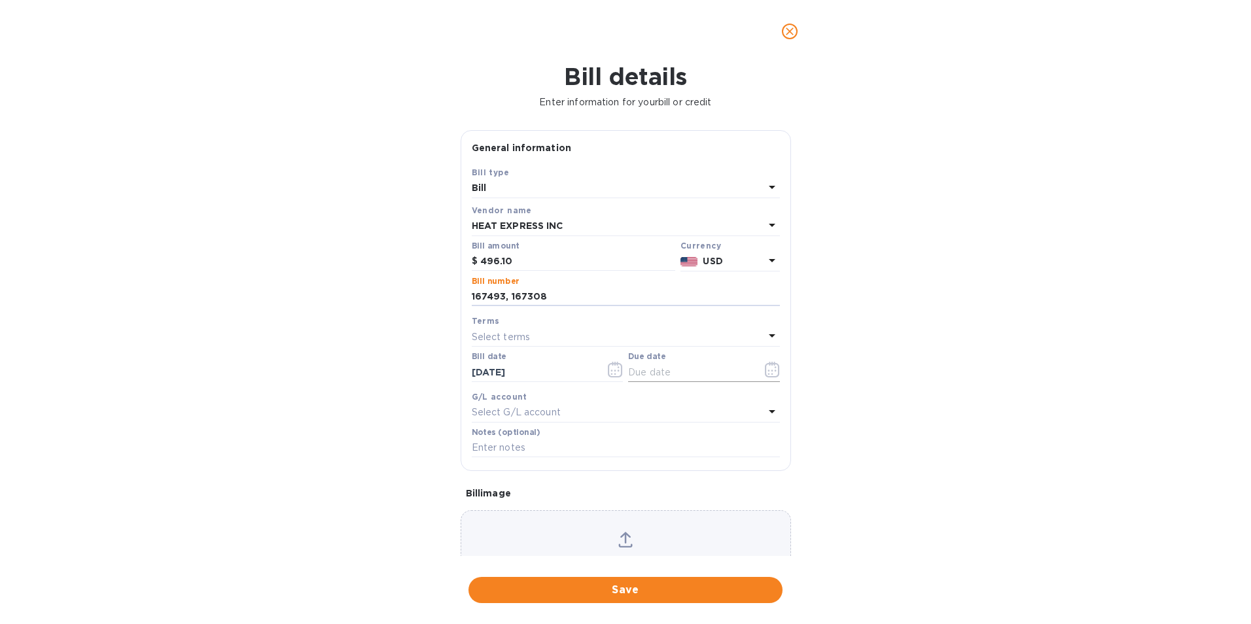
click at [765, 370] on icon "button" at bounding box center [772, 370] width 15 height 16
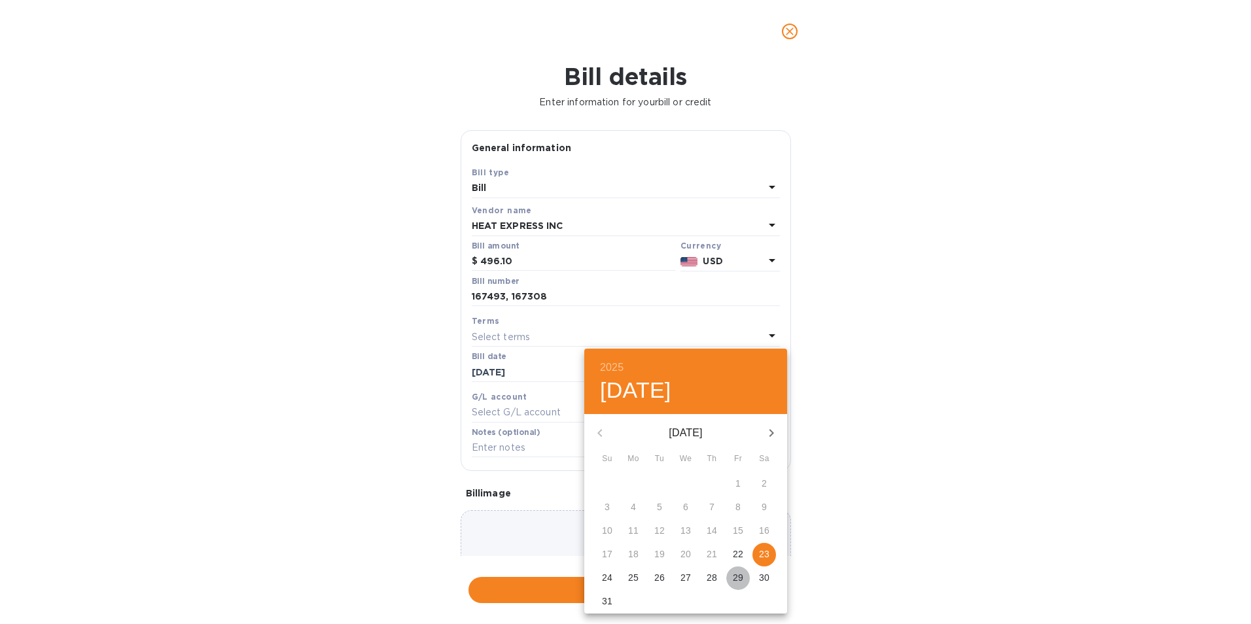
click at [746, 573] on span "29" at bounding box center [738, 577] width 24 height 13
type input "[DATE]"
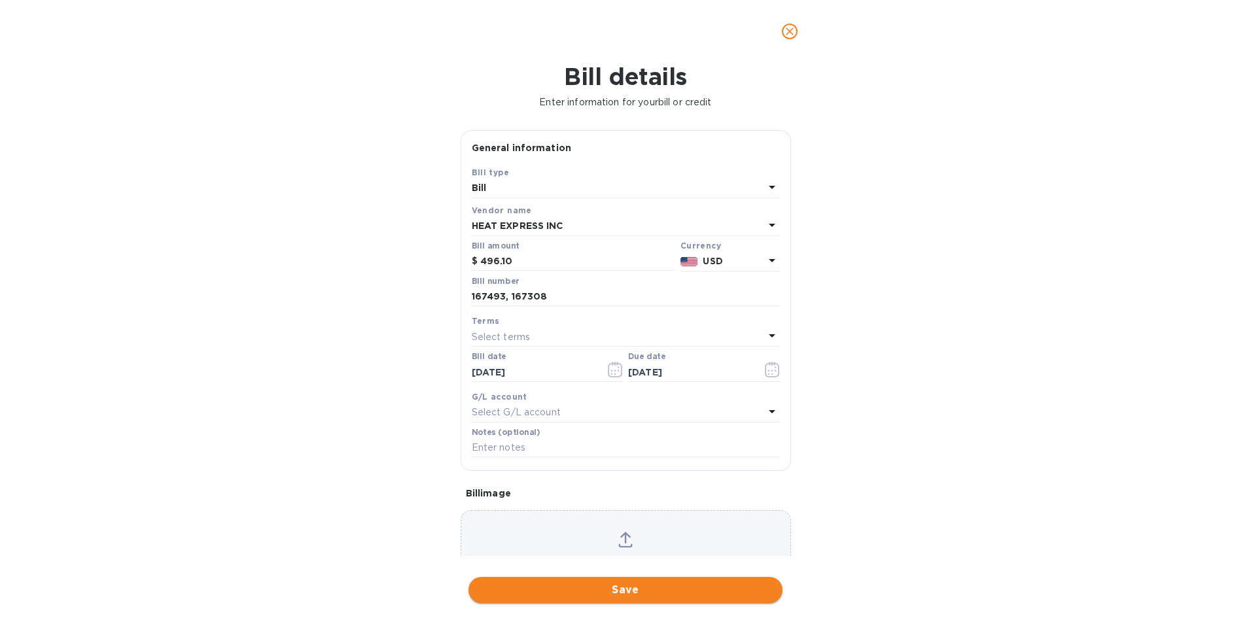
click at [703, 591] on span "Save" at bounding box center [625, 590] width 293 height 16
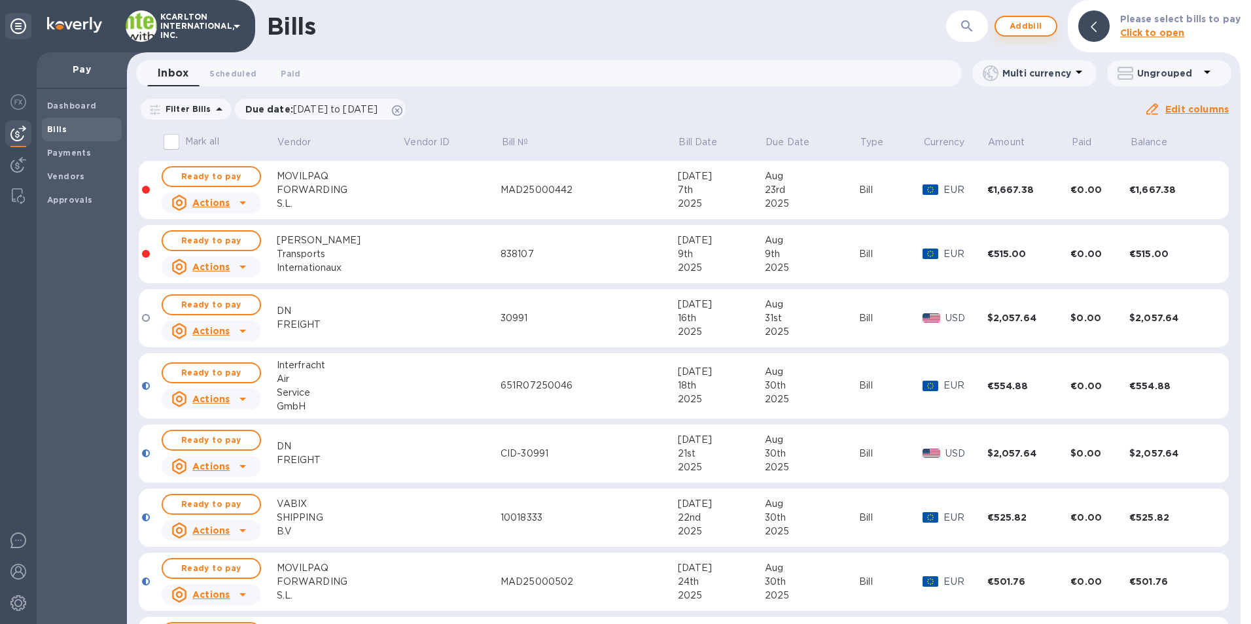
click at [1036, 28] on span "Add bill" at bounding box center [1025, 26] width 39 height 16
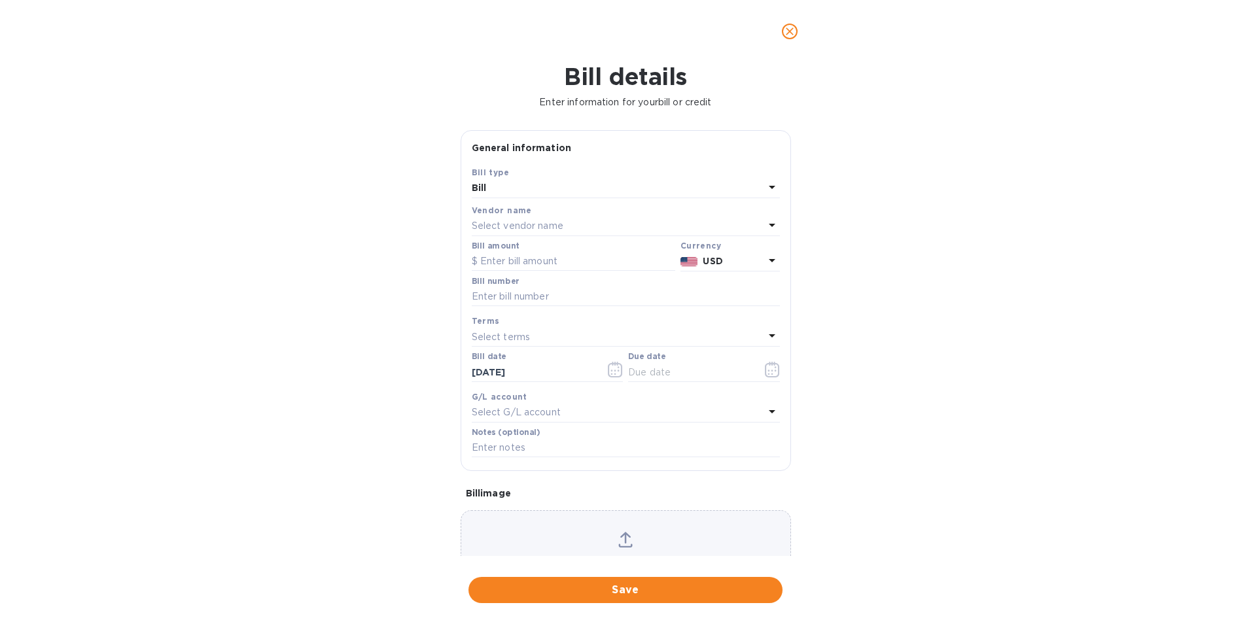
click at [525, 224] on p "Select vendor name" at bounding box center [518, 226] width 92 height 14
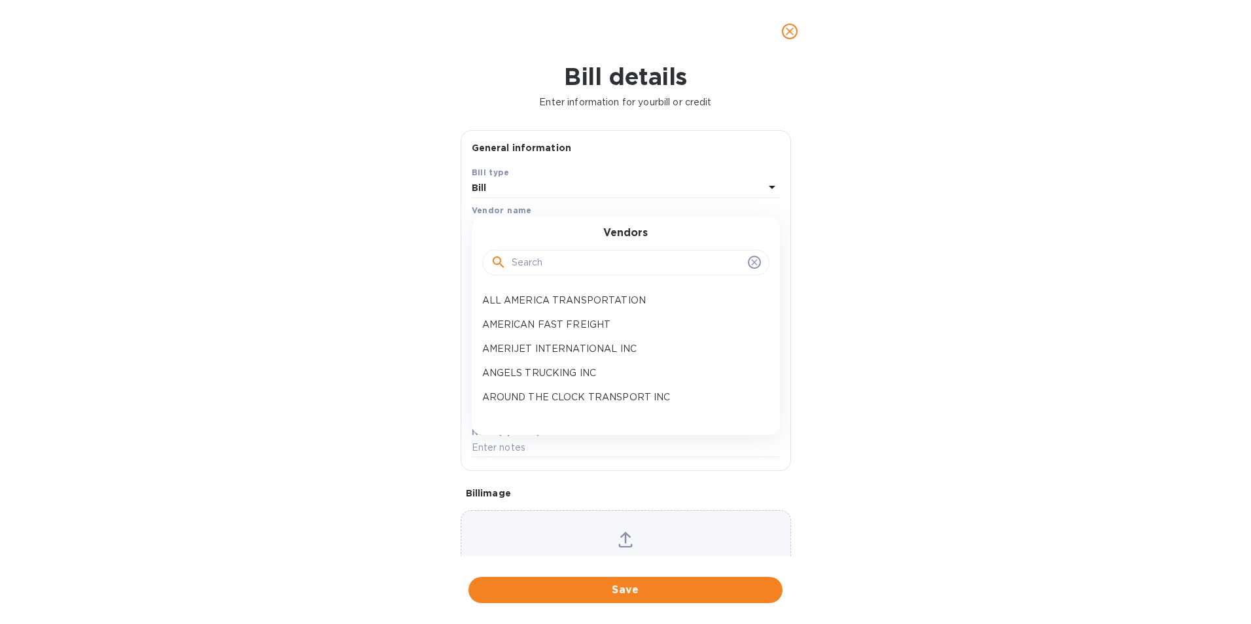
click at [536, 270] on input "text" at bounding box center [627, 263] width 231 height 20
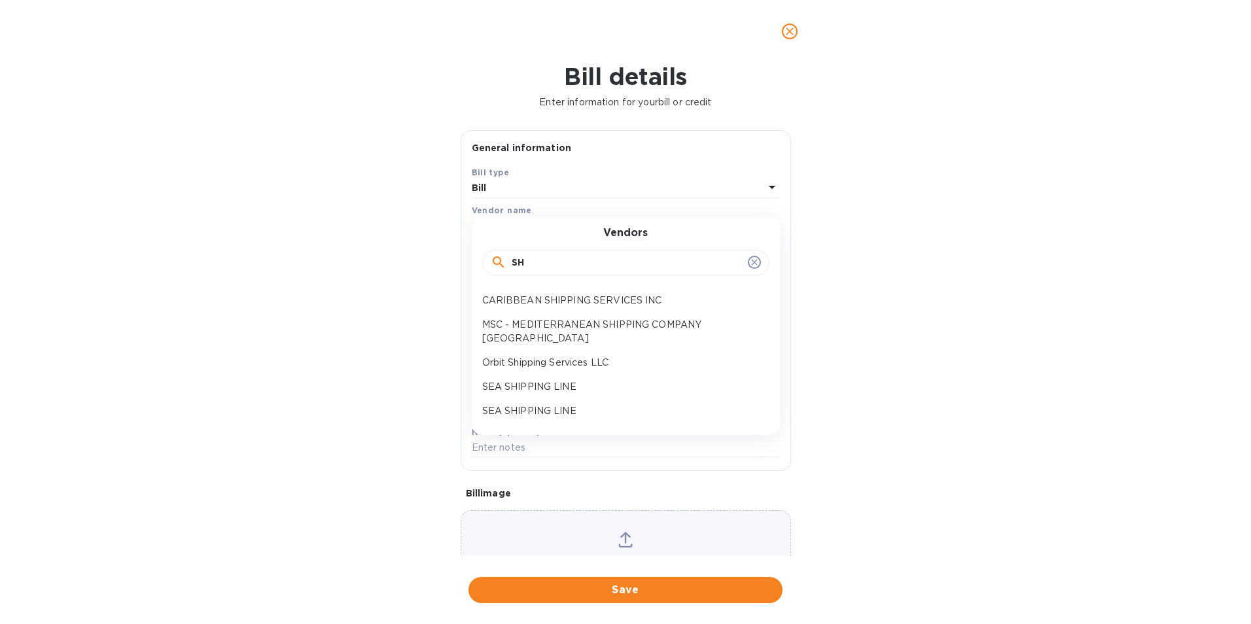
type input "S"
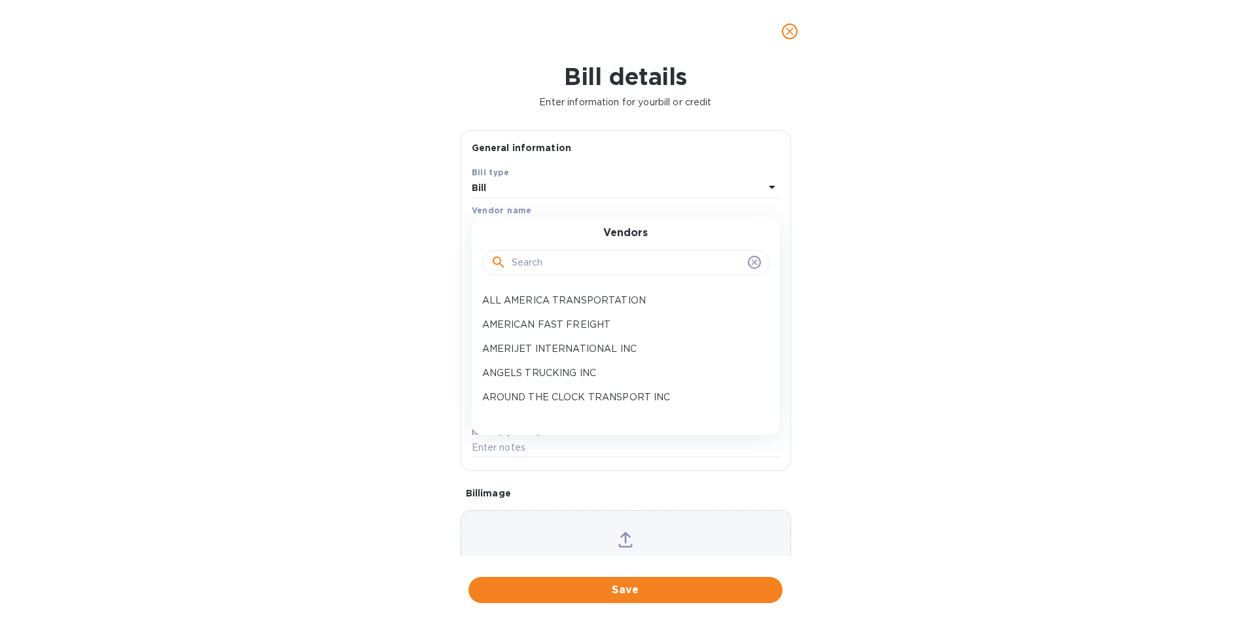
click at [542, 269] on input "text" at bounding box center [627, 263] width 231 height 20
type input "INTERNAT"
click at [551, 349] on p "INTERNATIONAL LOGISTICS SOLUTIONS" at bounding box center [620, 349] width 277 height 14
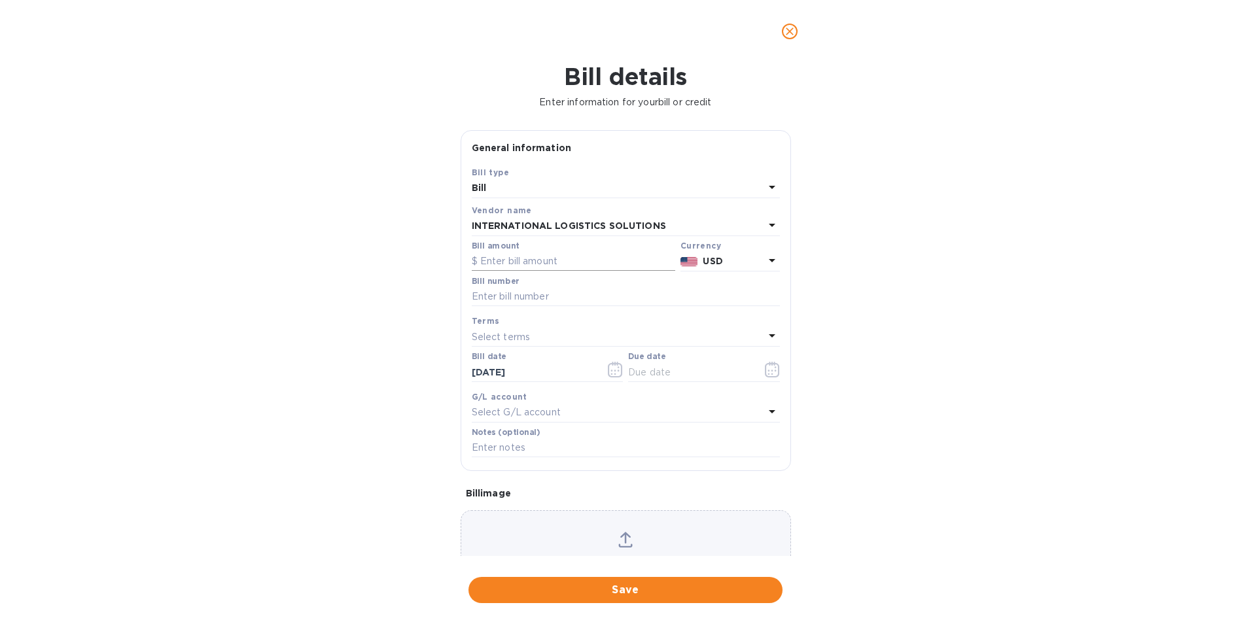
click at [542, 261] on input "text" at bounding box center [573, 262] width 203 height 20
type input "389.53"
click at [523, 298] on input "text" at bounding box center [626, 297] width 308 height 20
type input "10000299ZH08"
click at [765, 367] on icon "button" at bounding box center [772, 370] width 15 height 16
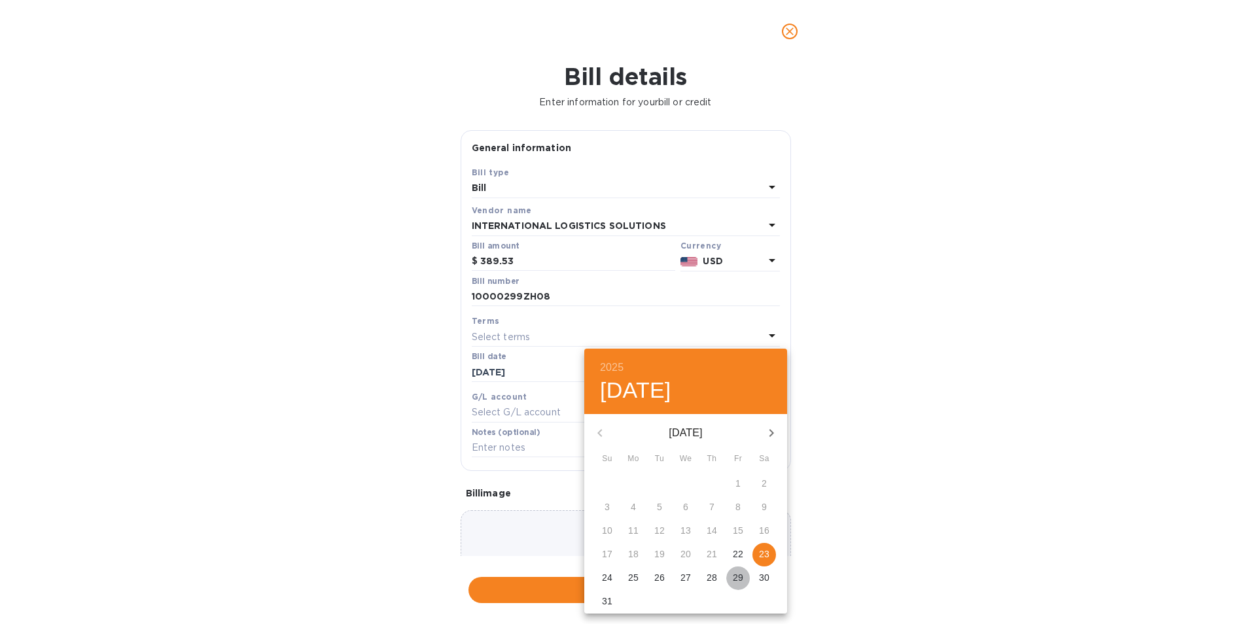
click at [740, 582] on p "29" at bounding box center [738, 577] width 10 height 13
type input "[DATE]"
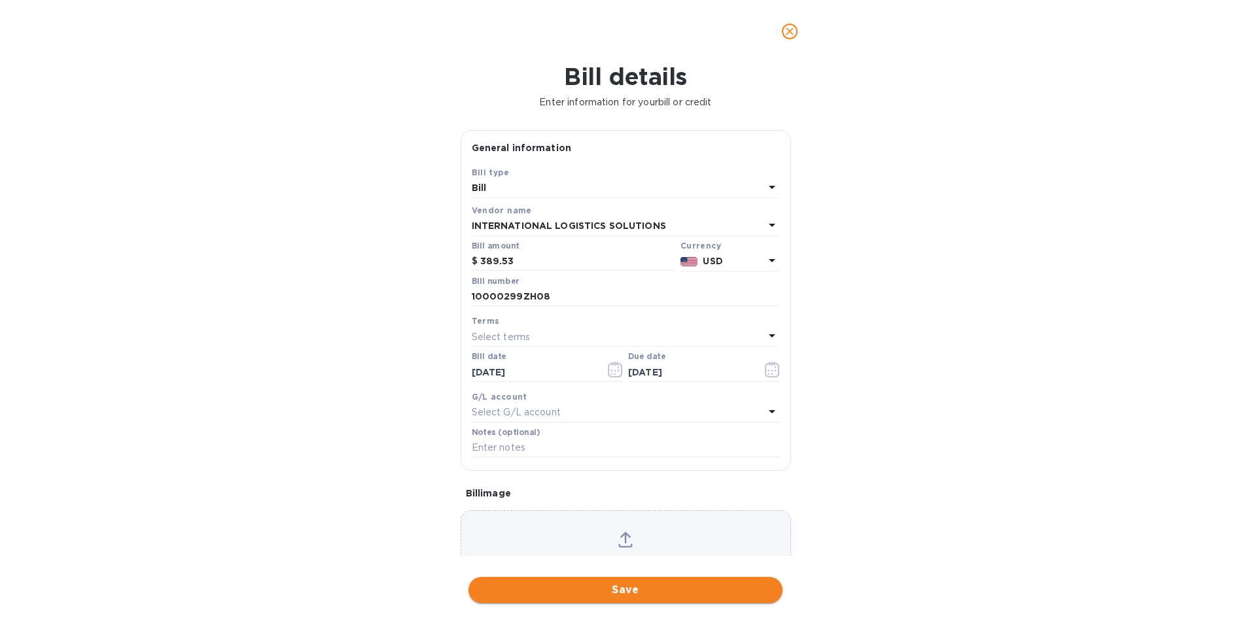
click at [699, 599] on button "Save" at bounding box center [625, 590] width 314 height 26
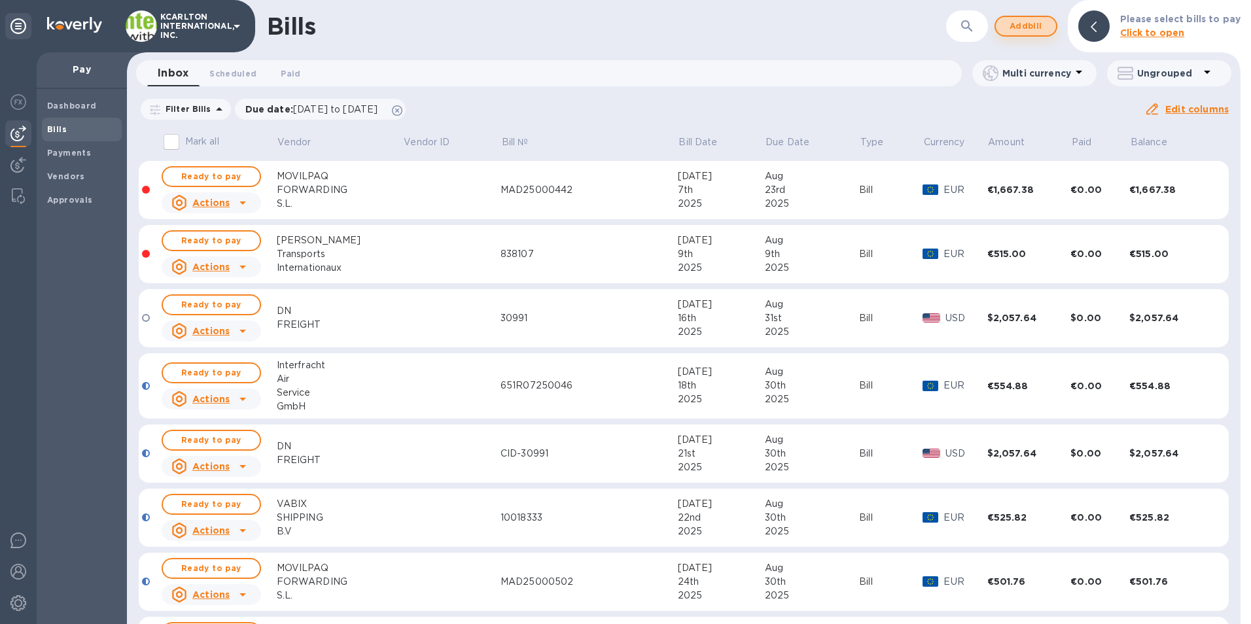
click at [1030, 21] on span "Add bill" at bounding box center [1025, 26] width 39 height 16
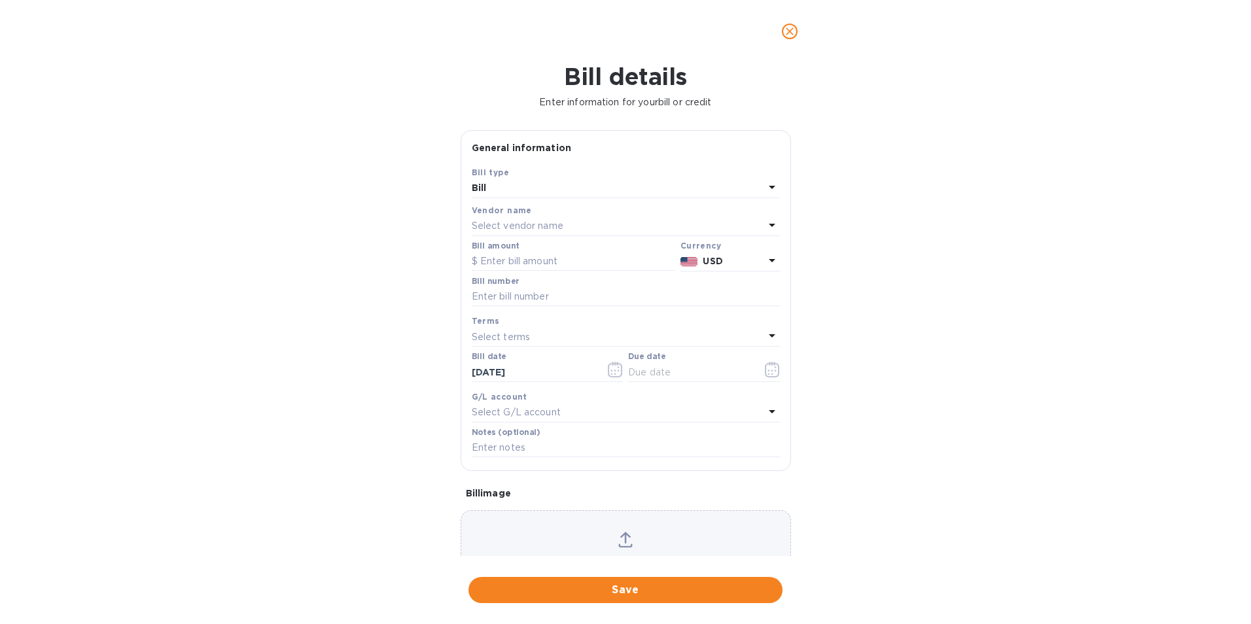
click at [527, 223] on p "Select vendor name" at bounding box center [518, 226] width 92 height 14
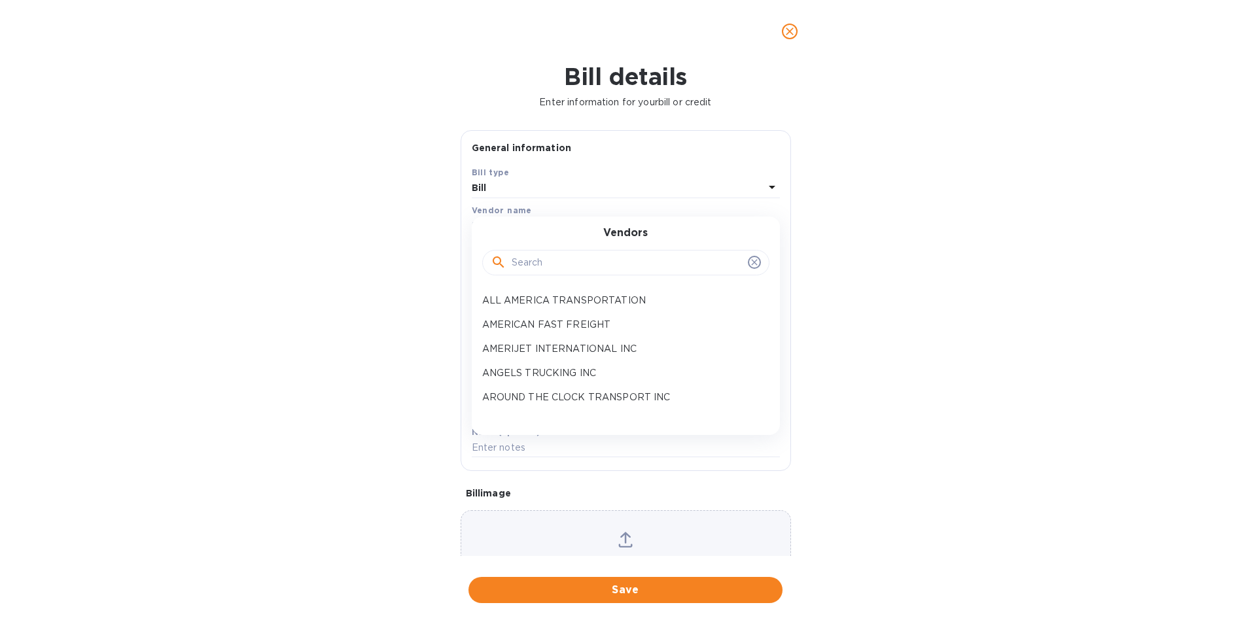
click at [528, 258] on input "text" at bounding box center [627, 263] width 231 height 20
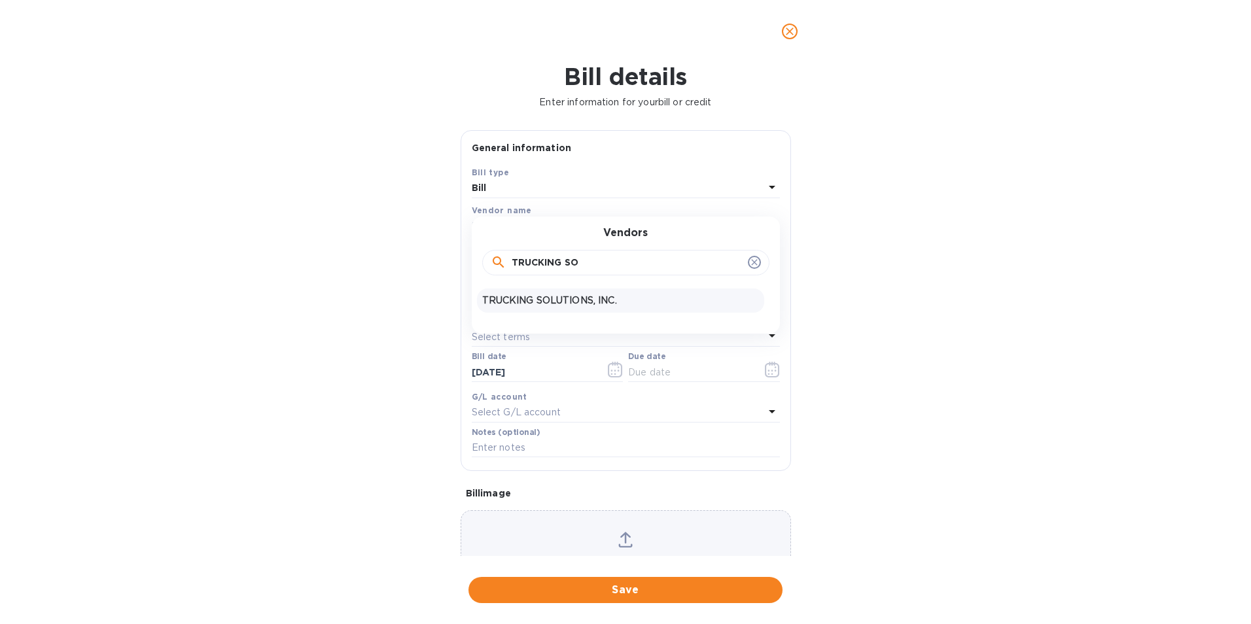
type input "TRUCKING SO"
click at [529, 296] on p "TRUCKING SOLUTIONS, INC." at bounding box center [620, 301] width 277 height 14
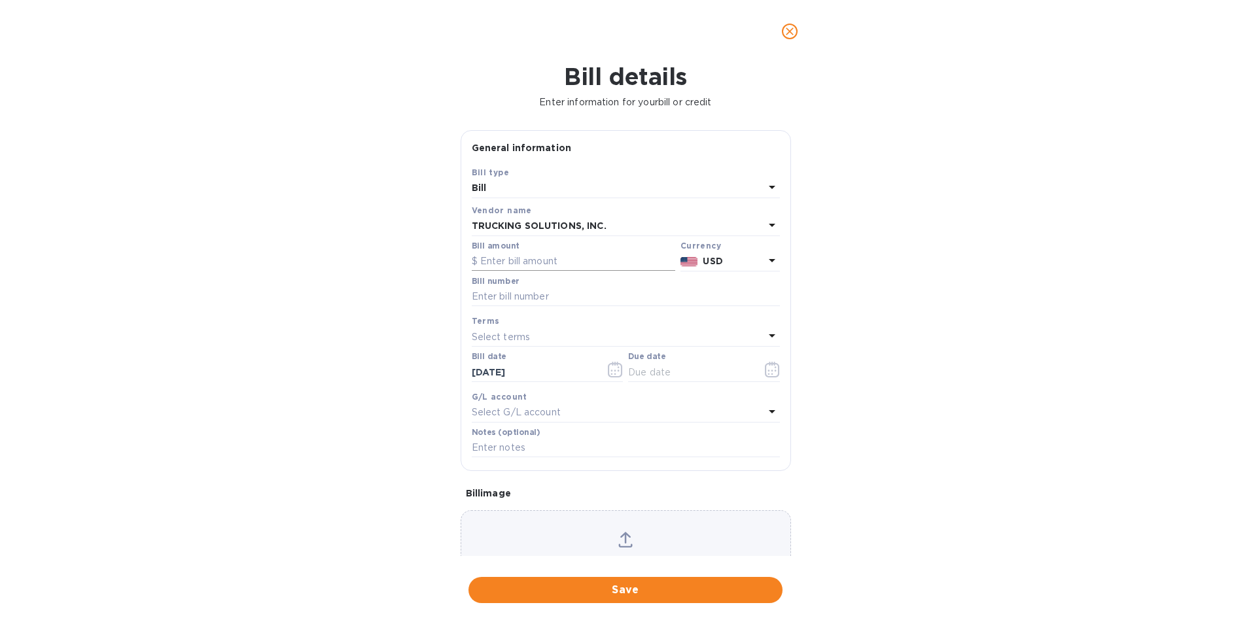
click at [518, 259] on input "text" at bounding box center [573, 262] width 203 height 20
type input "625.00"
click at [497, 295] on input "text" at bounding box center [626, 297] width 308 height 20
type input "2721"
click at [774, 368] on icon "button" at bounding box center [775, 367] width 2 height 2
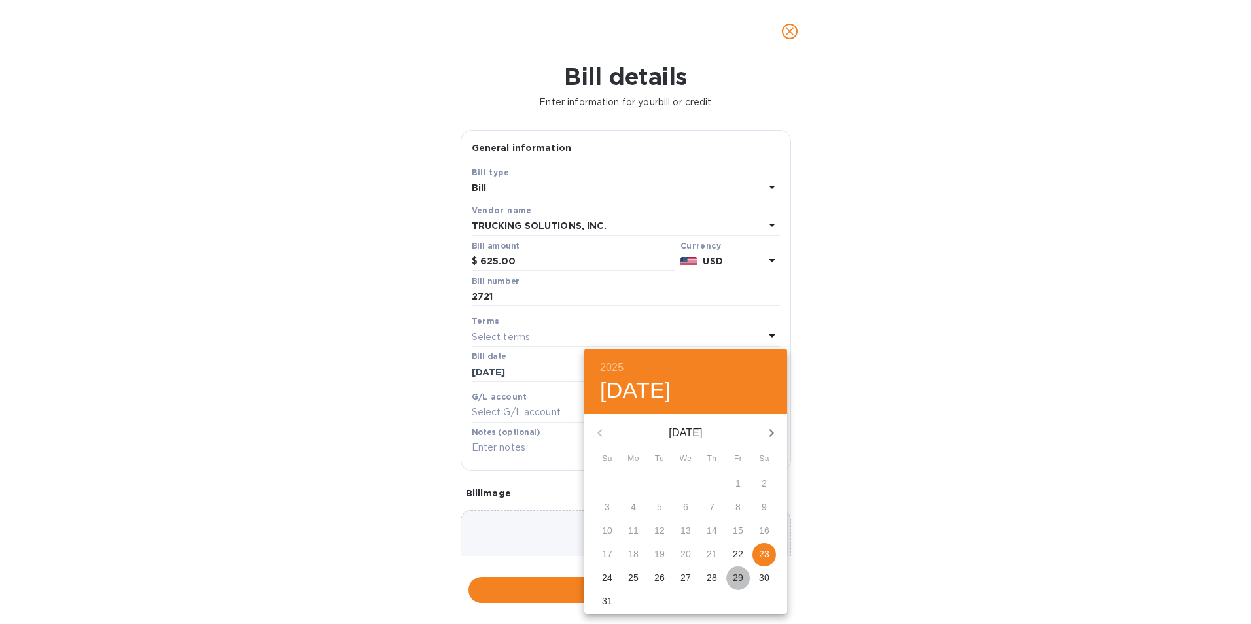
click at [735, 578] on p "29" at bounding box center [738, 577] width 10 height 13
type input "[DATE]"
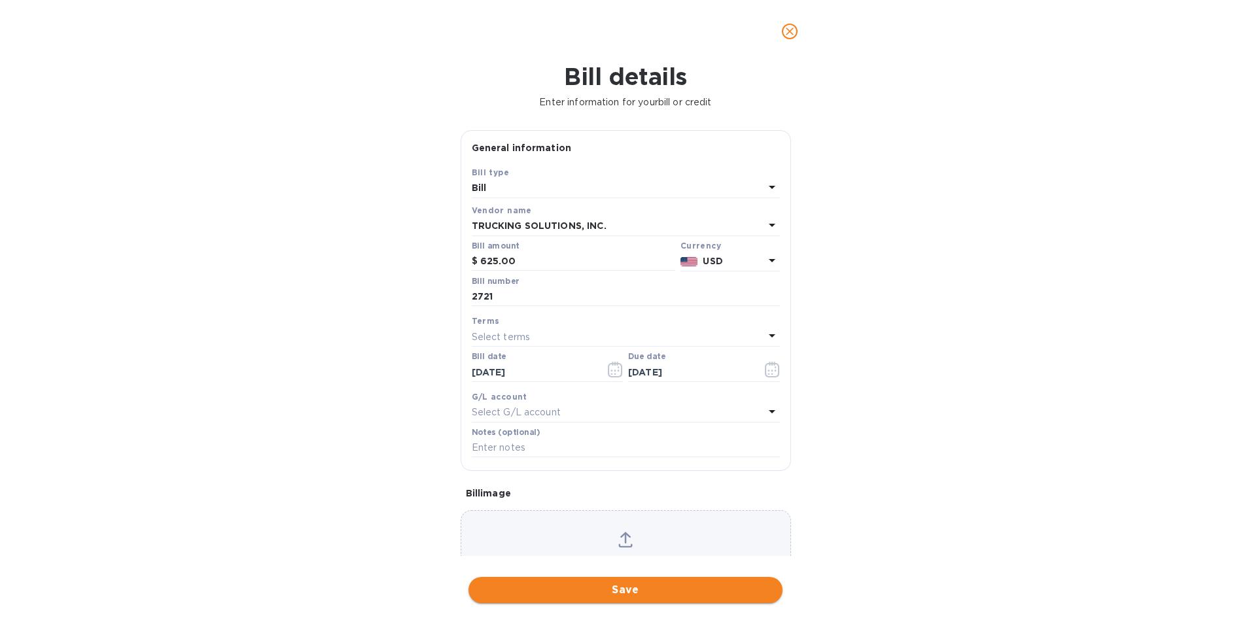
click at [640, 591] on span "Save" at bounding box center [625, 590] width 293 height 16
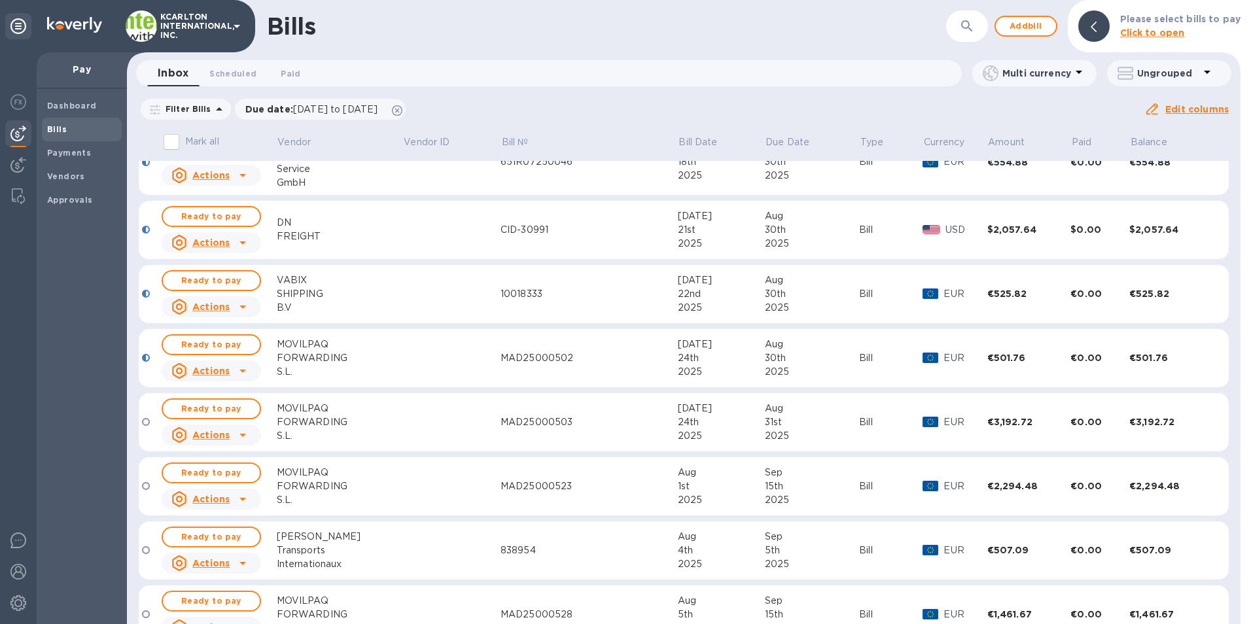
scroll to position [262, 0]
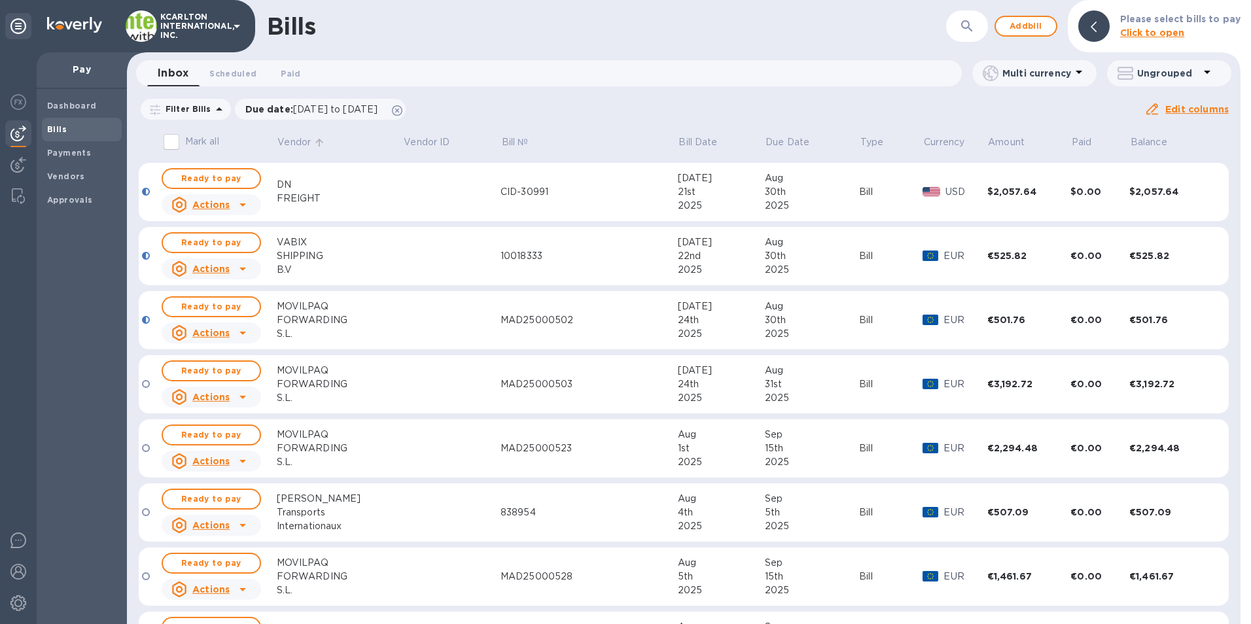
click at [298, 141] on p "Vendor" at bounding box center [293, 142] width 33 height 14
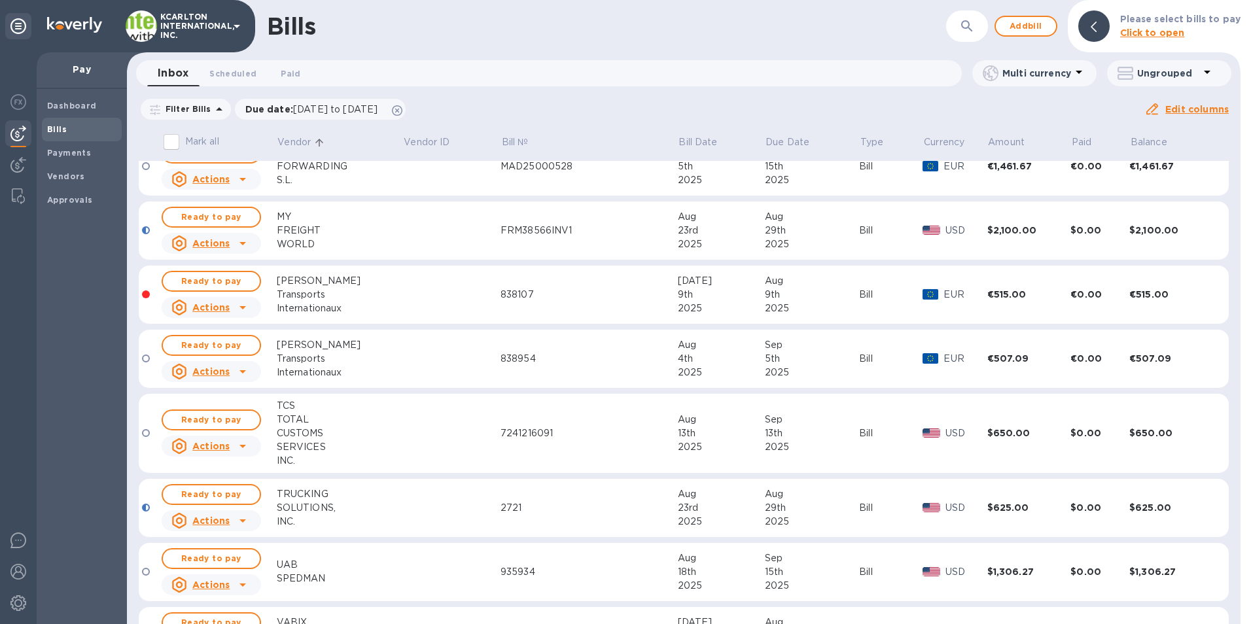
scroll to position [1350, 0]
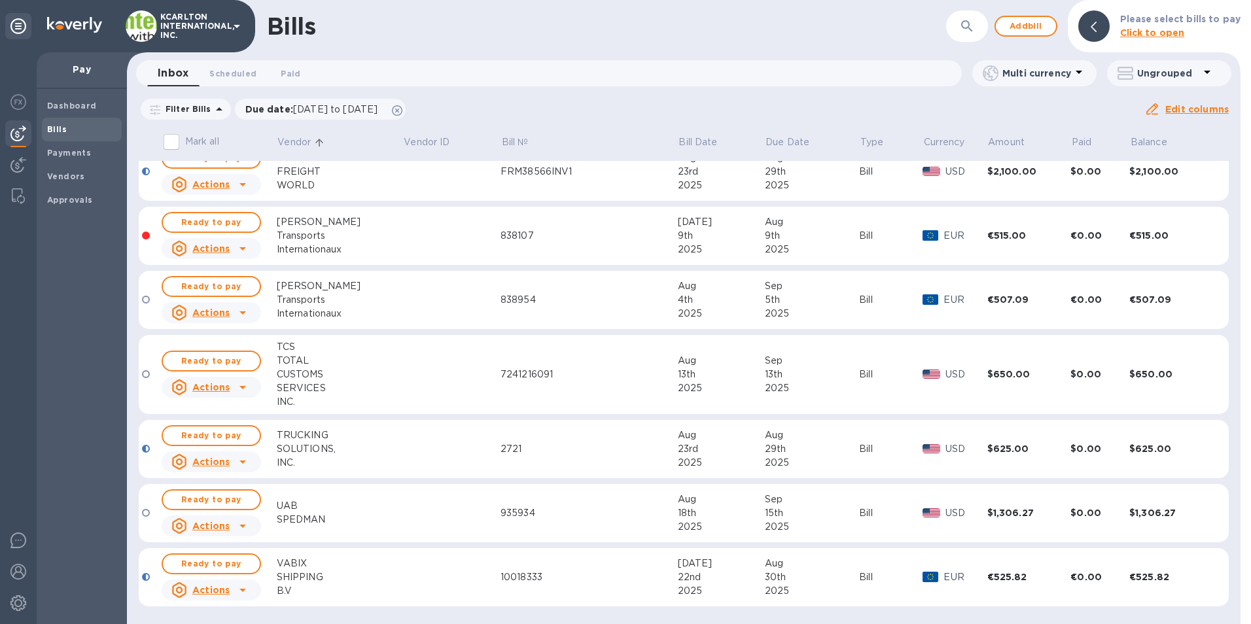
click at [362, 437] on div "TRUCKING" at bounding box center [340, 435] width 126 height 14
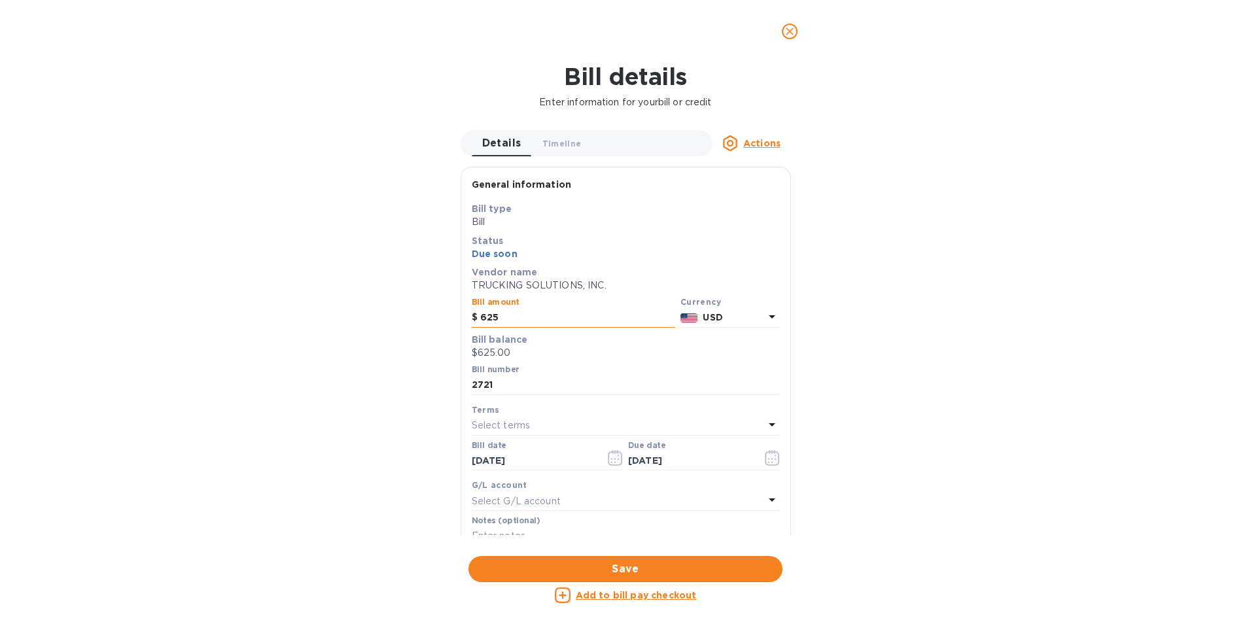
click at [506, 315] on input "625" at bounding box center [577, 318] width 195 height 20
drag, startPoint x: 506, startPoint y: 315, endPoint x: 481, endPoint y: 312, distance: 24.4
click at [480, 312] on input "625" at bounding box center [577, 318] width 195 height 20
type input "6,460.00"
click at [506, 381] on input "2721" at bounding box center [626, 386] width 308 height 20
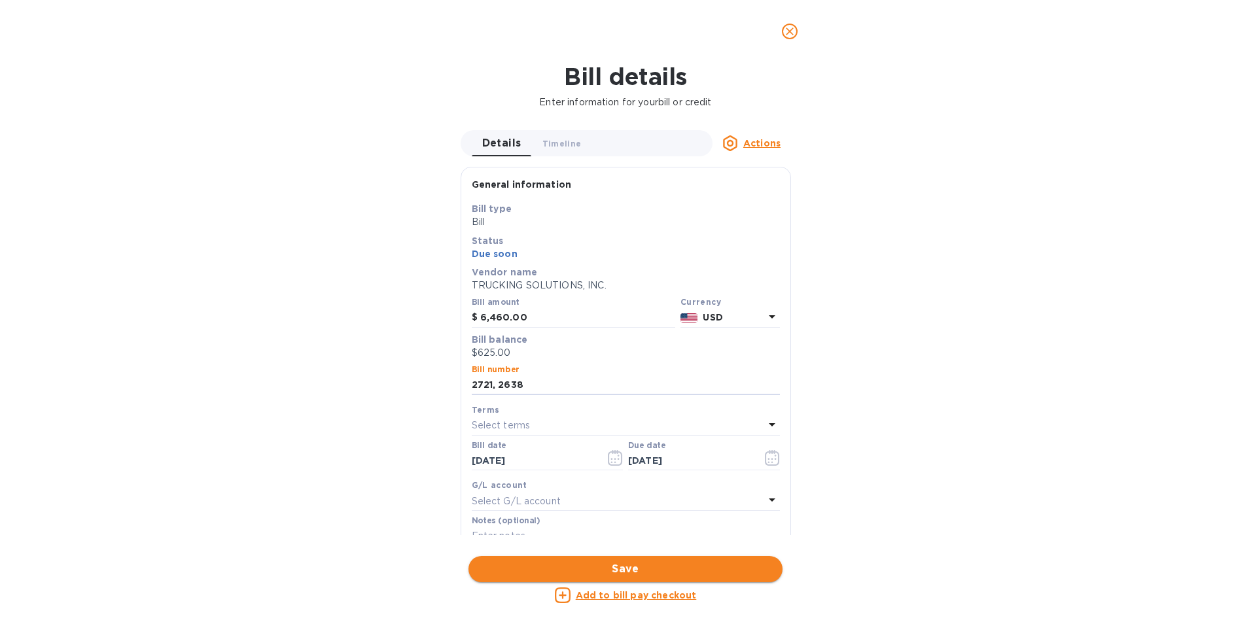
type input "2721, 2638"
click at [574, 566] on span "Save" at bounding box center [625, 569] width 293 height 16
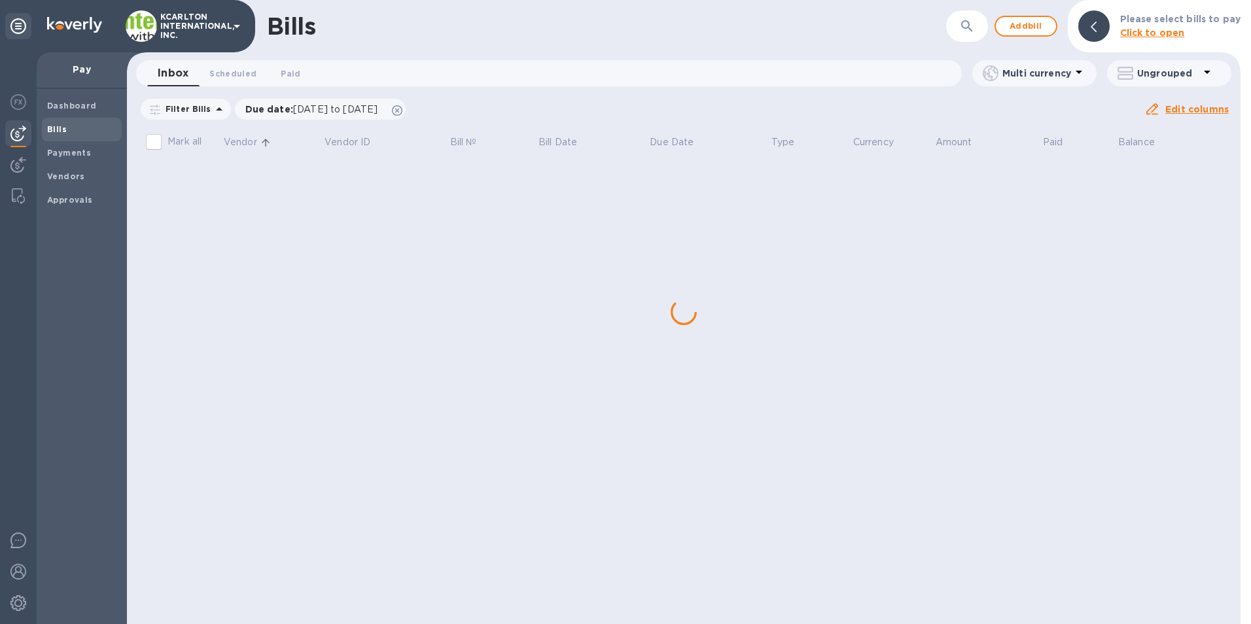
scroll to position [0, 0]
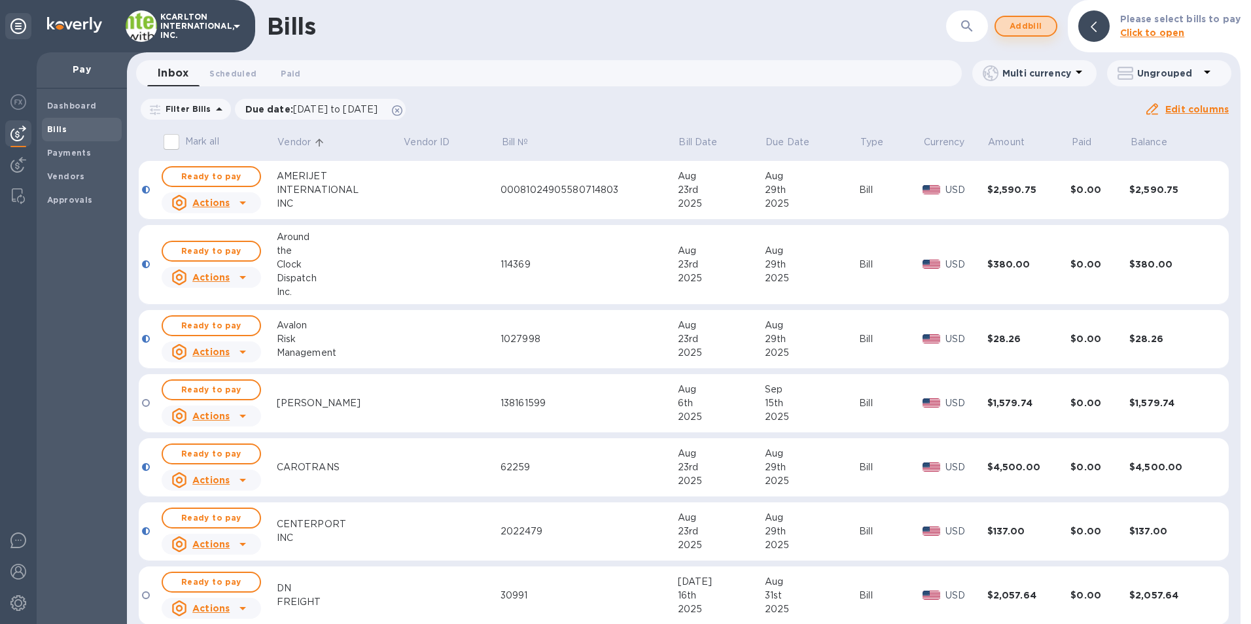
click at [1050, 20] on button "Add bill" at bounding box center [1025, 26] width 63 height 21
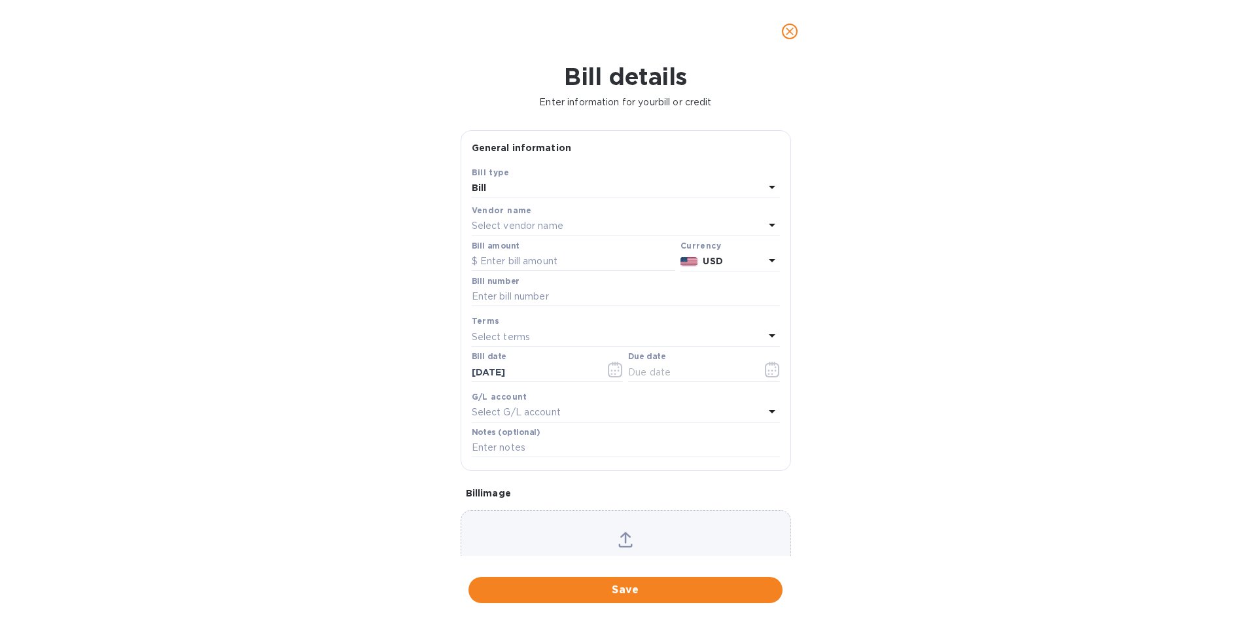
click at [525, 219] on p "Select vendor name" at bounding box center [518, 226] width 92 height 14
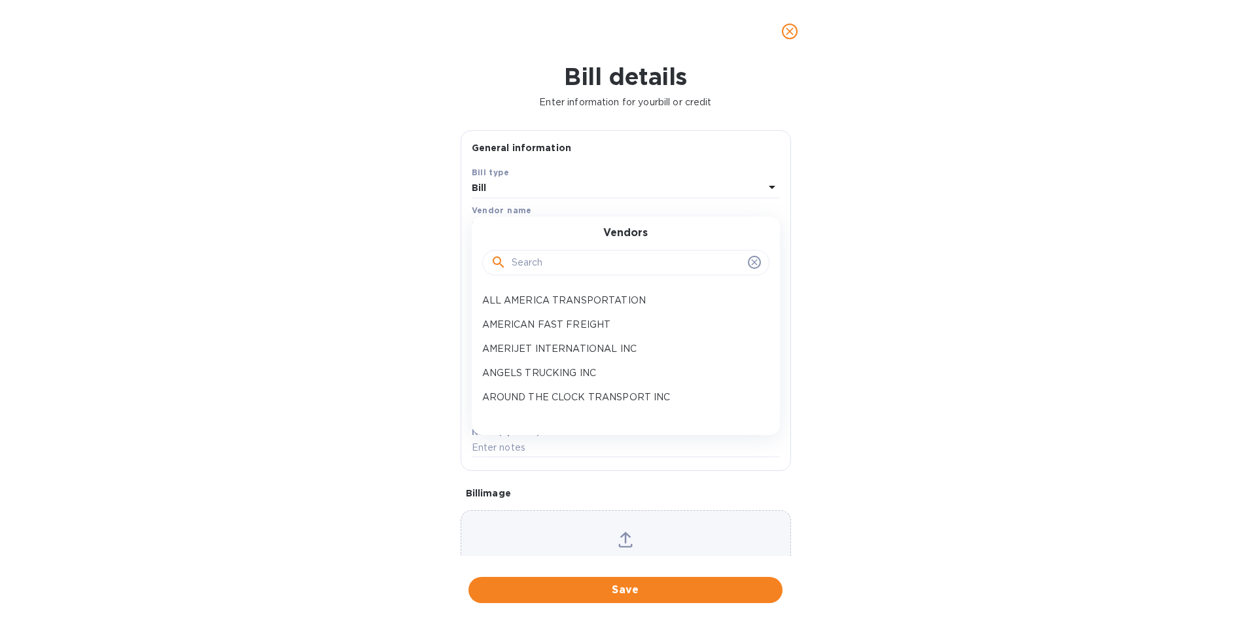
click at [520, 256] on input "text" at bounding box center [627, 263] width 231 height 20
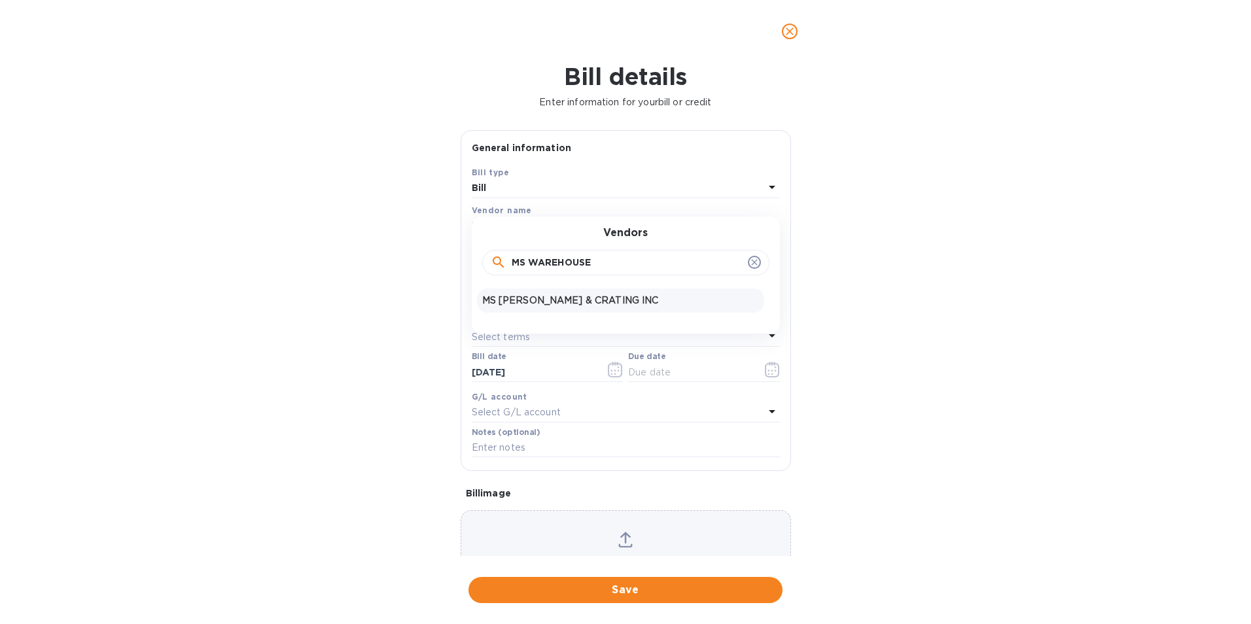
type input "MS WAREHOUSE"
click at [525, 294] on p "MS [PERSON_NAME] & CRATING INC" at bounding box center [620, 301] width 277 height 14
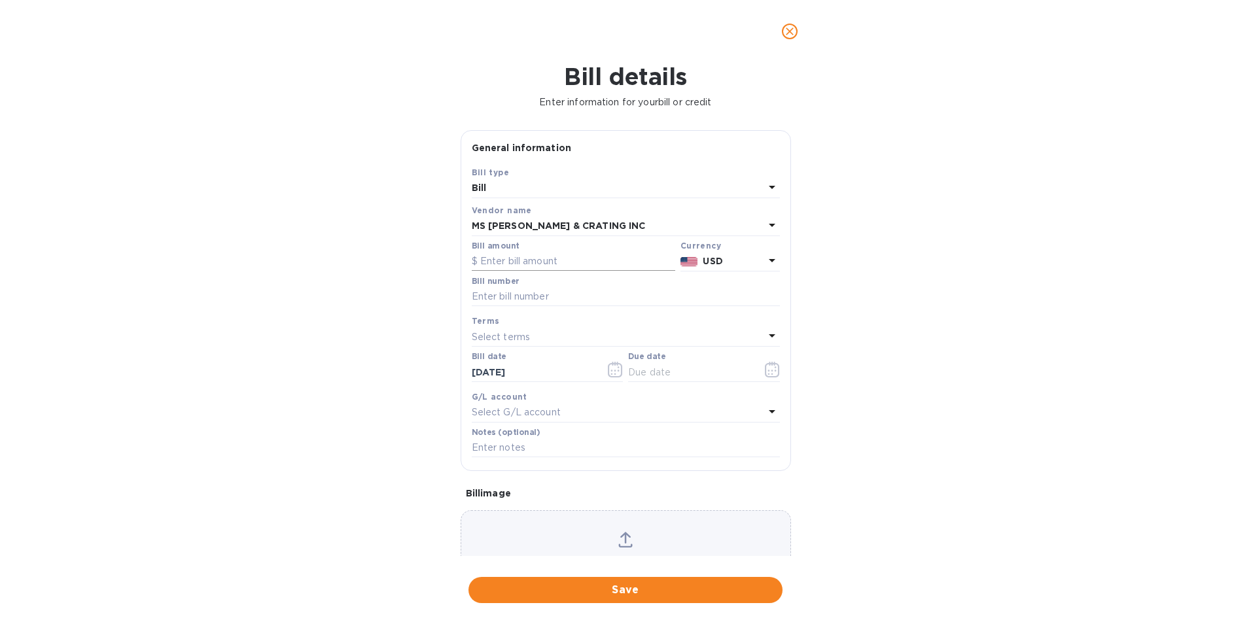
click at [535, 270] on input "text" at bounding box center [573, 262] width 203 height 20
type input "100.00"
click at [536, 290] on input "text" at bounding box center [626, 297] width 308 height 20
type input "10811, 10822"
click at [765, 374] on icon "button" at bounding box center [772, 370] width 14 height 16
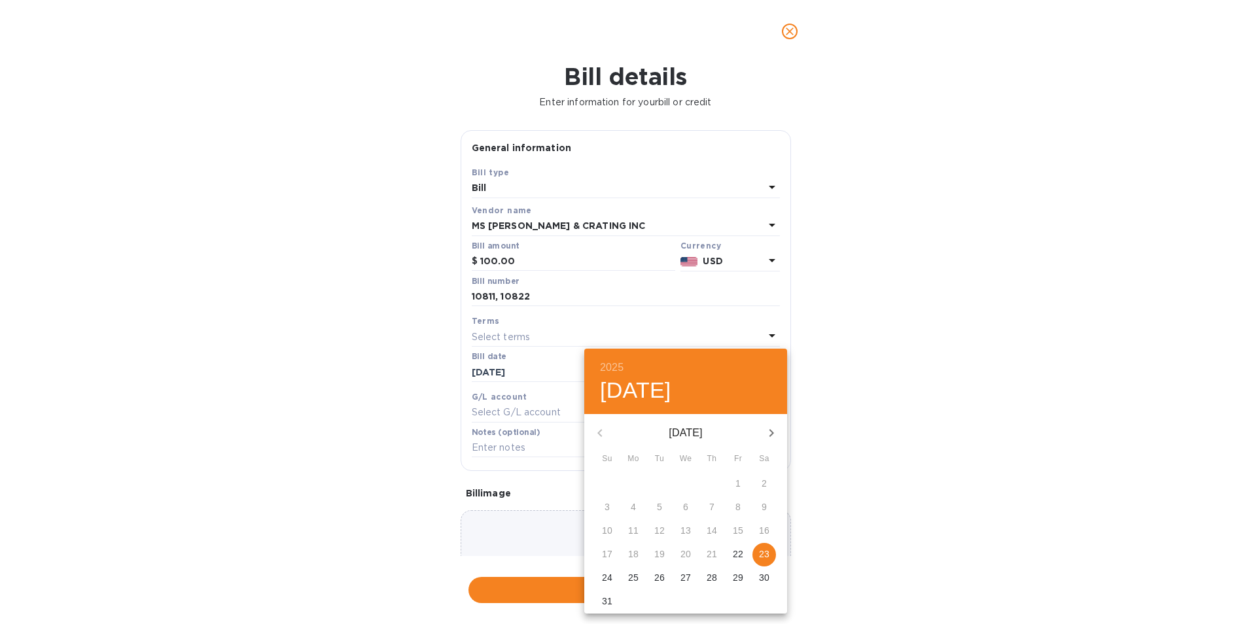
click at [739, 582] on p "29" at bounding box center [738, 577] width 10 height 13
type input "[DATE]"
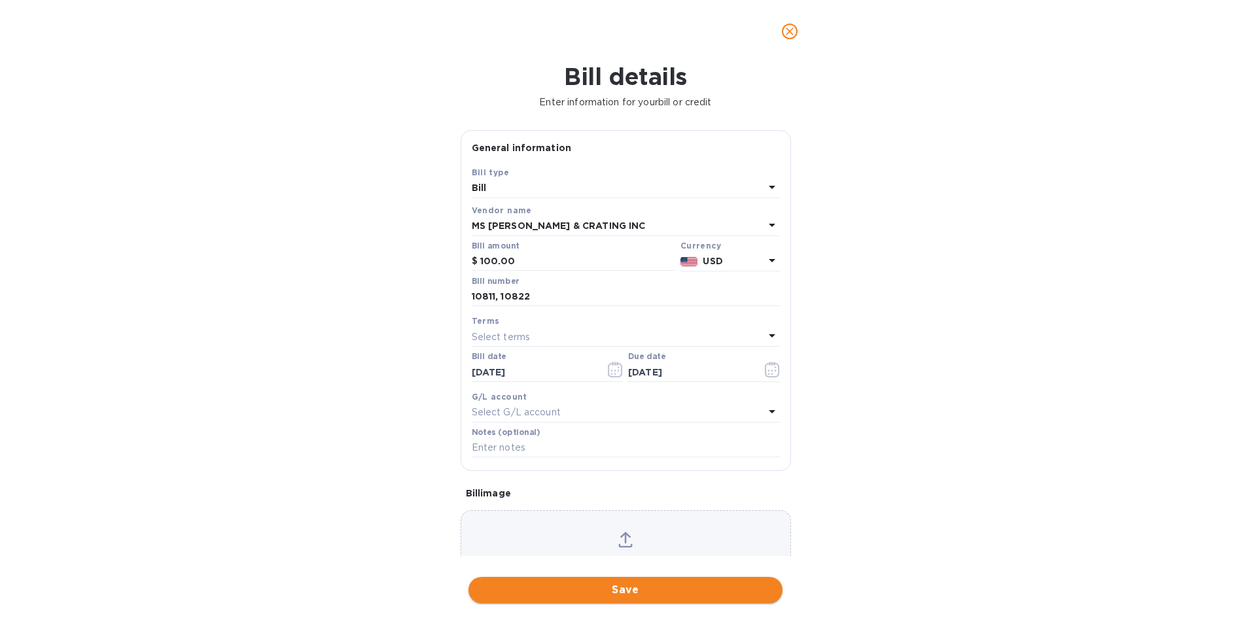
click at [724, 587] on span "Save" at bounding box center [625, 590] width 293 height 16
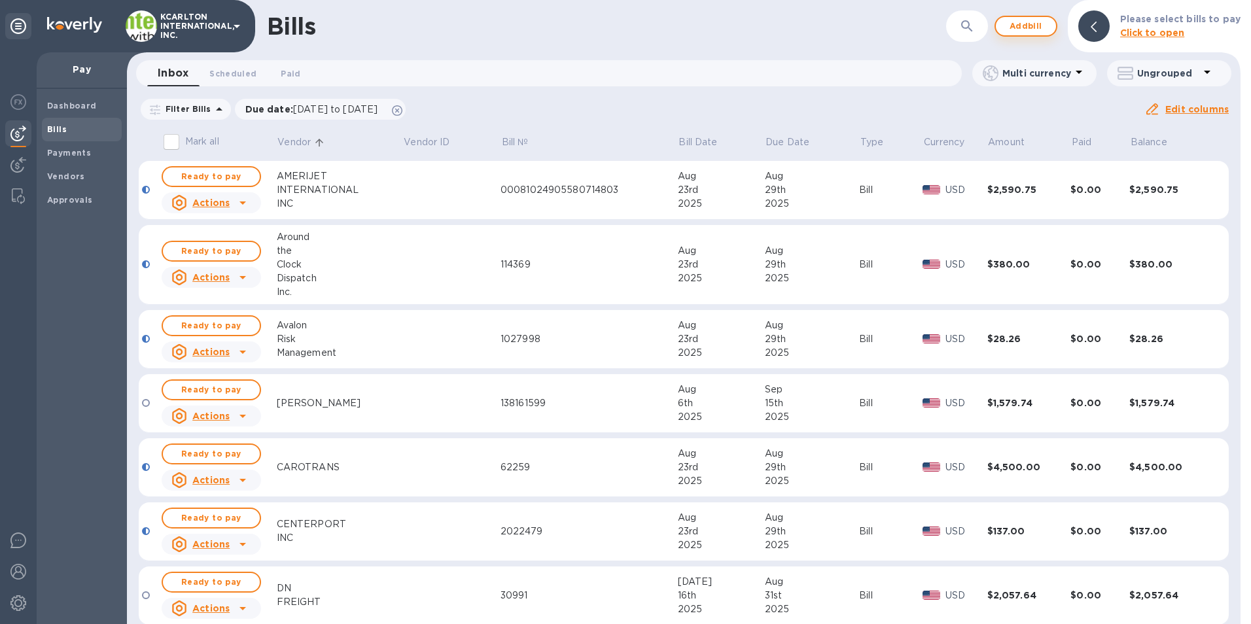
click at [1025, 26] on span "Add bill" at bounding box center [1025, 26] width 39 height 16
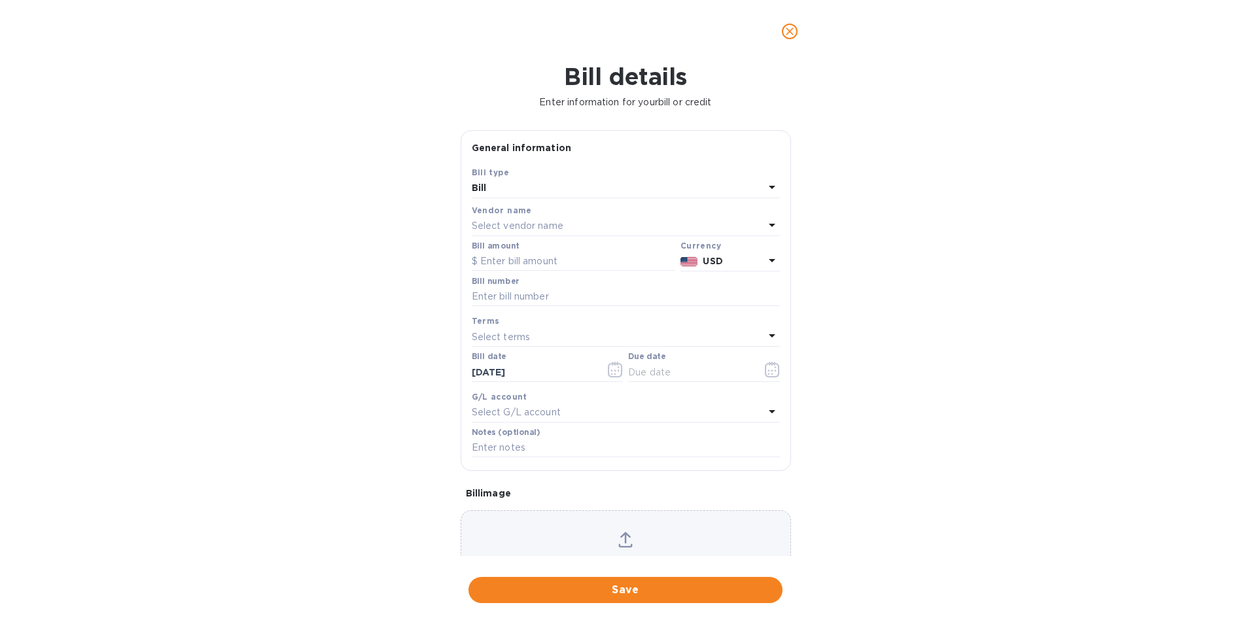
click at [546, 219] on p "Select vendor name" at bounding box center [518, 226] width 92 height 14
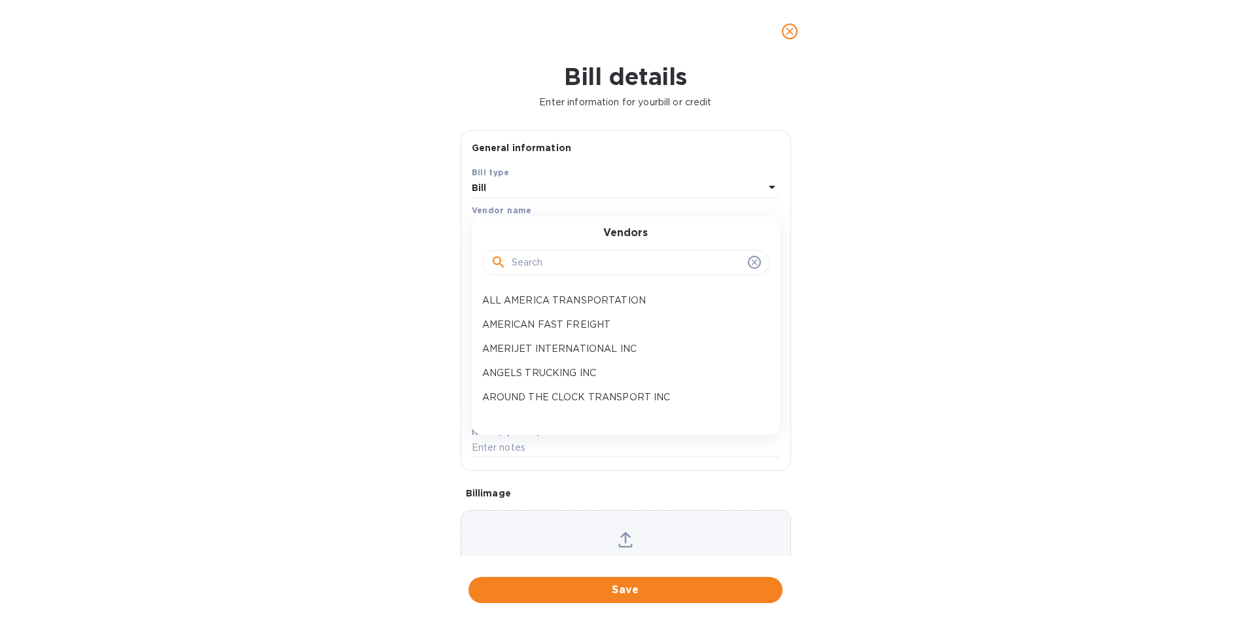
click at [542, 258] on input "text" at bounding box center [627, 263] width 231 height 20
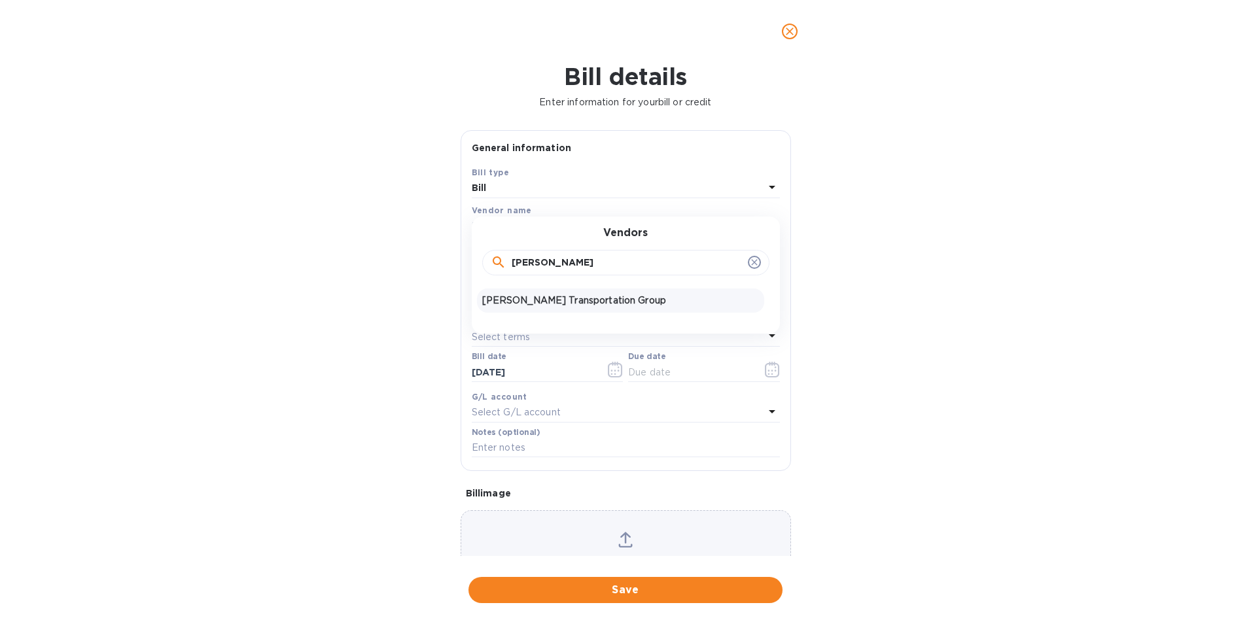
type input "[PERSON_NAME]"
click at [540, 297] on p "[PERSON_NAME] Transportation Group" at bounding box center [620, 301] width 277 height 14
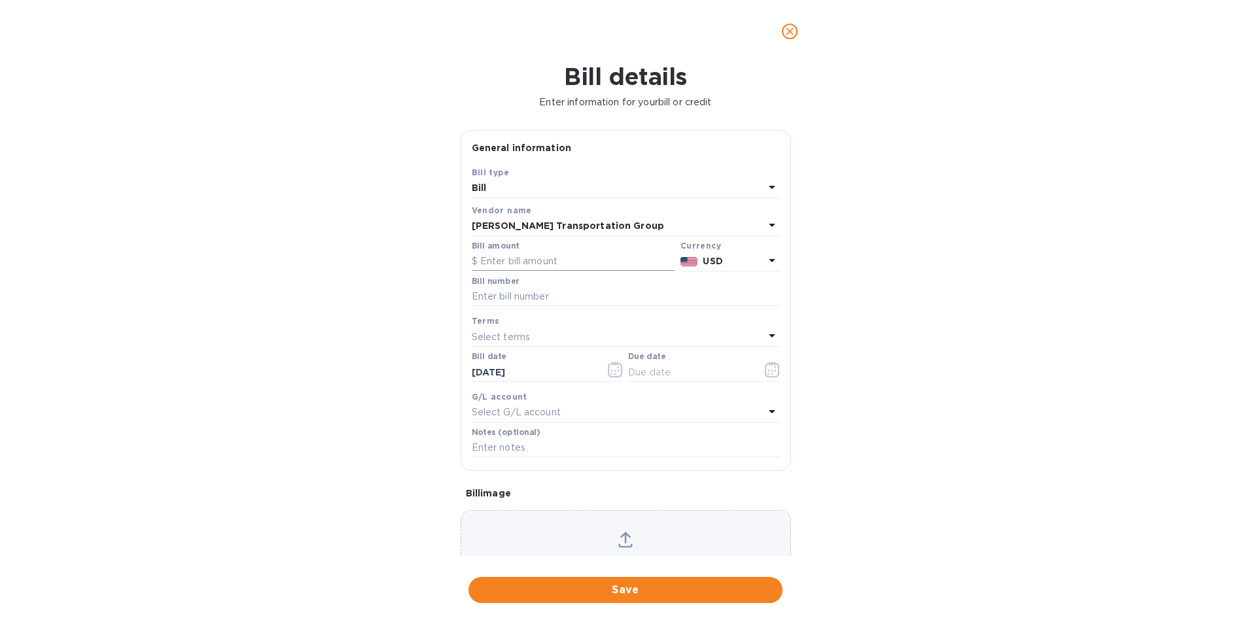
click at [521, 257] on input "text" at bounding box center [573, 262] width 203 height 20
type input "300.00"
click at [502, 291] on input "text" at bounding box center [626, 297] width 308 height 20
type input "8698300"
click at [765, 366] on icon "button" at bounding box center [772, 370] width 15 height 16
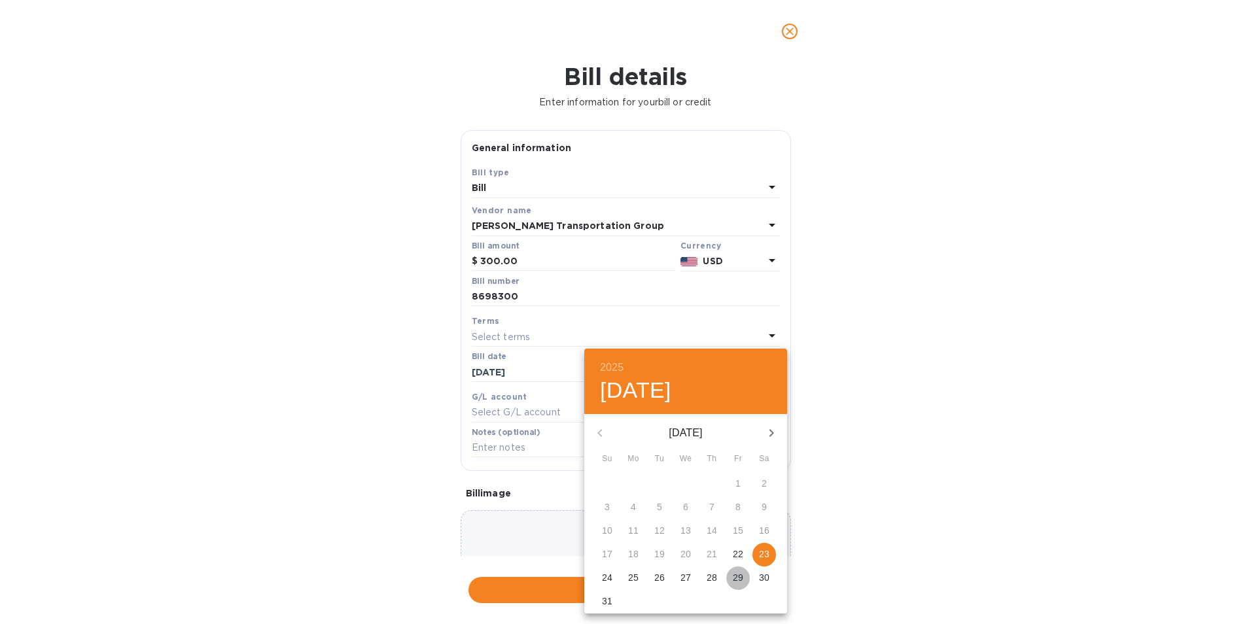
click at [733, 574] on p "29" at bounding box center [738, 577] width 10 height 13
type input "[DATE]"
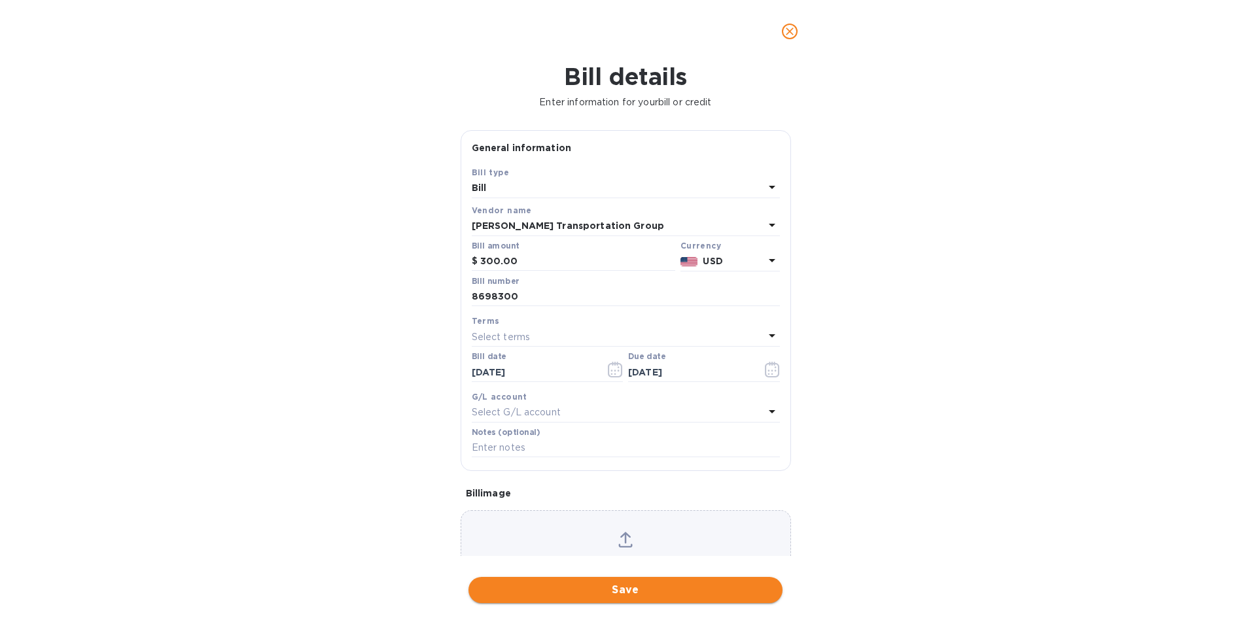
click at [674, 584] on span "Save" at bounding box center [625, 590] width 293 height 16
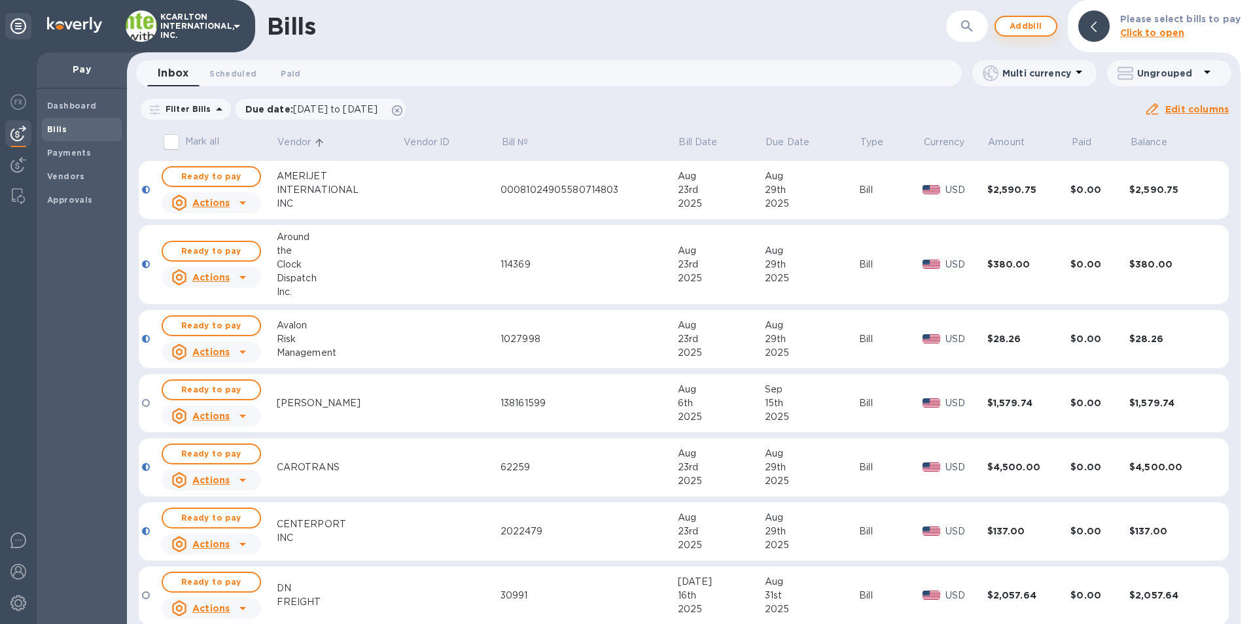
click at [1019, 26] on span "Add bill" at bounding box center [1025, 26] width 39 height 16
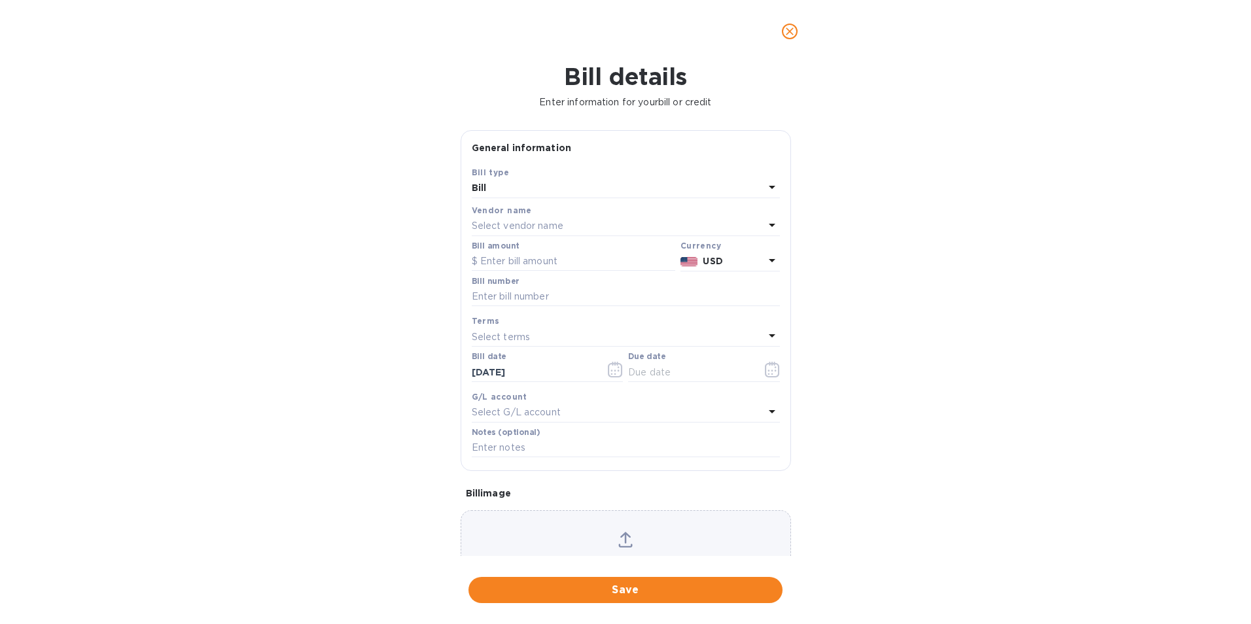
click at [594, 222] on div "Select vendor name" at bounding box center [618, 226] width 292 height 18
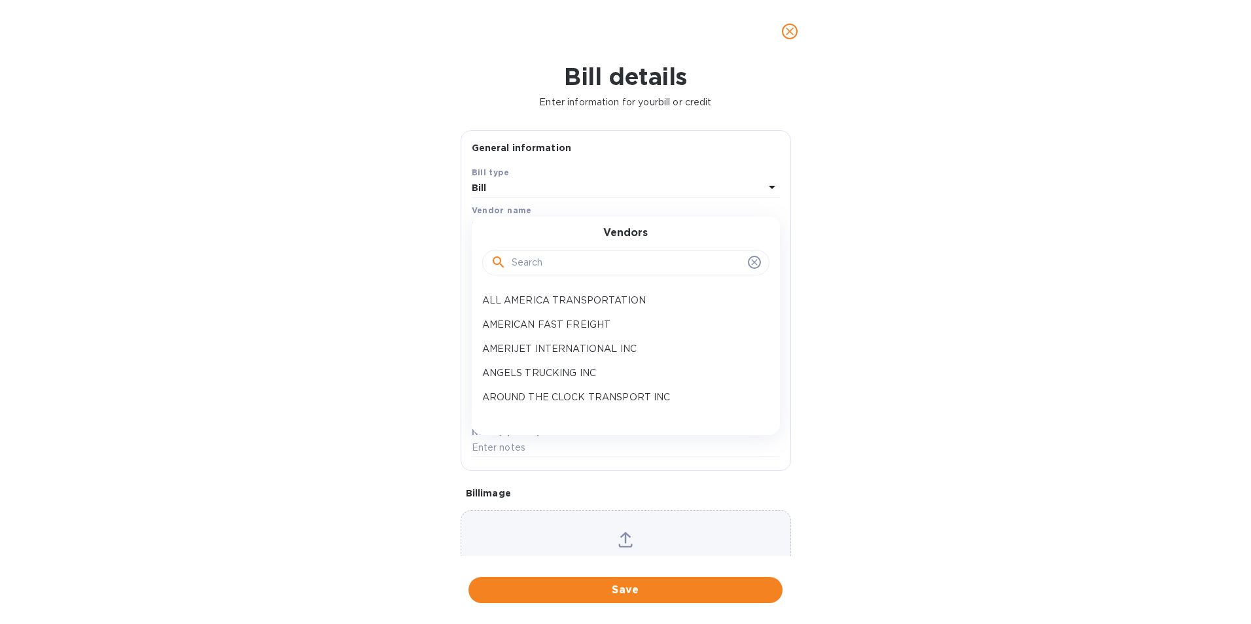
click at [589, 259] on input "text" at bounding box center [627, 263] width 231 height 20
type input "CAR"
click at [583, 291] on div "CARIBBEAN SHIPPING SERVICES INC" at bounding box center [620, 300] width 287 height 24
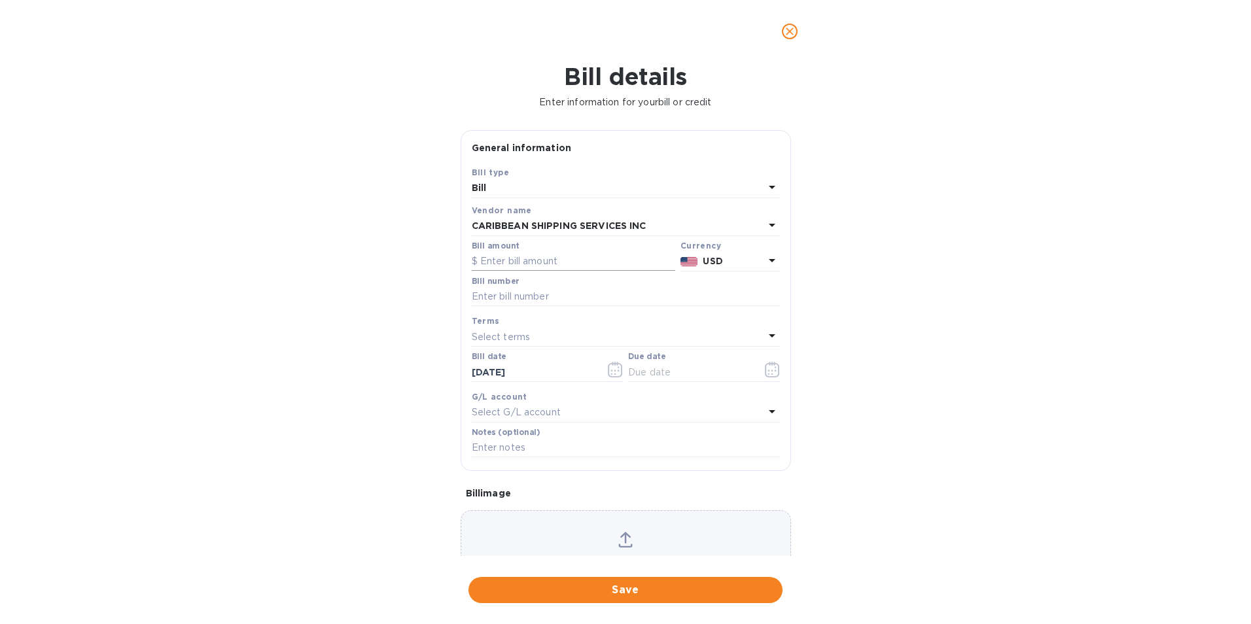
click at [578, 265] on input "text" at bounding box center [573, 262] width 203 height 20
type input "352.37"
click at [570, 296] on input "text" at bounding box center [626, 297] width 308 height 20
type input "K0093987"
click at [771, 375] on icon "button" at bounding box center [772, 374] width 2 height 2
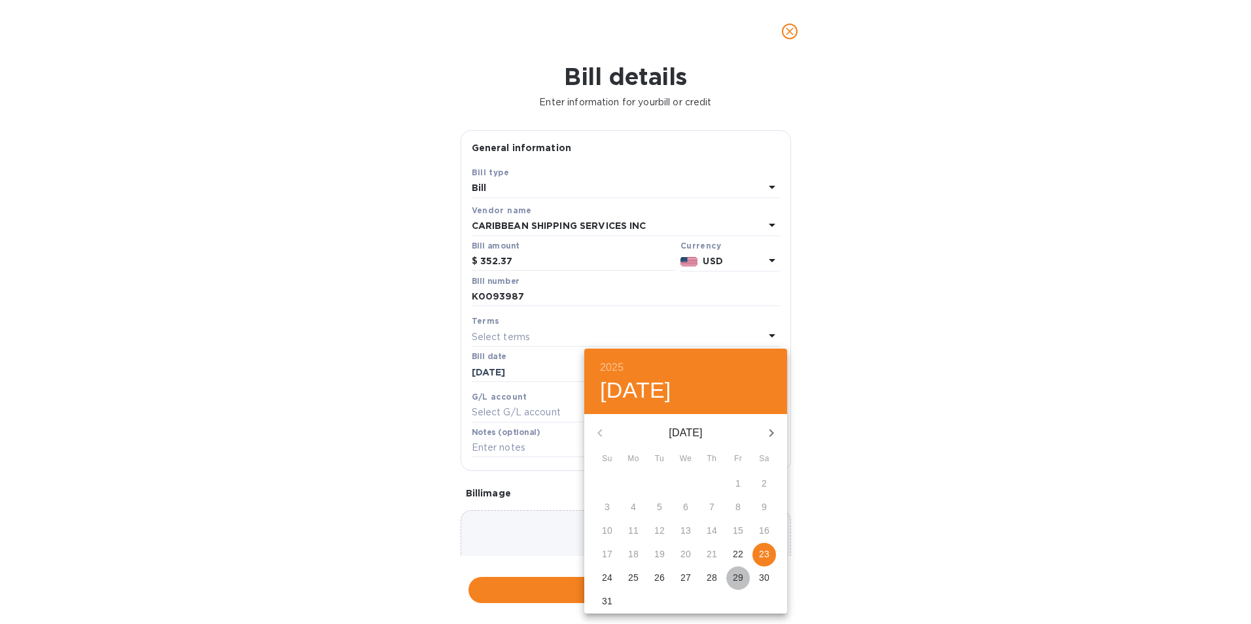
click at [737, 579] on p "29" at bounding box center [738, 577] width 10 height 13
type input "[DATE]"
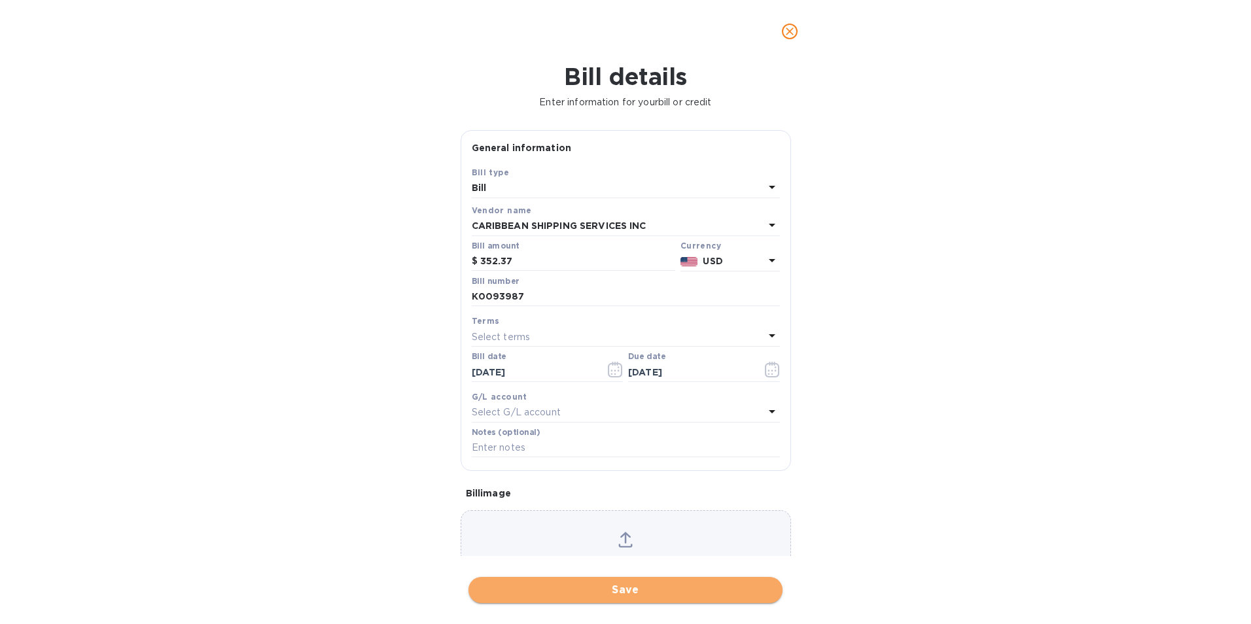
click at [700, 584] on span "Save" at bounding box center [625, 590] width 293 height 16
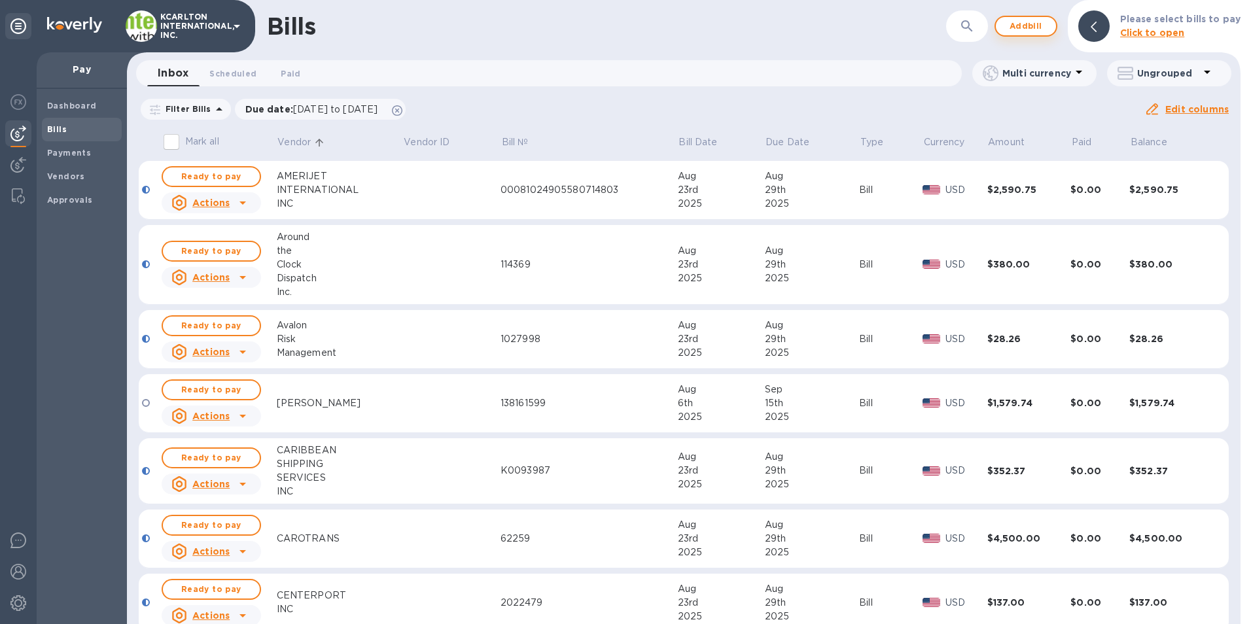
click at [1043, 20] on span "Add bill" at bounding box center [1025, 26] width 39 height 16
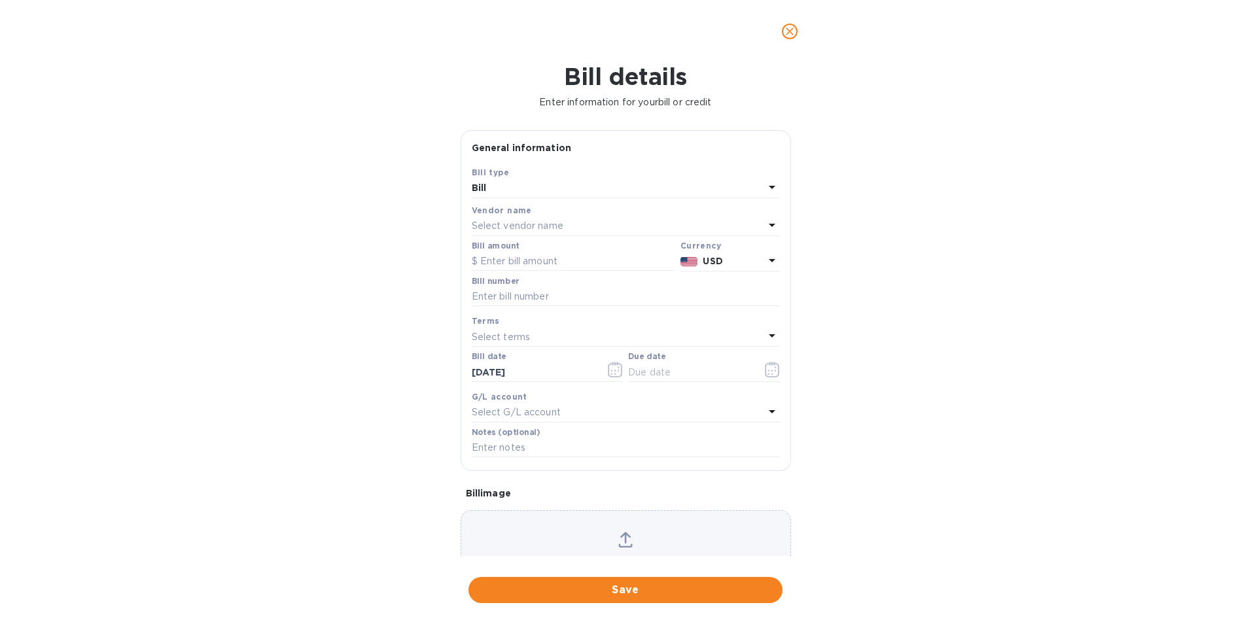
click at [515, 226] on p "Select vendor name" at bounding box center [518, 226] width 92 height 14
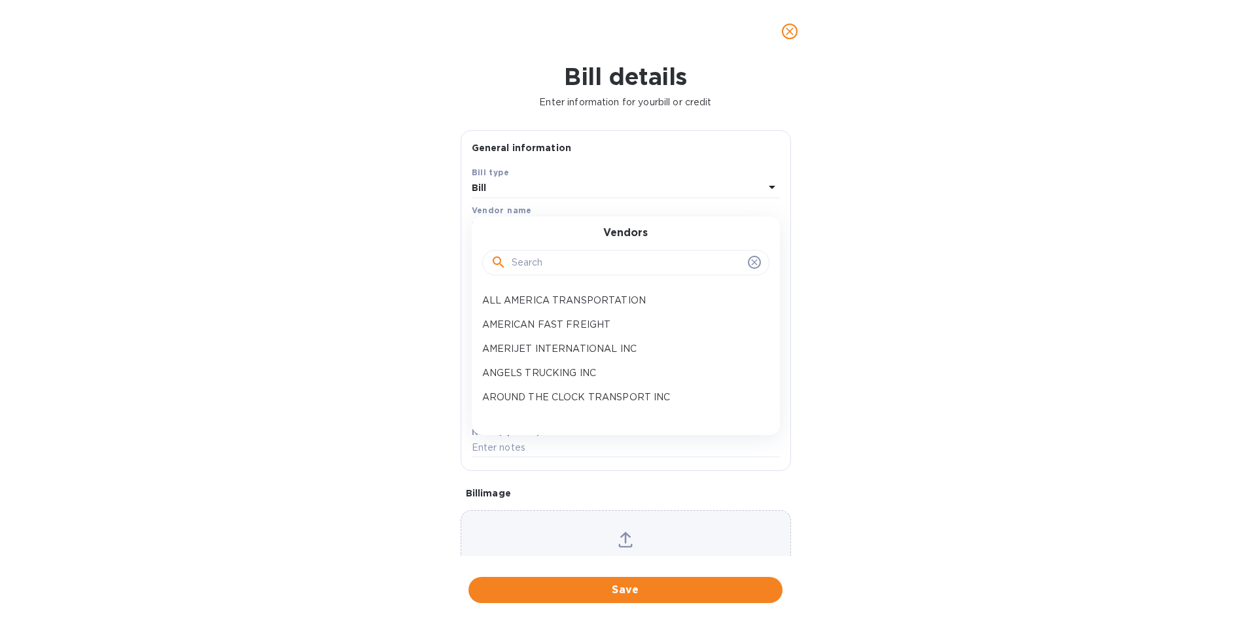
click at [527, 258] on input "text" at bounding box center [627, 263] width 231 height 20
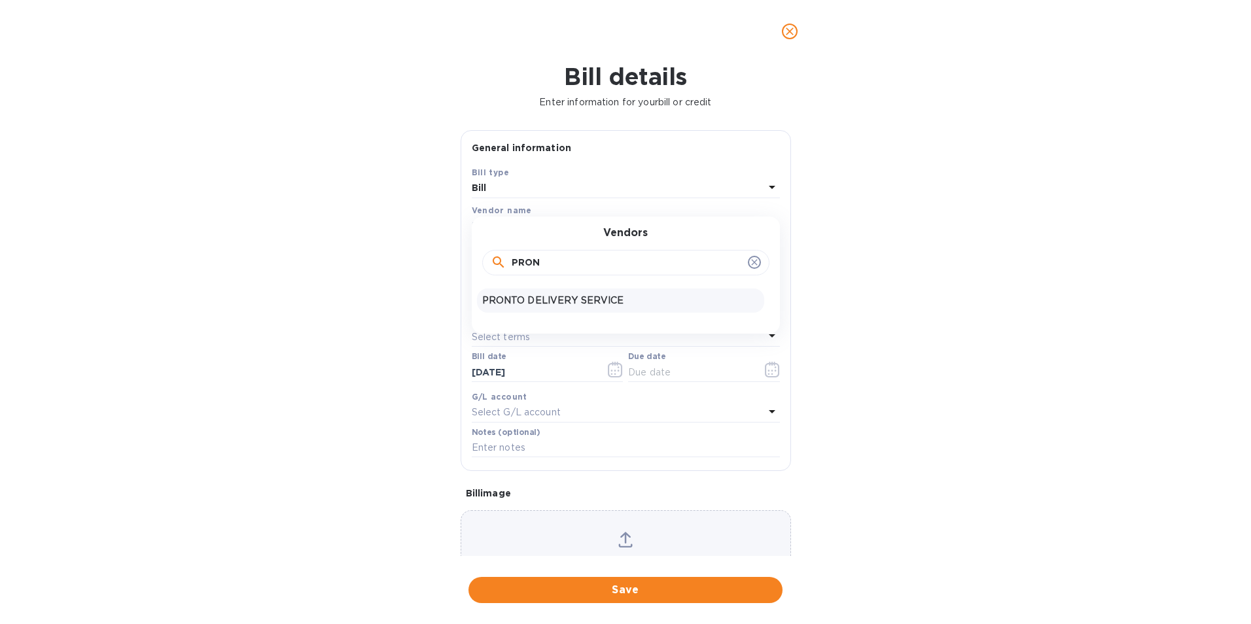
type input "PRON"
click at [521, 300] on p "PRONTO DELIVERY SERVICE" at bounding box center [620, 301] width 277 height 14
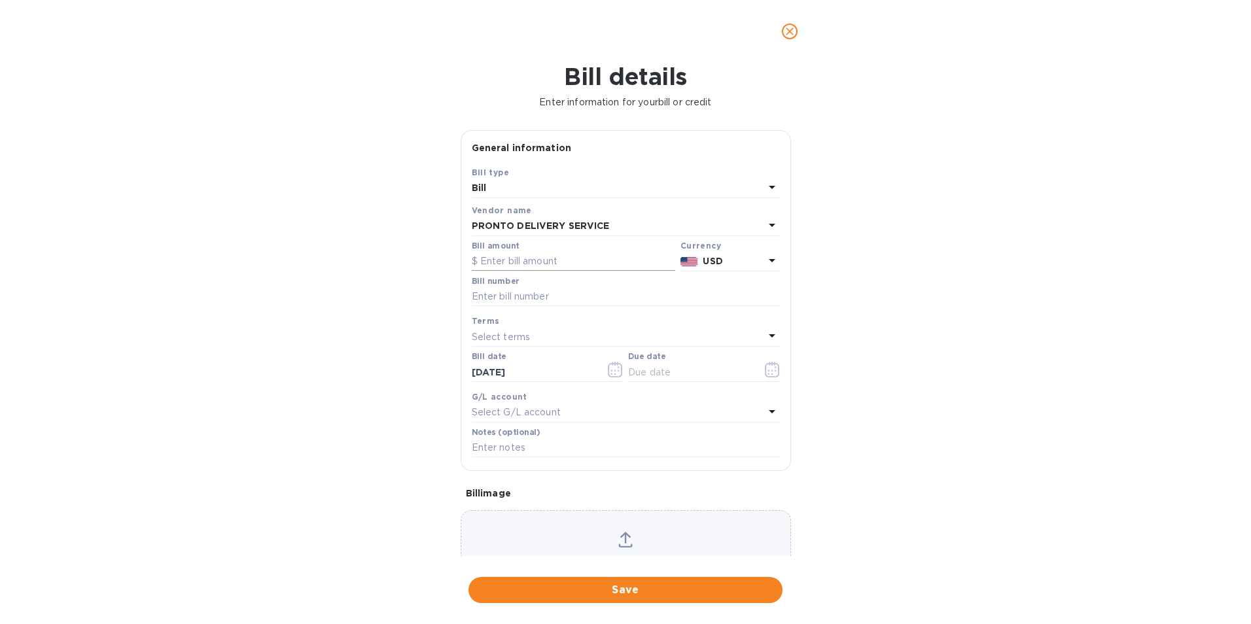
click at [538, 258] on input "text" at bounding box center [573, 262] width 203 height 20
type input "102.09"
click at [515, 294] on input "text" at bounding box center [626, 297] width 308 height 20
type input "23302.485941"
click at [771, 372] on icon "button" at bounding box center [772, 370] width 15 height 16
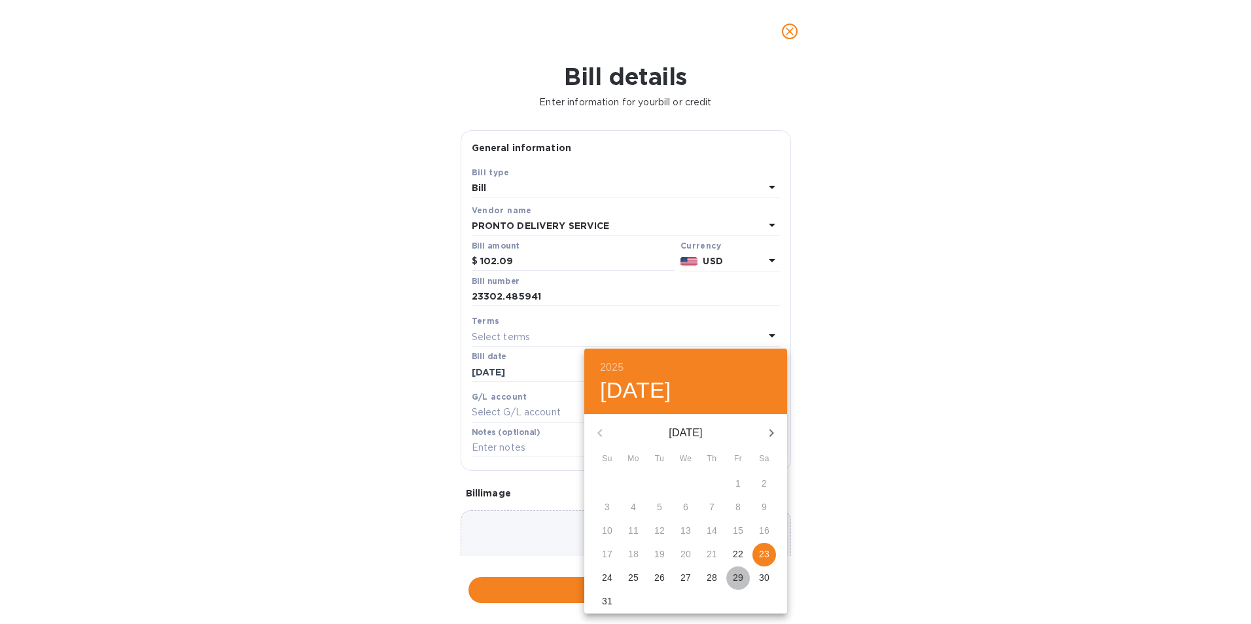
click at [735, 578] on p "29" at bounding box center [738, 577] width 10 height 13
type input "[DATE]"
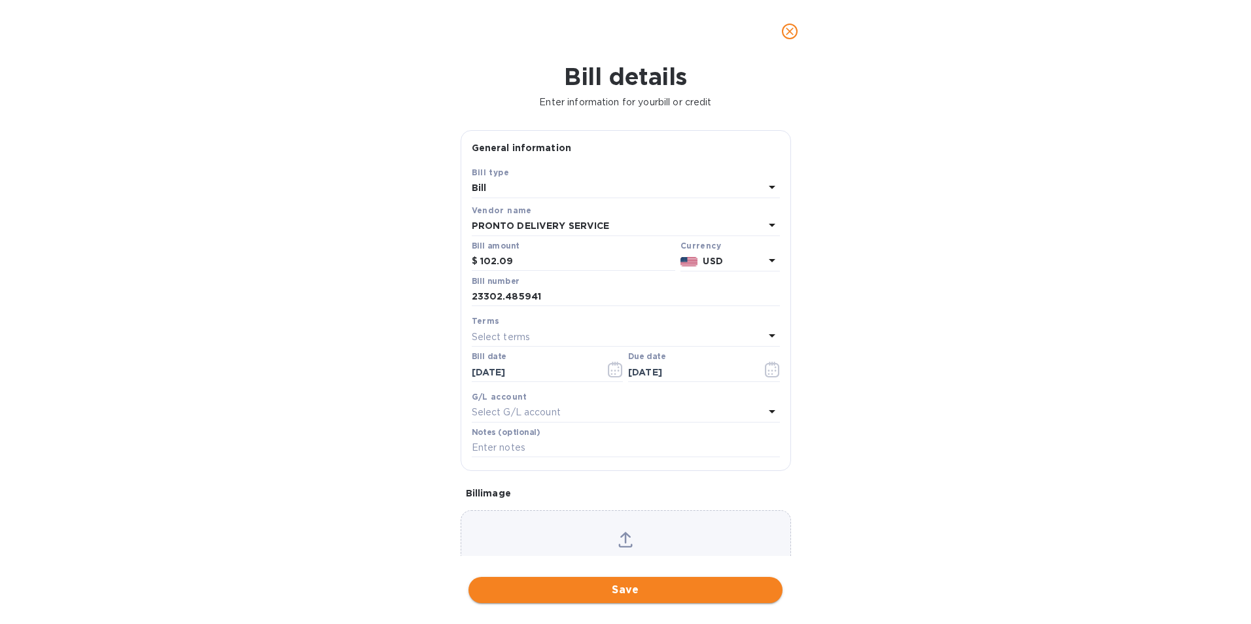
click at [691, 593] on span "Save" at bounding box center [625, 590] width 293 height 16
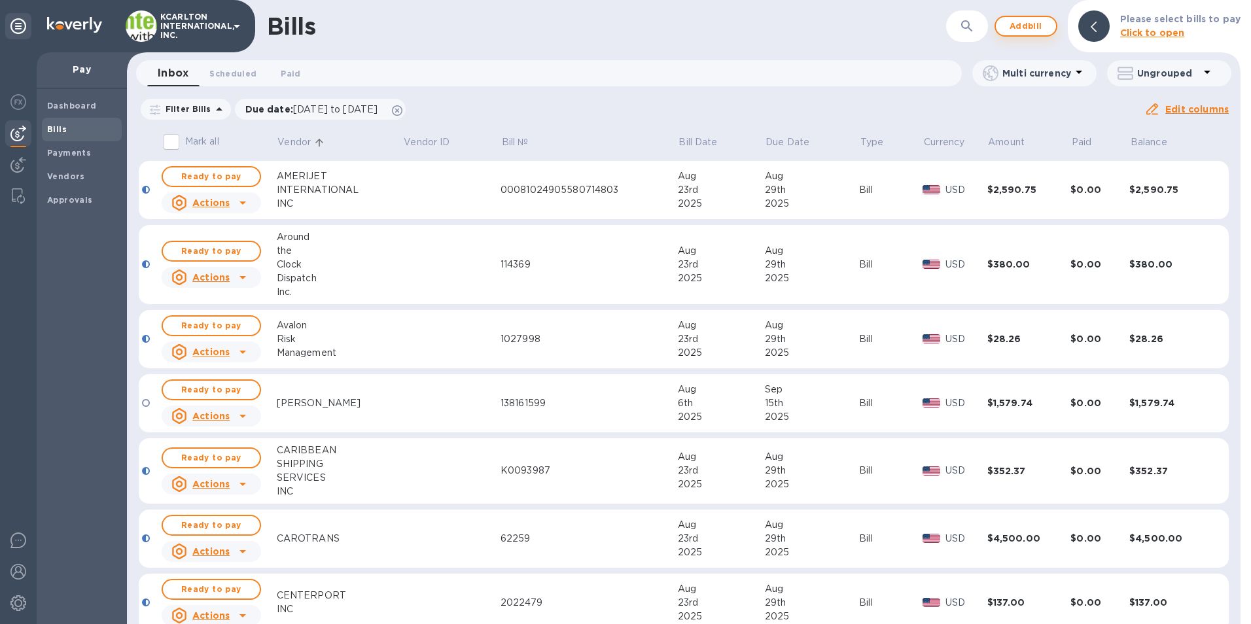
click at [1018, 29] on span "Add bill" at bounding box center [1025, 26] width 39 height 16
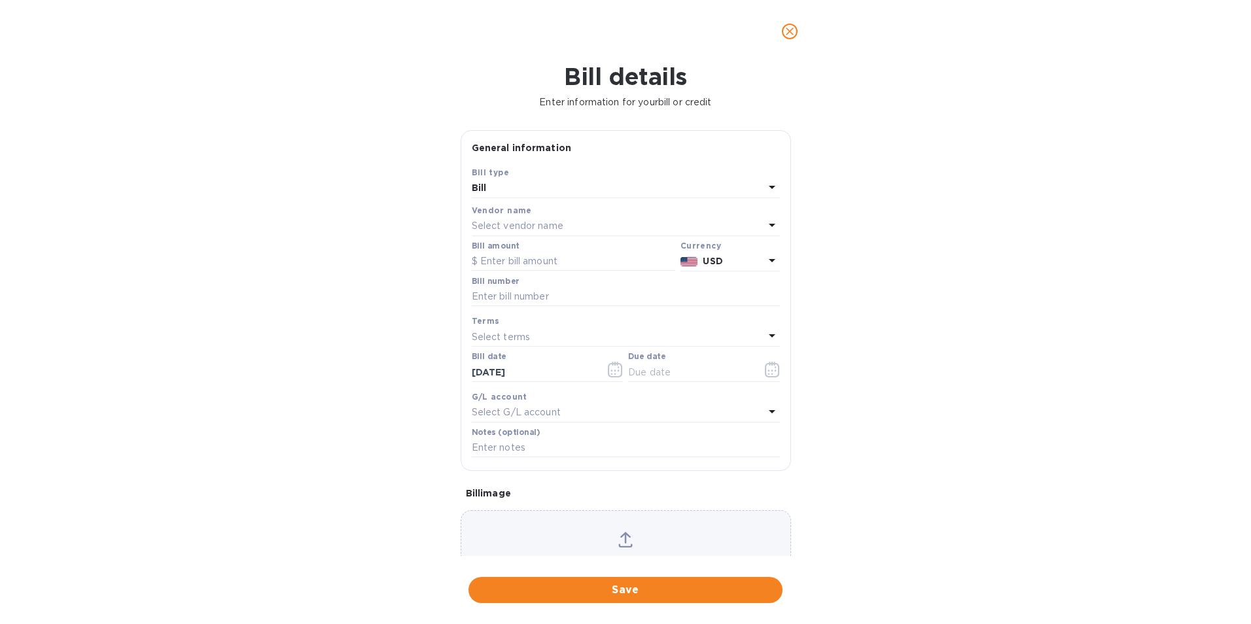
click at [618, 231] on div "Select vendor name" at bounding box center [618, 226] width 292 height 18
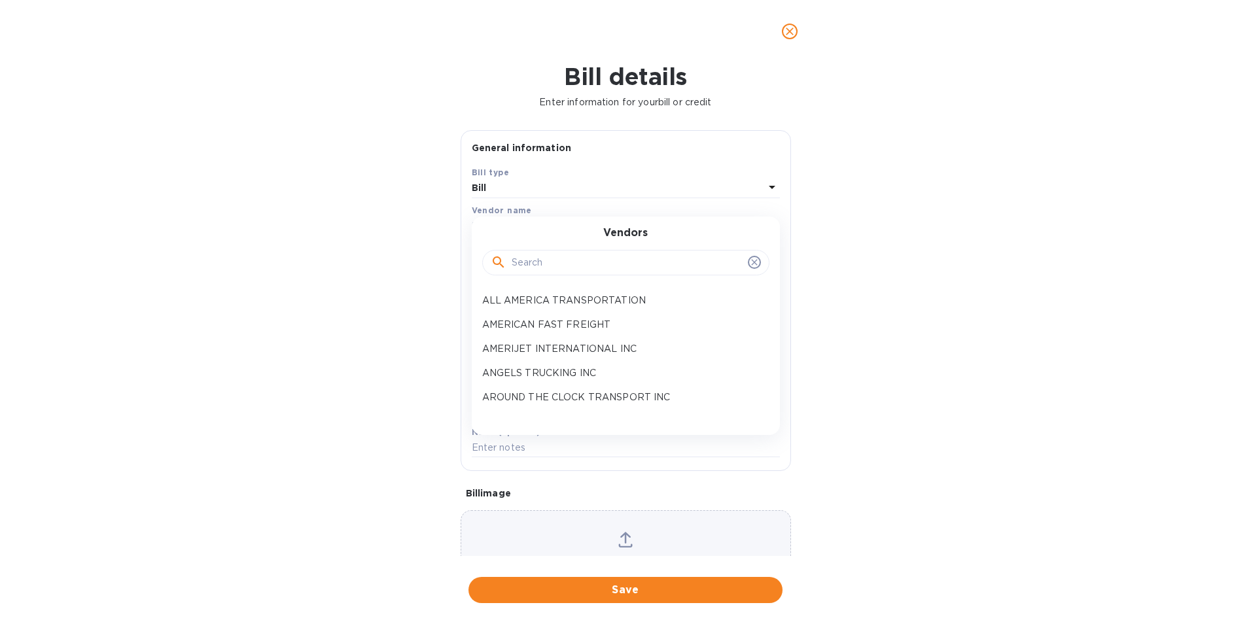
click at [595, 269] on input "text" at bounding box center [627, 263] width 231 height 20
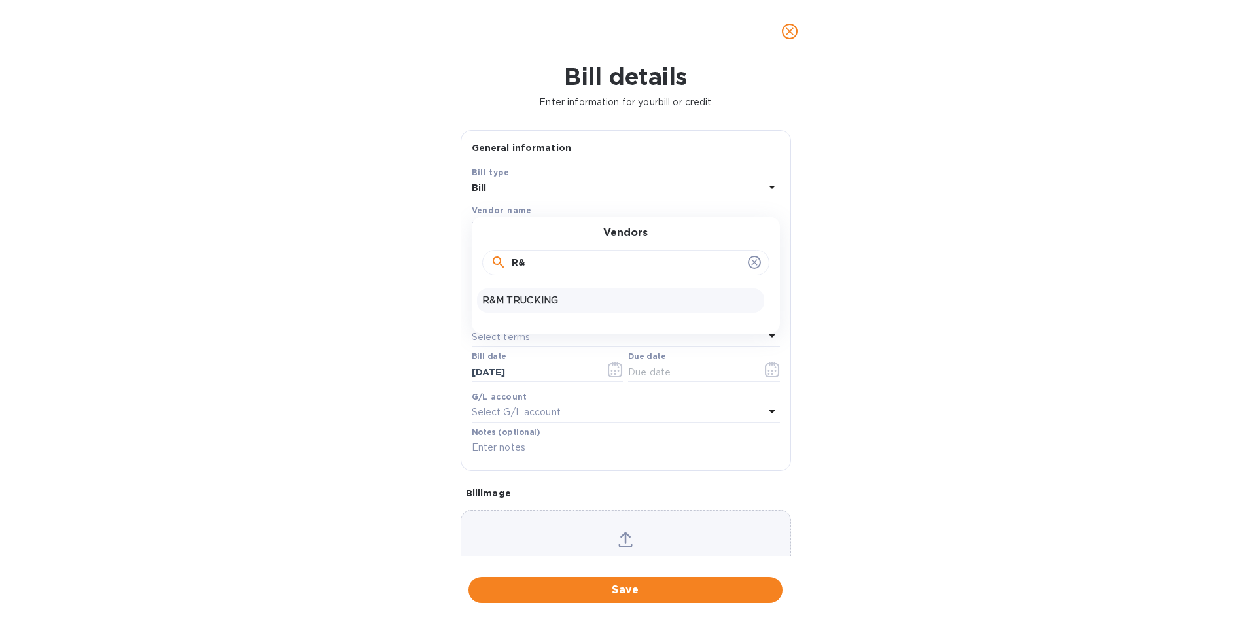
type input "R&"
click at [587, 300] on p "R&M TRUCKING" at bounding box center [620, 301] width 277 height 14
click at [567, 264] on input "text" at bounding box center [573, 262] width 203 height 20
type input "138.98"
click at [560, 294] on input "text" at bounding box center [626, 297] width 308 height 20
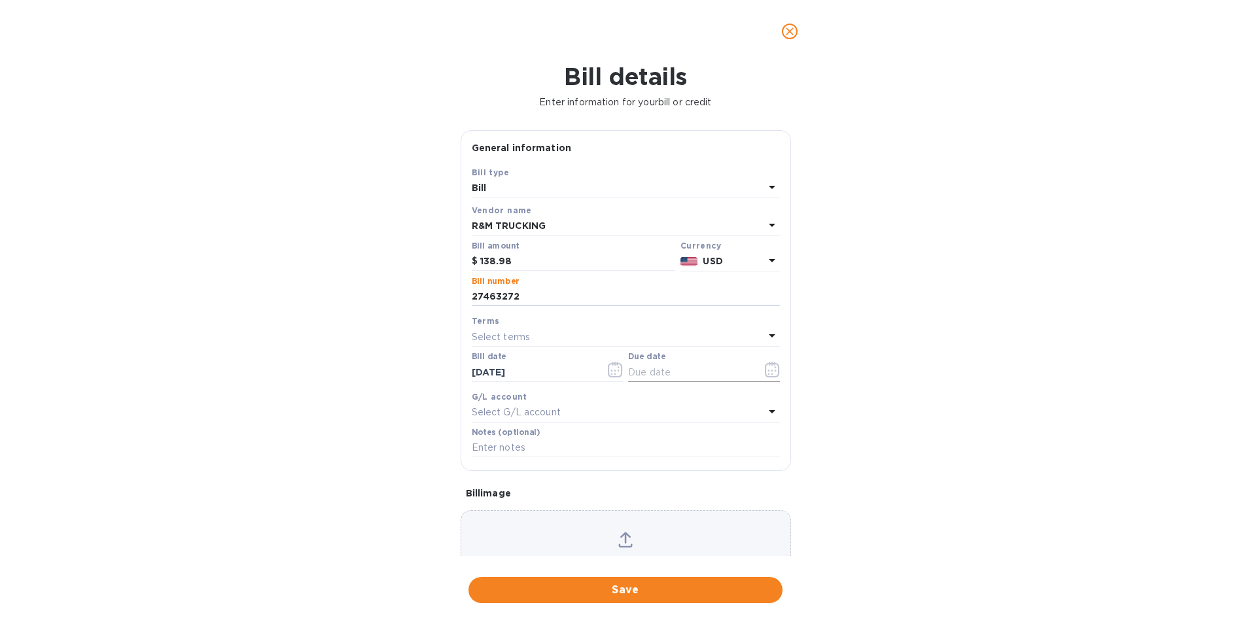
type input "27463272"
click at [774, 371] on icon "button" at bounding box center [775, 371] width 2 height 2
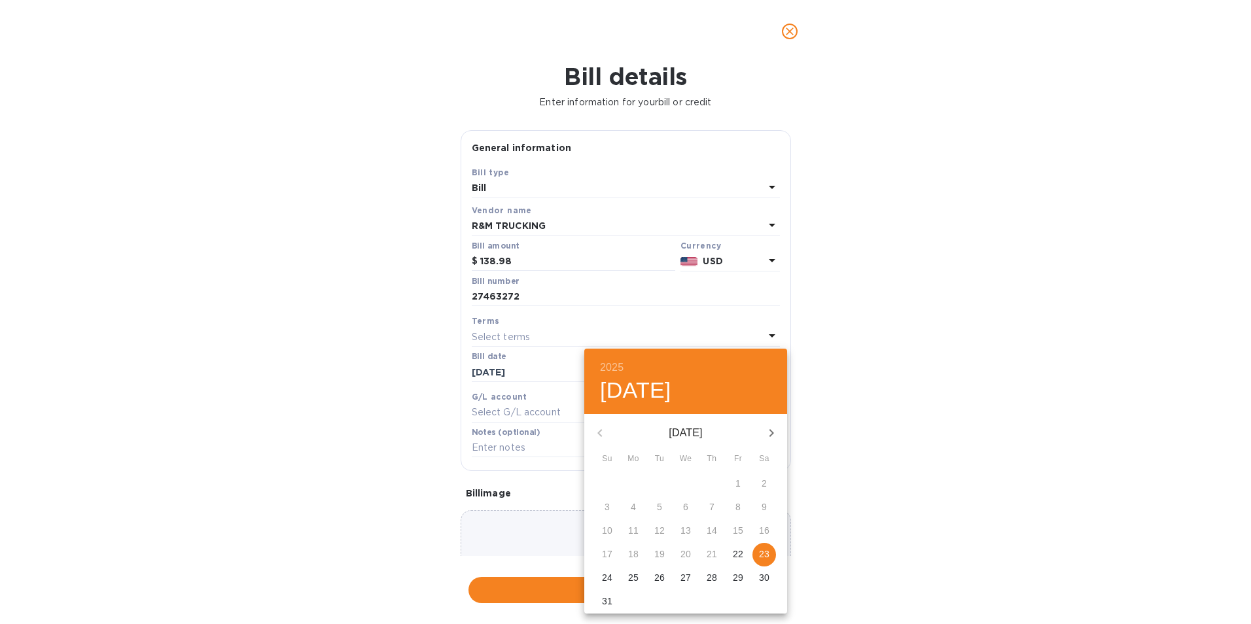
click at [738, 570] on button "29" at bounding box center [738, 579] width 24 height 24
type input "[DATE]"
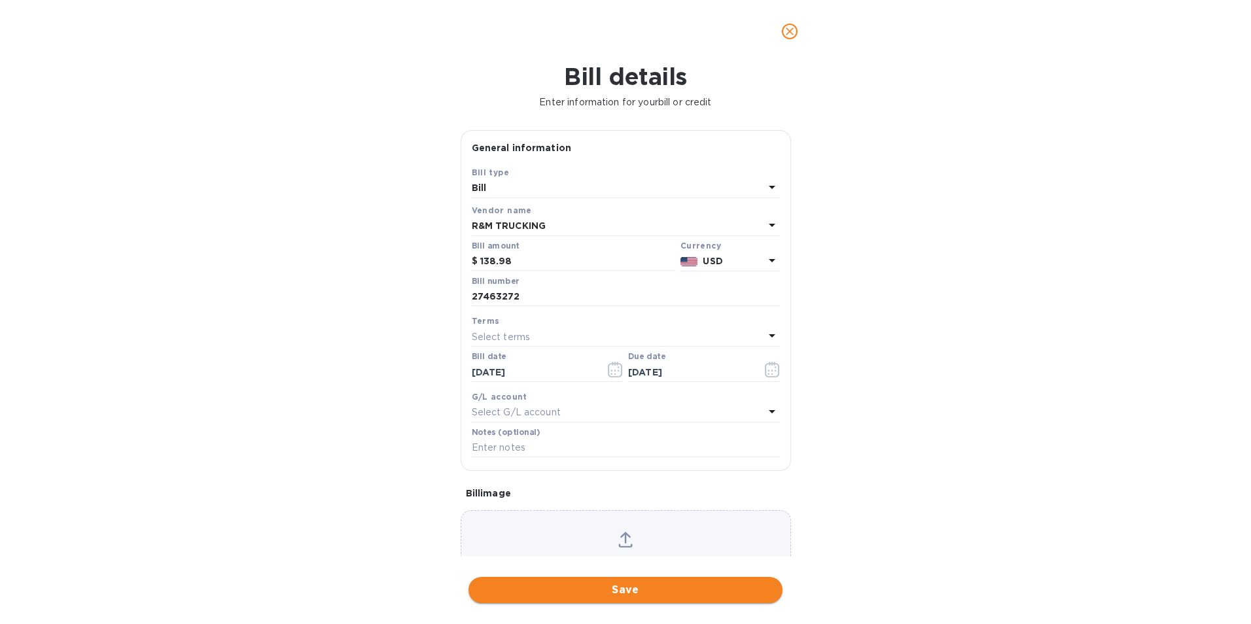
click at [711, 589] on span "Save" at bounding box center [625, 590] width 293 height 16
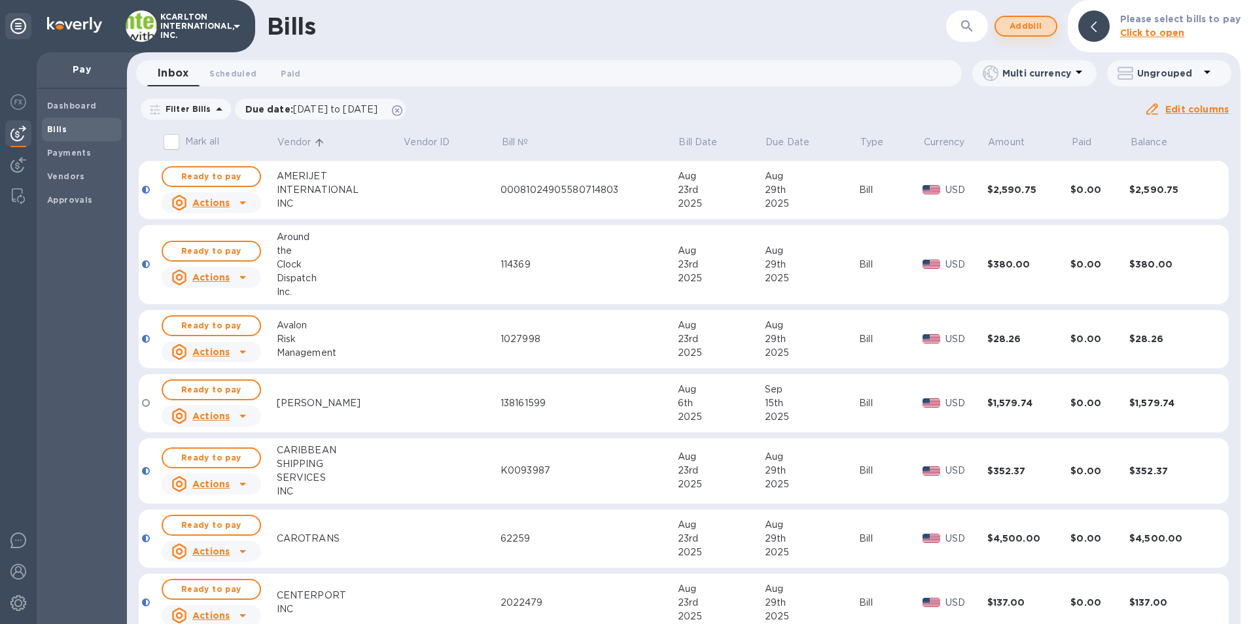
click at [1044, 26] on span "Add bill" at bounding box center [1025, 26] width 39 height 16
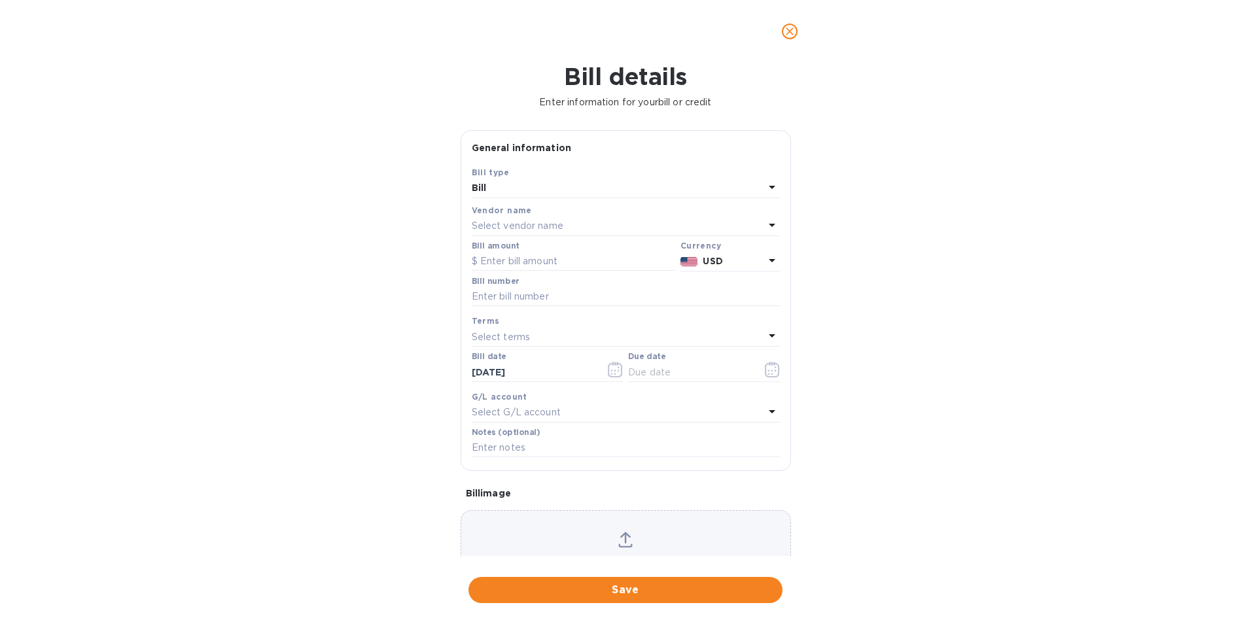
click at [542, 232] on p "Select vendor name" at bounding box center [518, 226] width 92 height 14
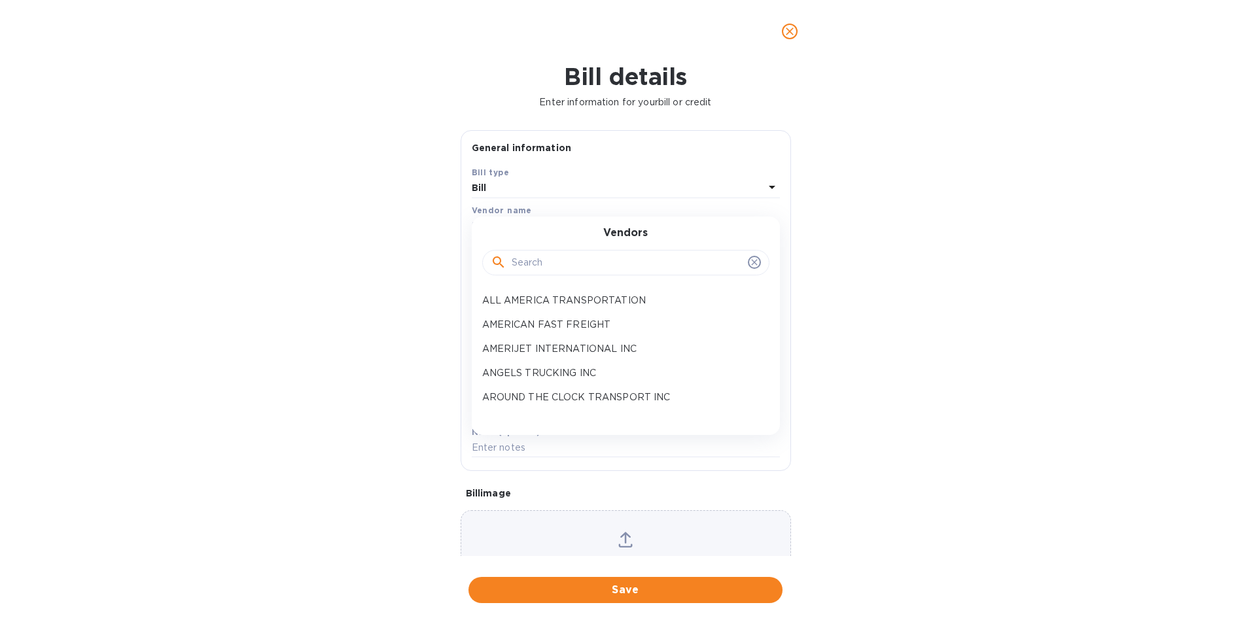
click at [550, 271] on input "text" at bounding box center [627, 263] width 231 height 20
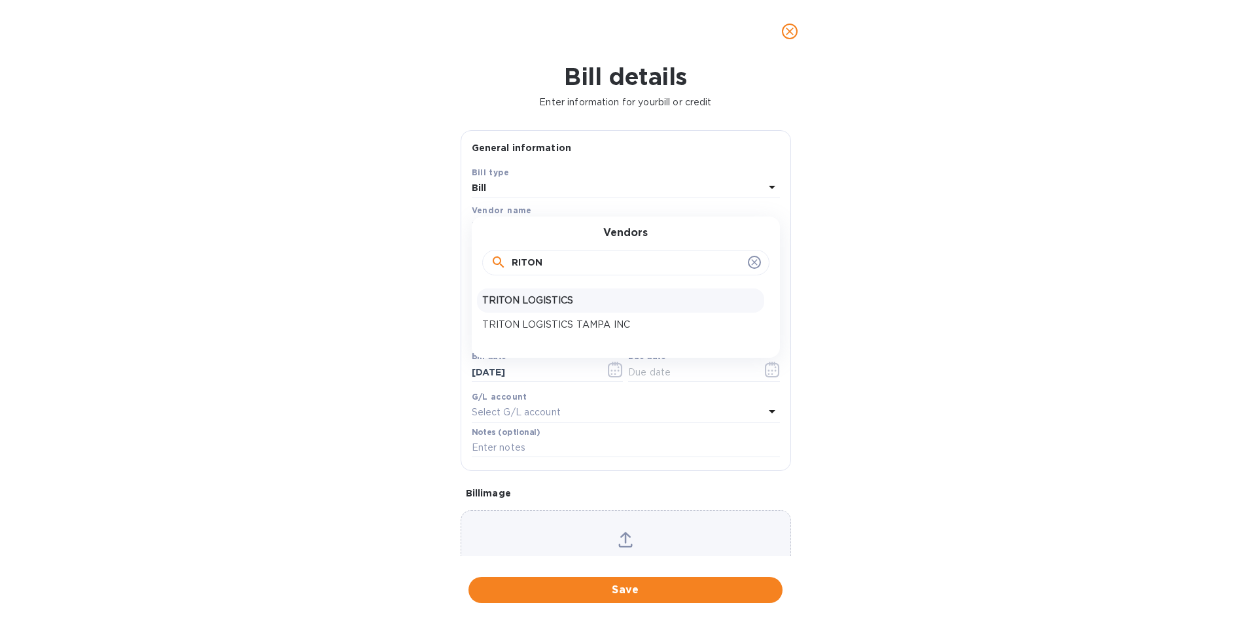
type input "RITON"
click at [553, 298] on p "TRITON LOGISTICS" at bounding box center [620, 301] width 277 height 14
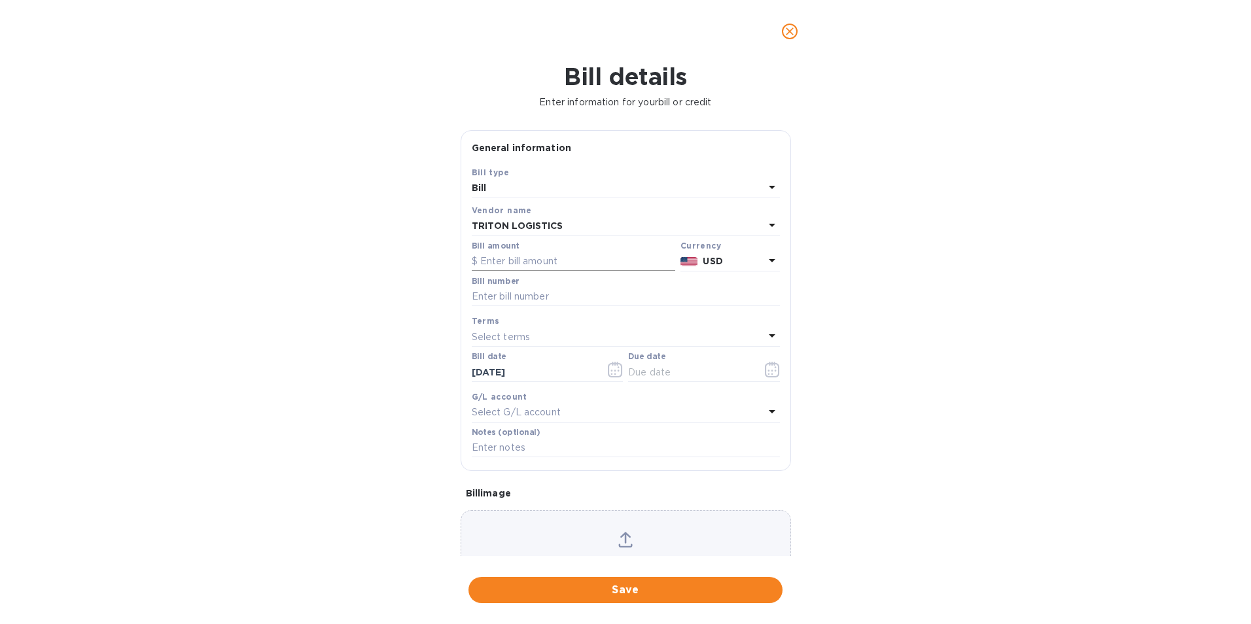
click at [544, 262] on input "text" at bounding box center [573, 262] width 203 height 20
type input "1,808.24"
click at [528, 294] on input "text" at bounding box center [626, 297] width 308 height 20
type input "4318, 4319, 4320"
click at [766, 368] on icon "button" at bounding box center [772, 370] width 15 height 16
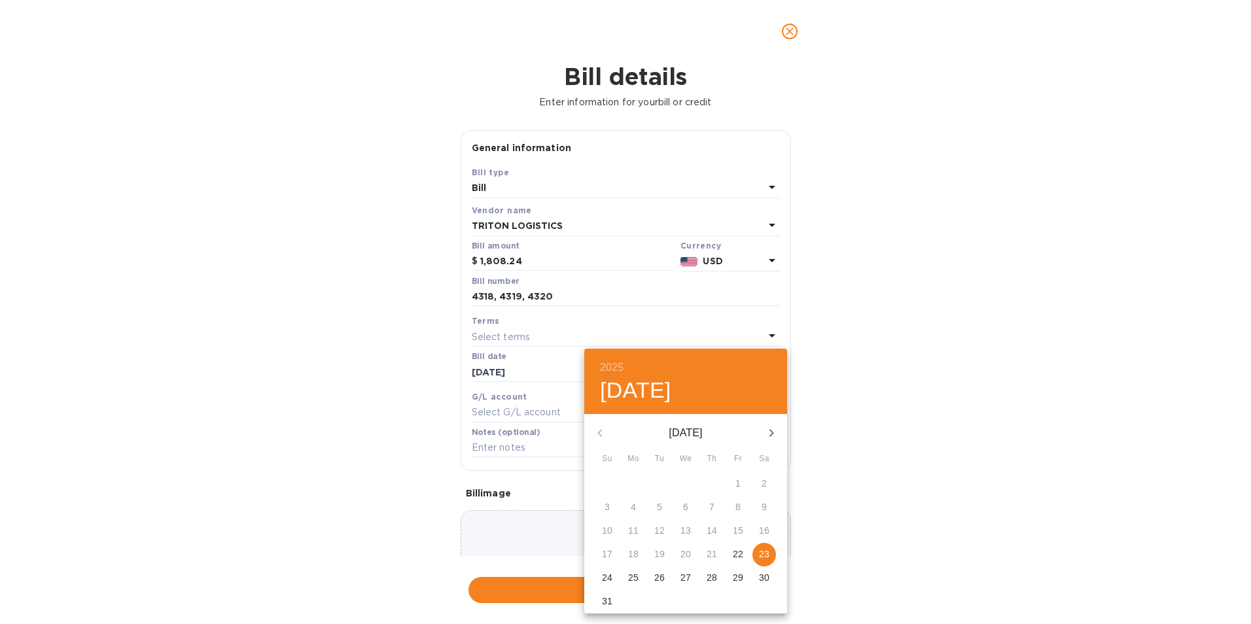
click at [733, 574] on p "29" at bounding box center [738, 577] width 10 height 13
type input "[DATE]"
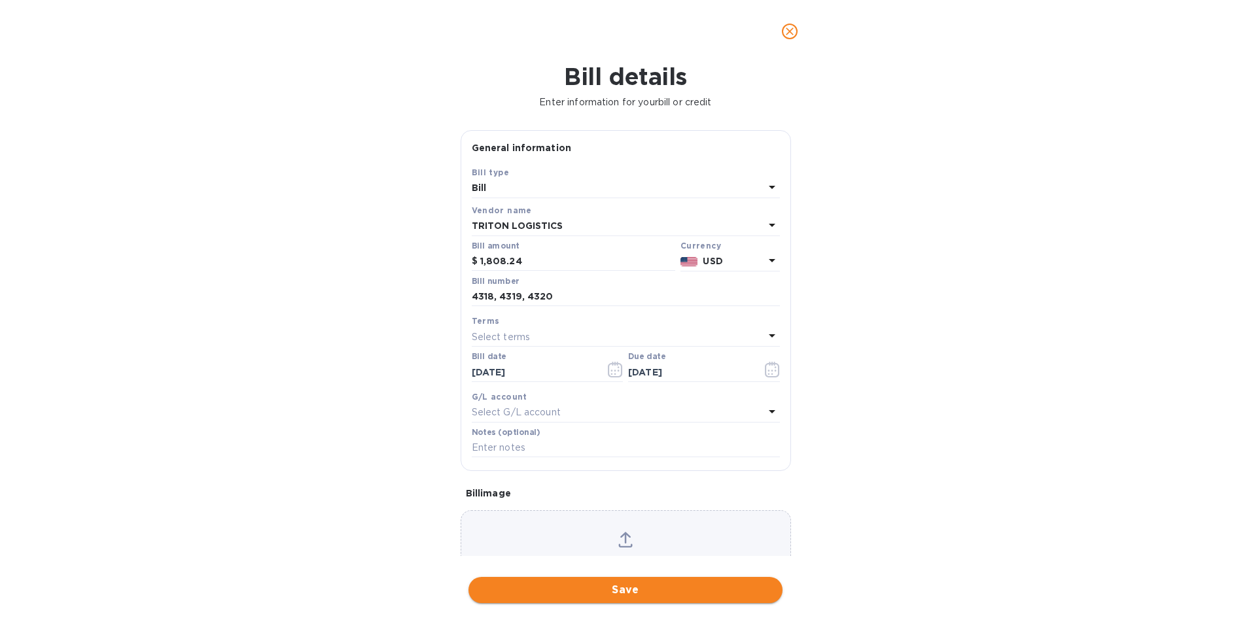
click at [713, 591] on span "Save" at bounding box center [625, 590] width 293 height 16
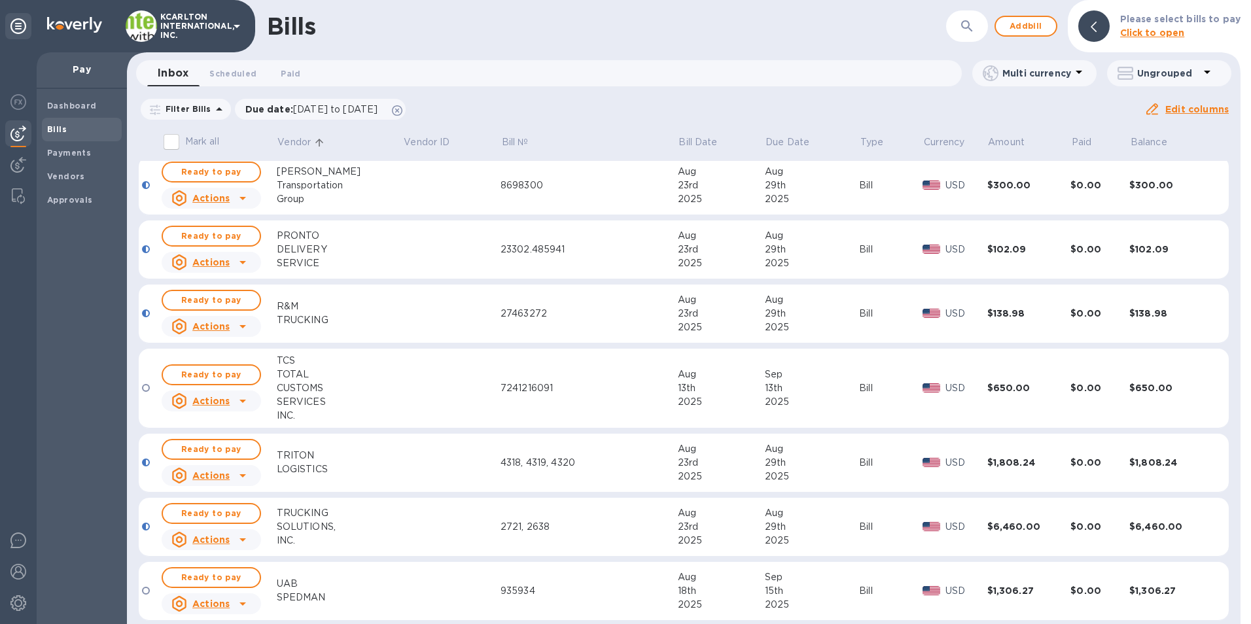
scroll to position [1763, 0]
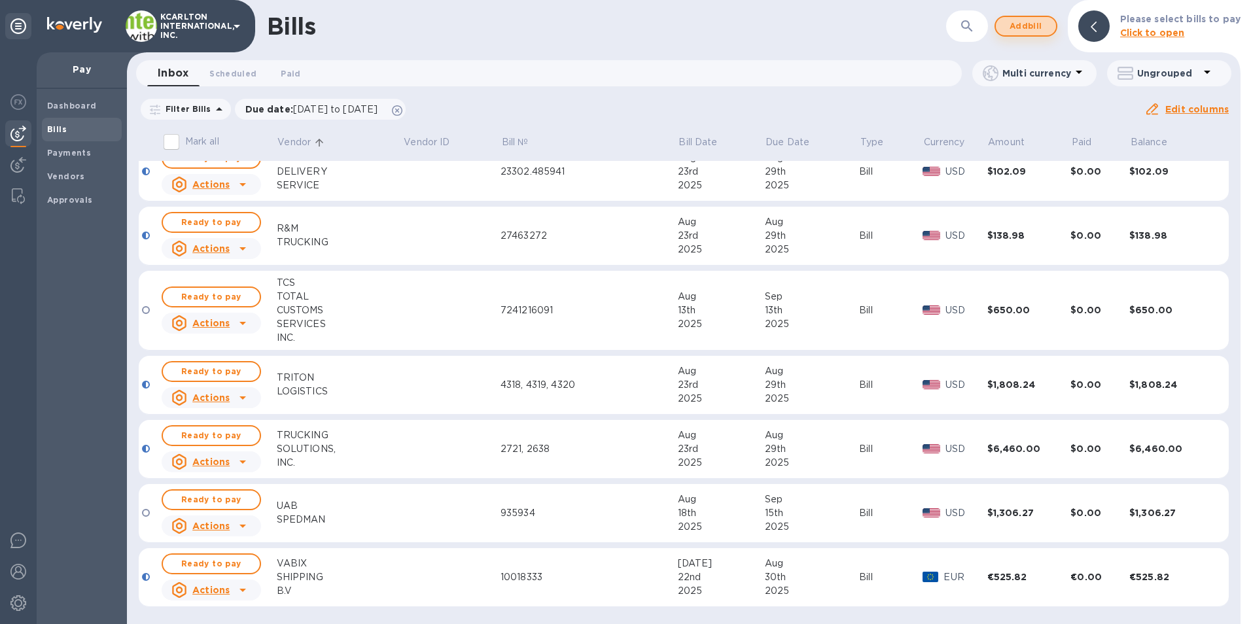
click at [1045, 28] on span "Add bill" at bounding box center [1025, 26] width 39 height 16
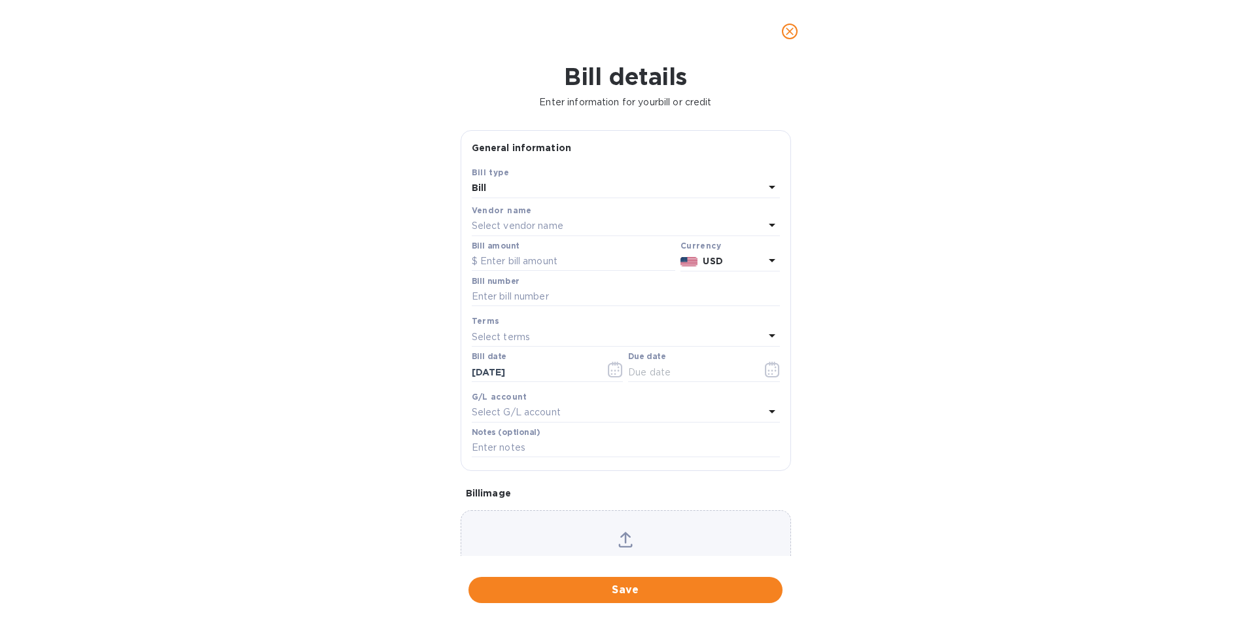
click at [483, 226] on p "Select vendor name" at bounding box center [518, 226] width 92 height 14
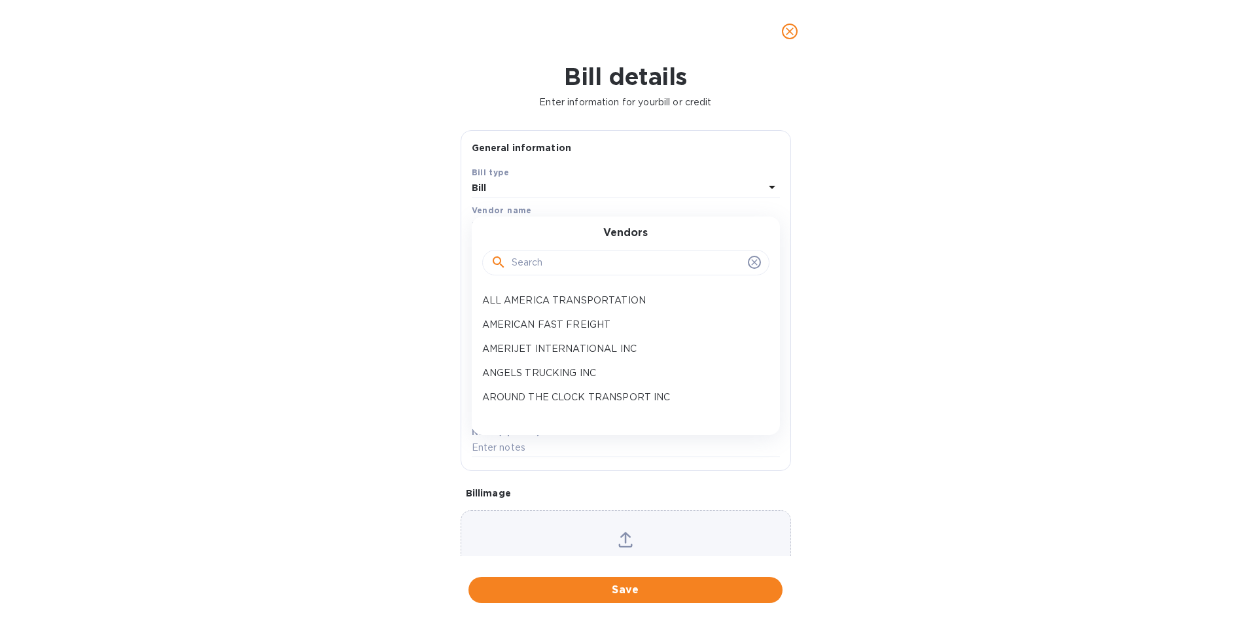
click at [516, 265] on input "text" at bounding box center [627, 263] width 231 height 20
type input "E"
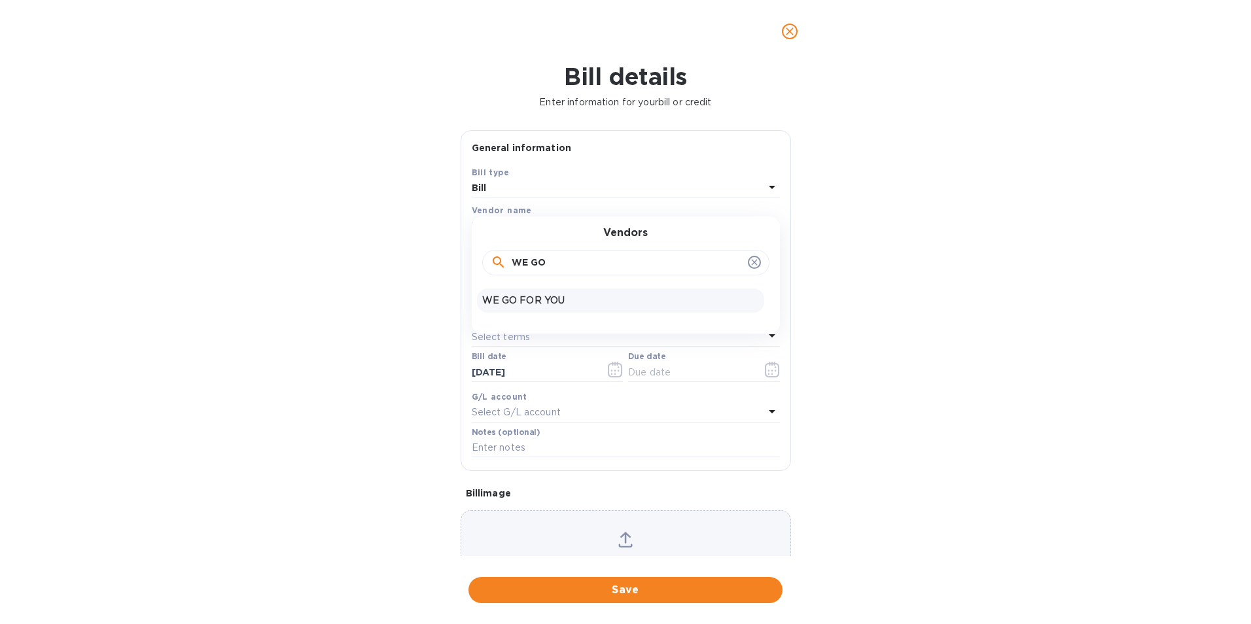
type input "WE GO"
click at [523, 296] on p "WE GO FOR YOU" at bounding box center [620, 301] width 277 height 14
click at [519, 264] on input "text" at bounding box center [573, 262] width 203 height 20
type input "500.00"
click at [513, 301] on input "text" at bounding box center [626, 297] width 308 height 20
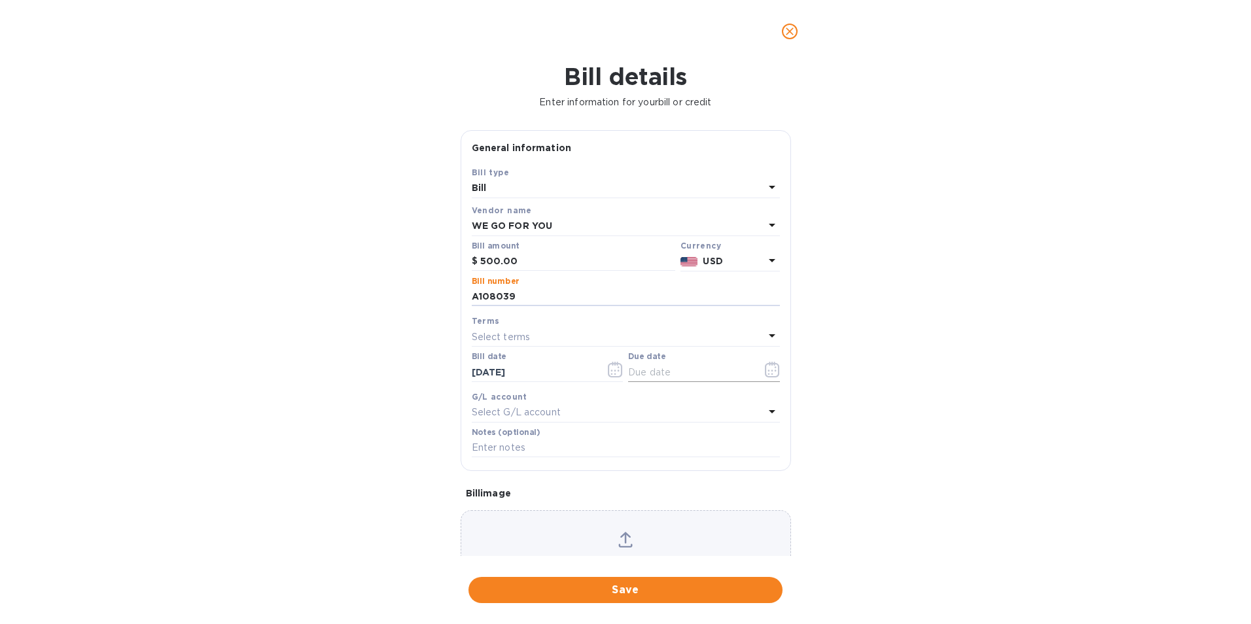
type input "A108039"
click at [765, 376] on icon "button" at bounding box center [772, 370] width 15 height 16
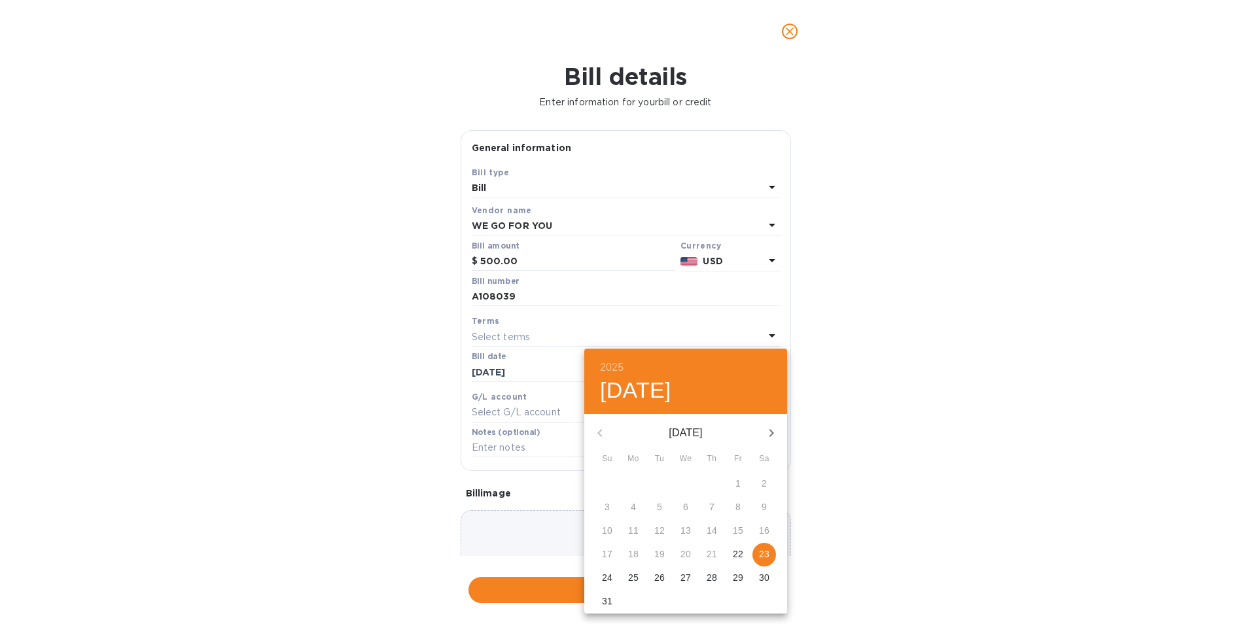
click at [739, 574] on p "29" at bounding box center [738, 577] width 10 height 13
type input "[DATE]"
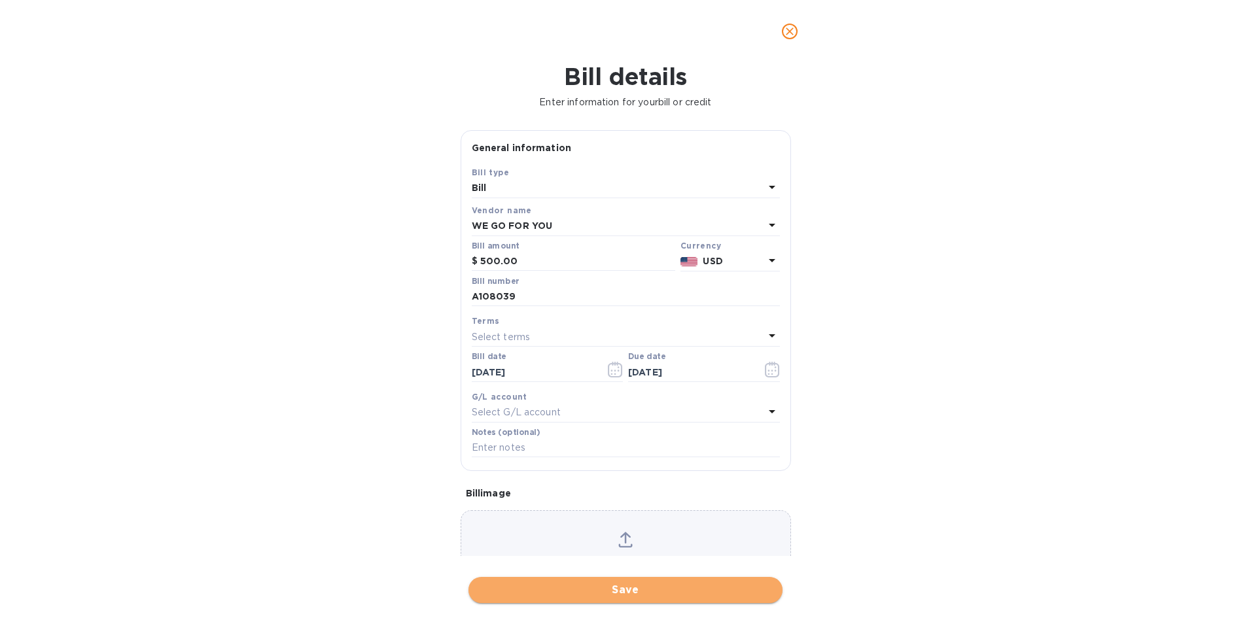
click at [706, 585] on span "Save" at bounding box center [625, 590] width 293 height 16
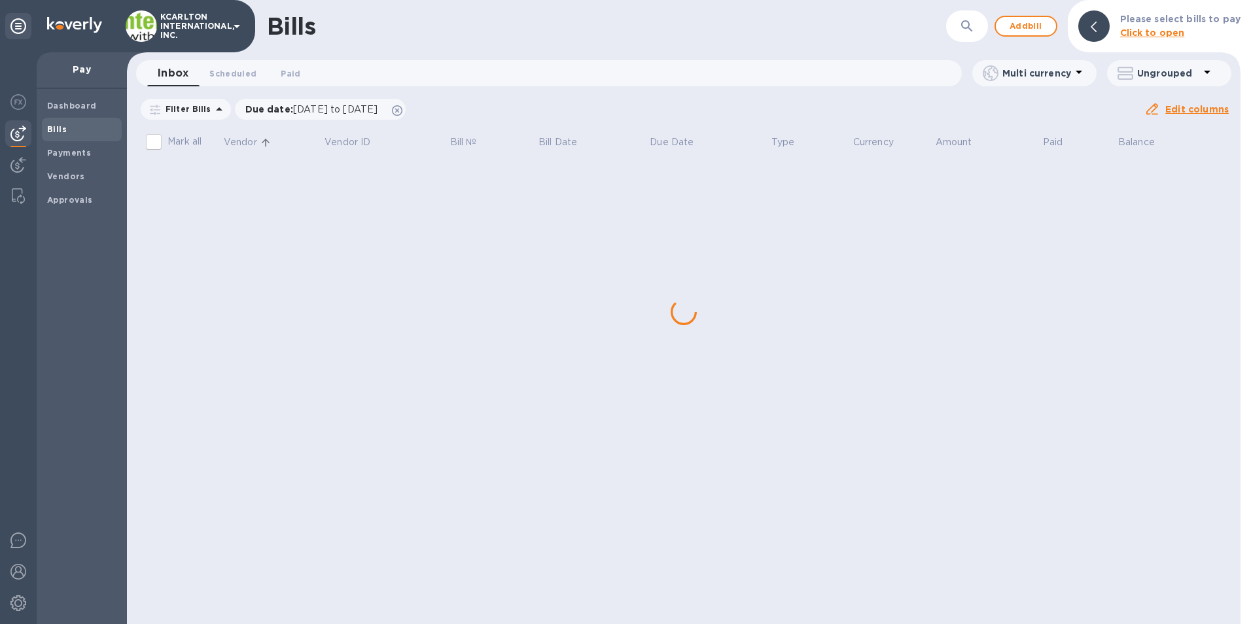
scroll to position [0, 0]
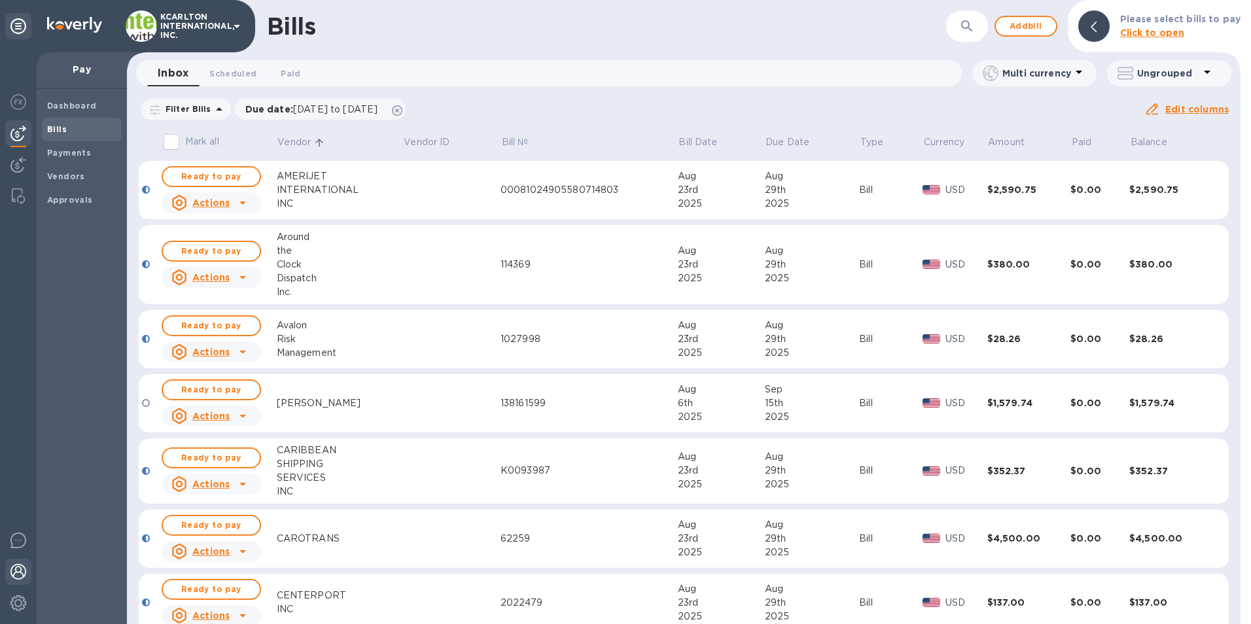
click at [24, 571] on img at bounding box center [18, 572] width 16 height 16
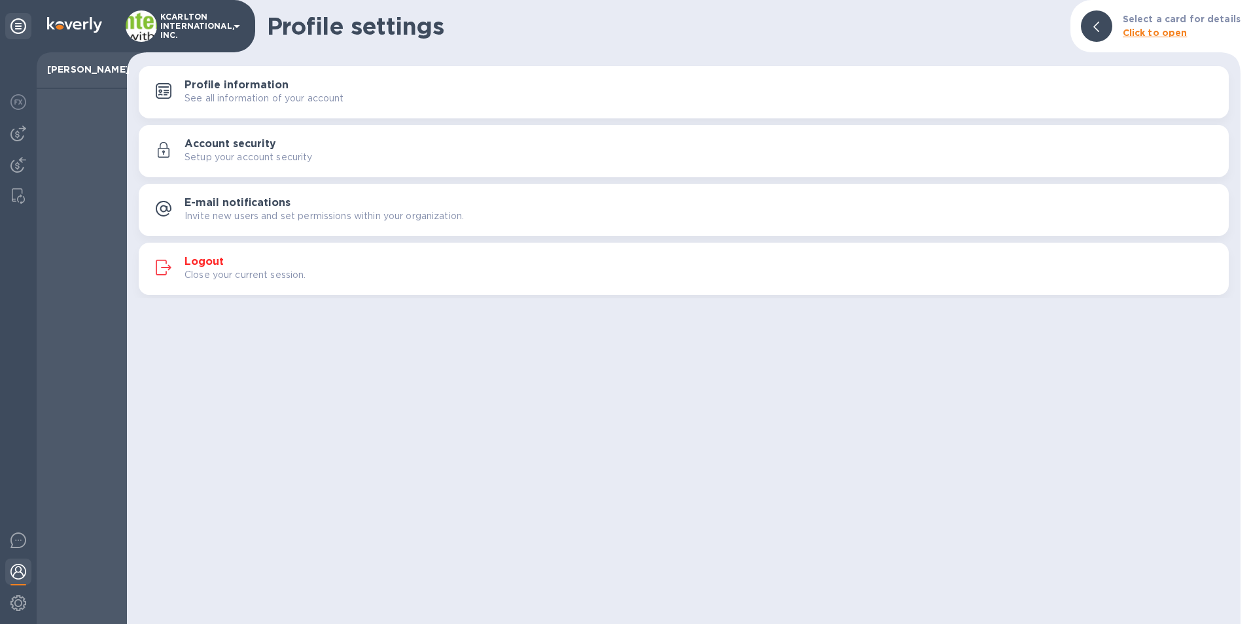
click at [203, 257] on h3 "Logout" at bounding box center [203, 262] width 39 height 12
